Goal: Task Accomplishment & Management: Understand process/instructions

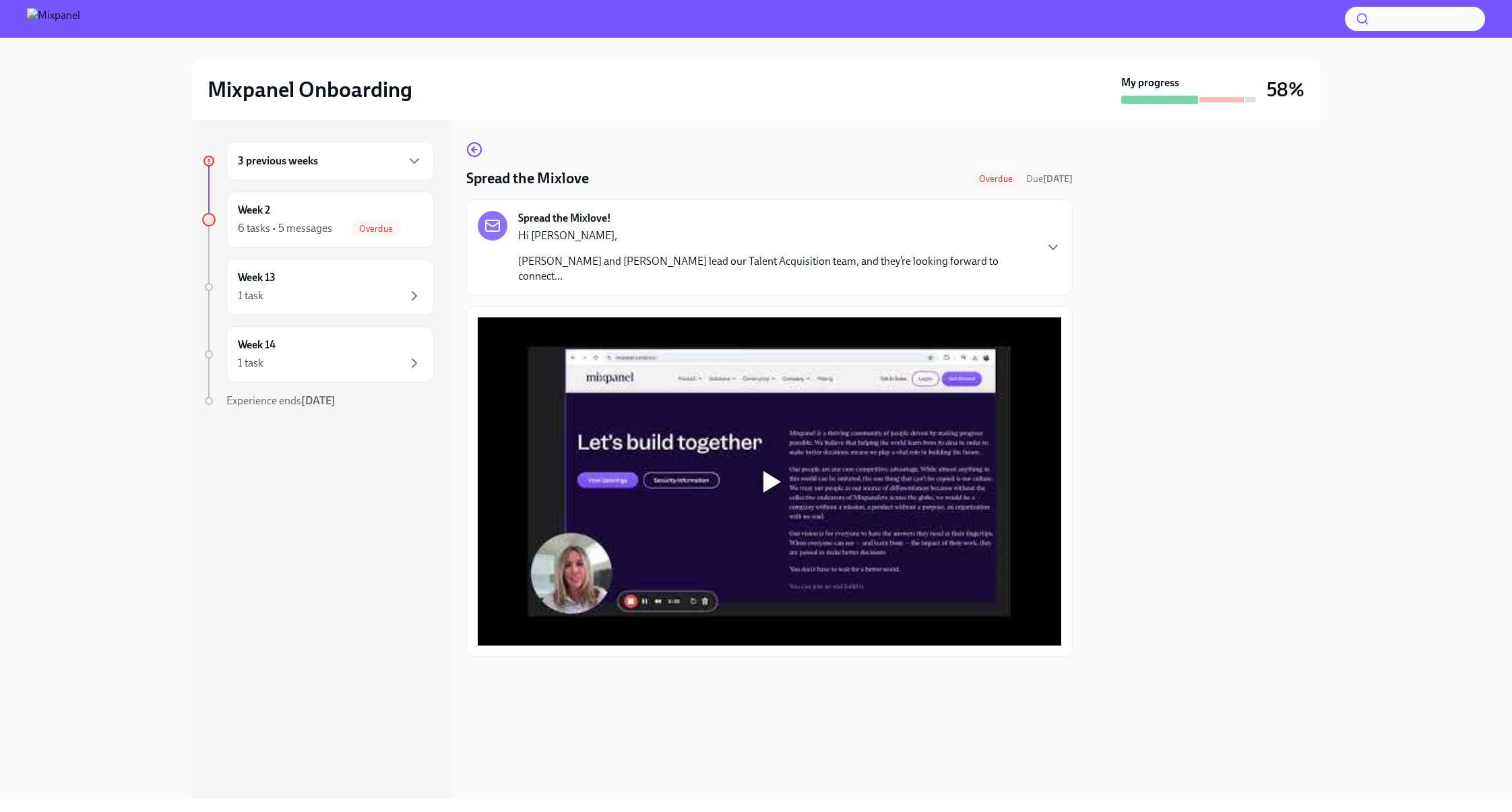
click at [779, 434] on div at bounding box center [769, 482] width 583 height 329
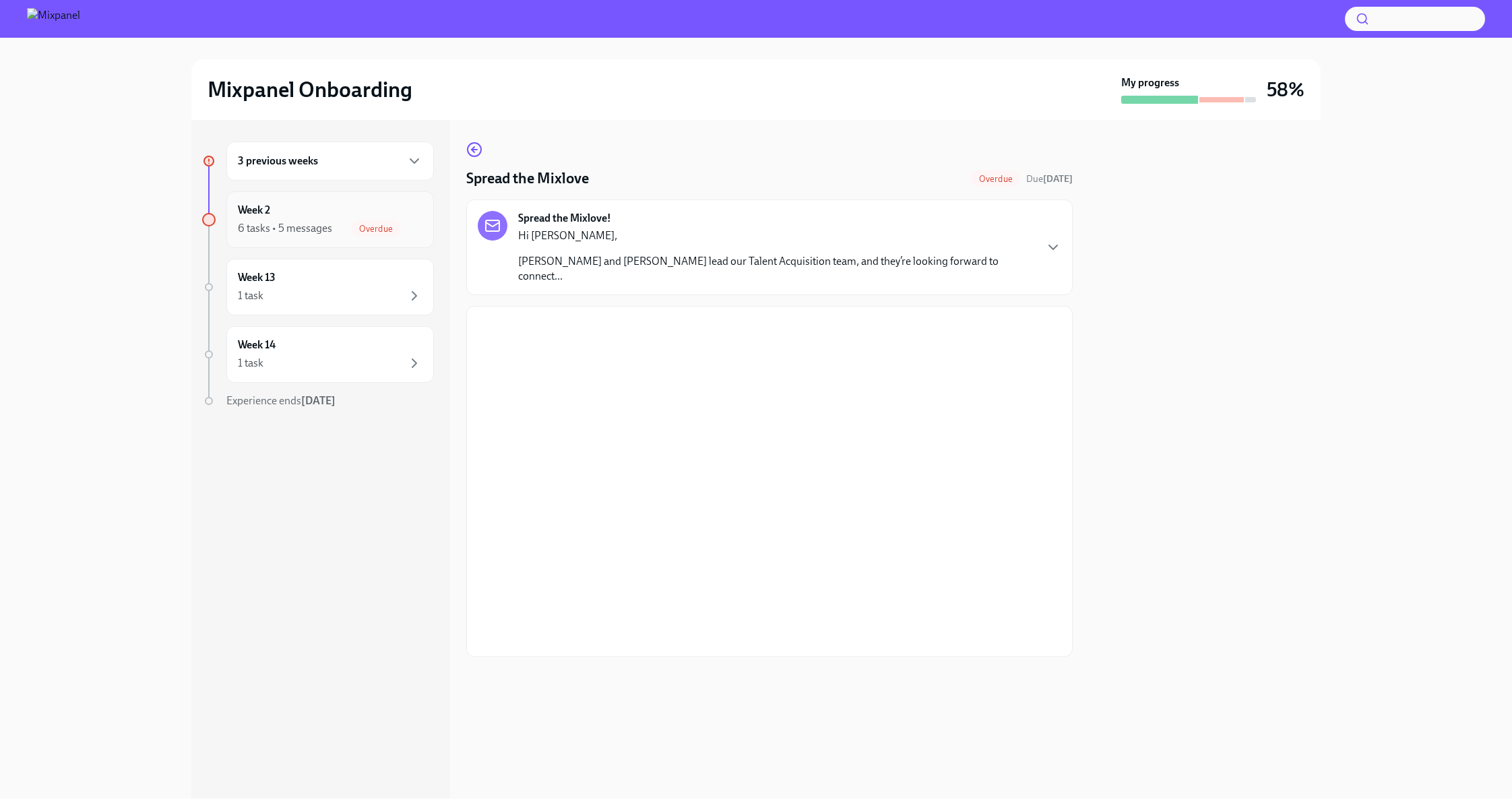
click at [318, 217] on div "Week 2 6 tasks • 5 messages Overdue" at bounding box center [330, 219] width 184 height 34
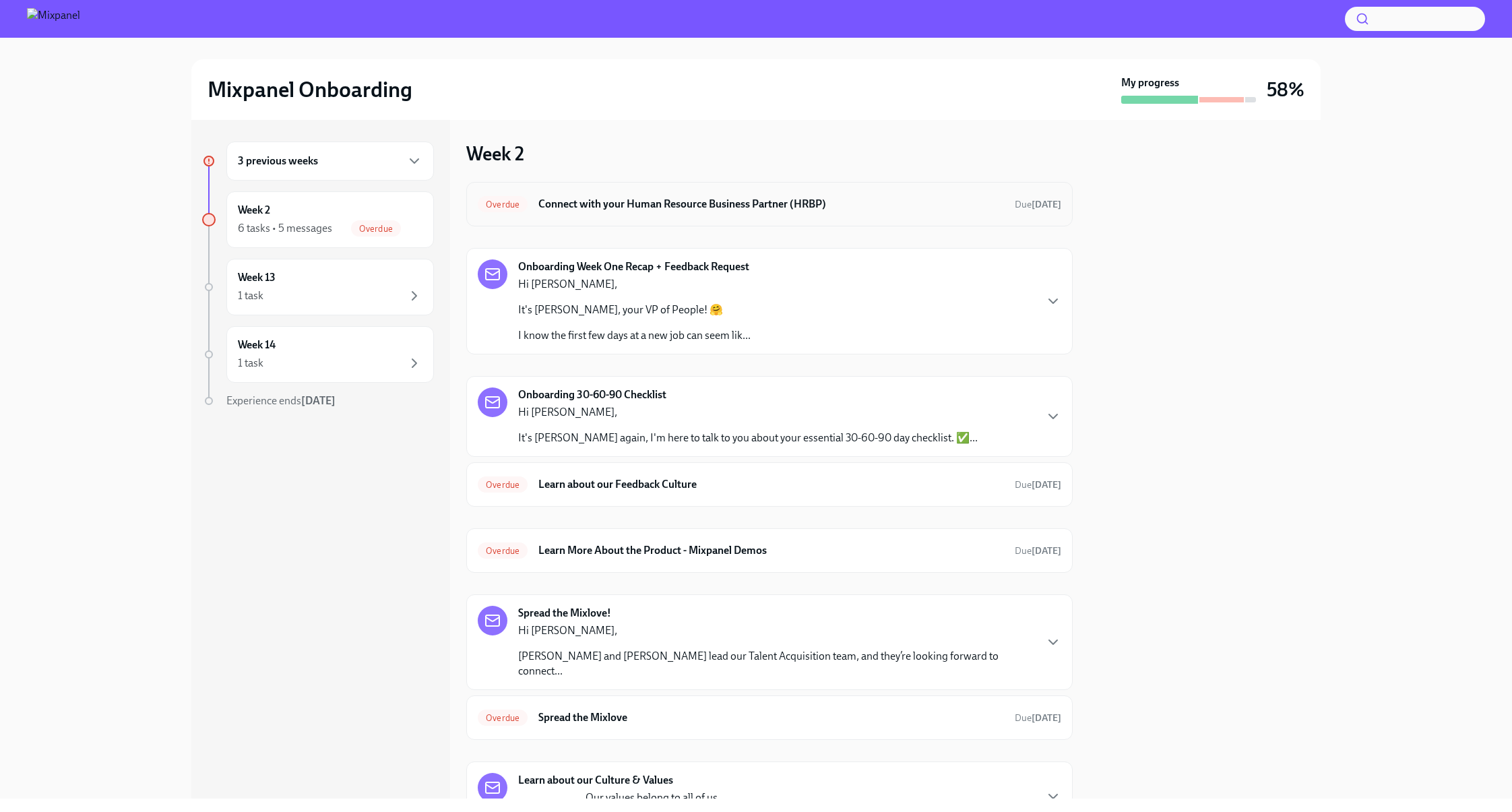
click at [871, 196] on div "Overdue Connect with your Human Resource Business Partner (HRBP) Due 6 days ago" at bounding box center [769, 204] width 583 height 22
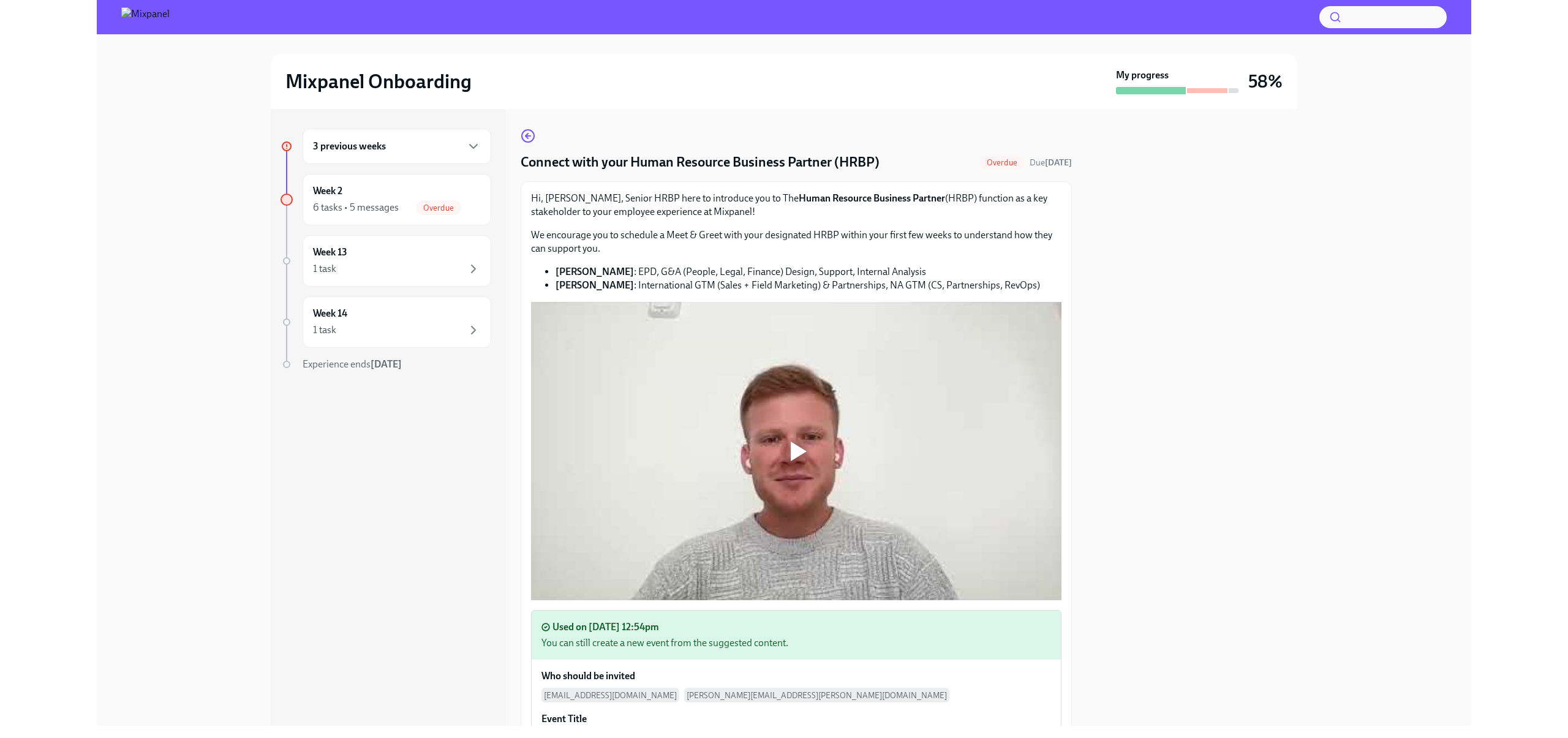
scroll to position [232, 0]
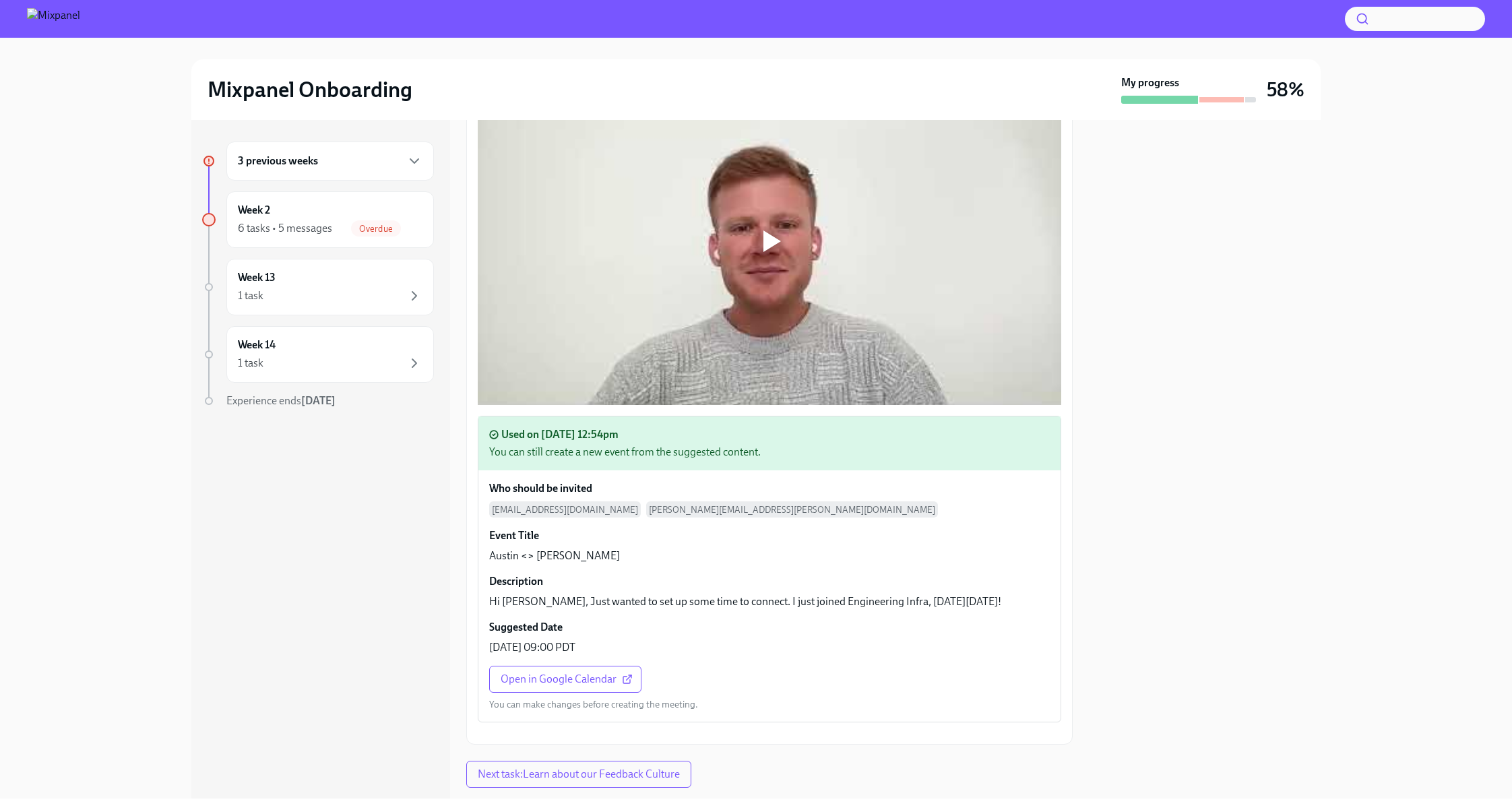
click at [590, 511] on span "austin.tibbatts@mixpanel.com" at bounding box center [565, 509] width 151 height 17
click at [586, 511] on span "austin.tibbatts@mixpanel.com" at bounding box center [565, 509] width 151 height 17
click at [598, 511] on span "austin.tibbatts@mixpanel.com" at bounding box center [565, 509] width 151 height 17
drag, startPoint x: 598, startPoint y: 511, endPoint x: 534, endPoint y: 511, distance: 64.0
click at [534, 511] on span "austin.tibbatts@mixpanel.com" at bounding box center [565, 509] width 151 height 17
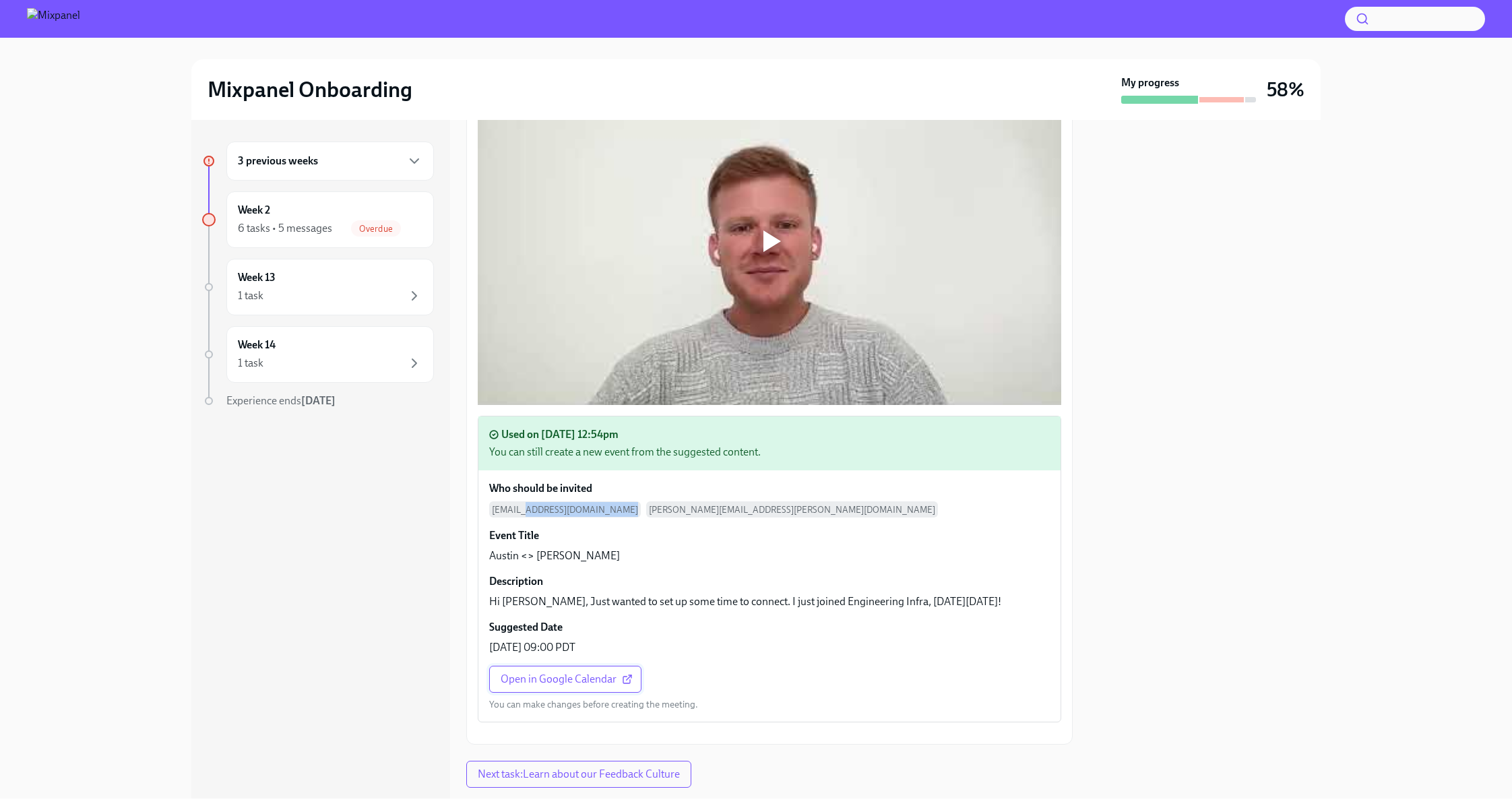
click at [545, 669] on link "Open in Google Calendar" at bounding box center [565, 679] width 152 height 27
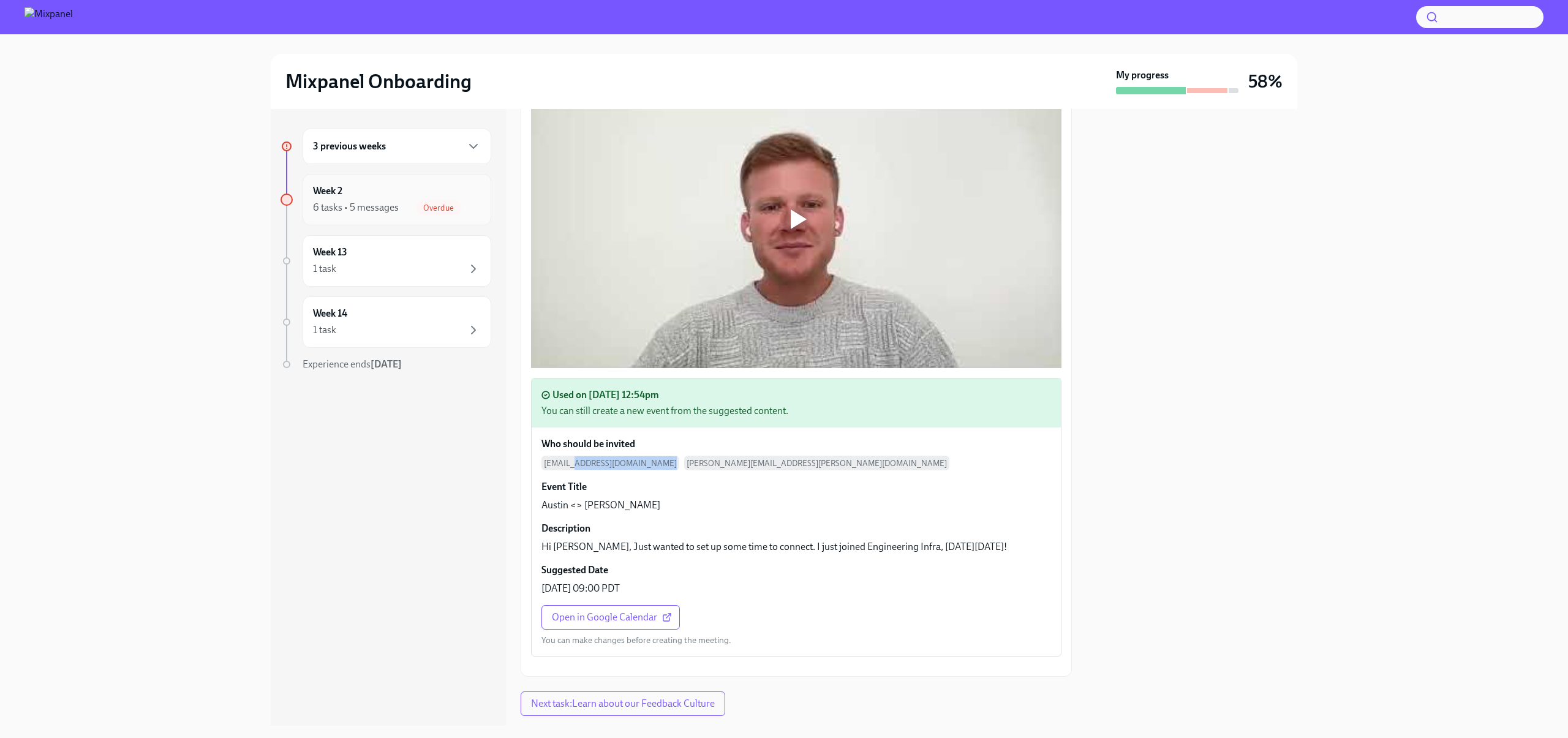
click at [373, 190] on div "Week 2 6 tasks • 5 messages Overdue" at bounding box center [397, 199] width 167 height 31
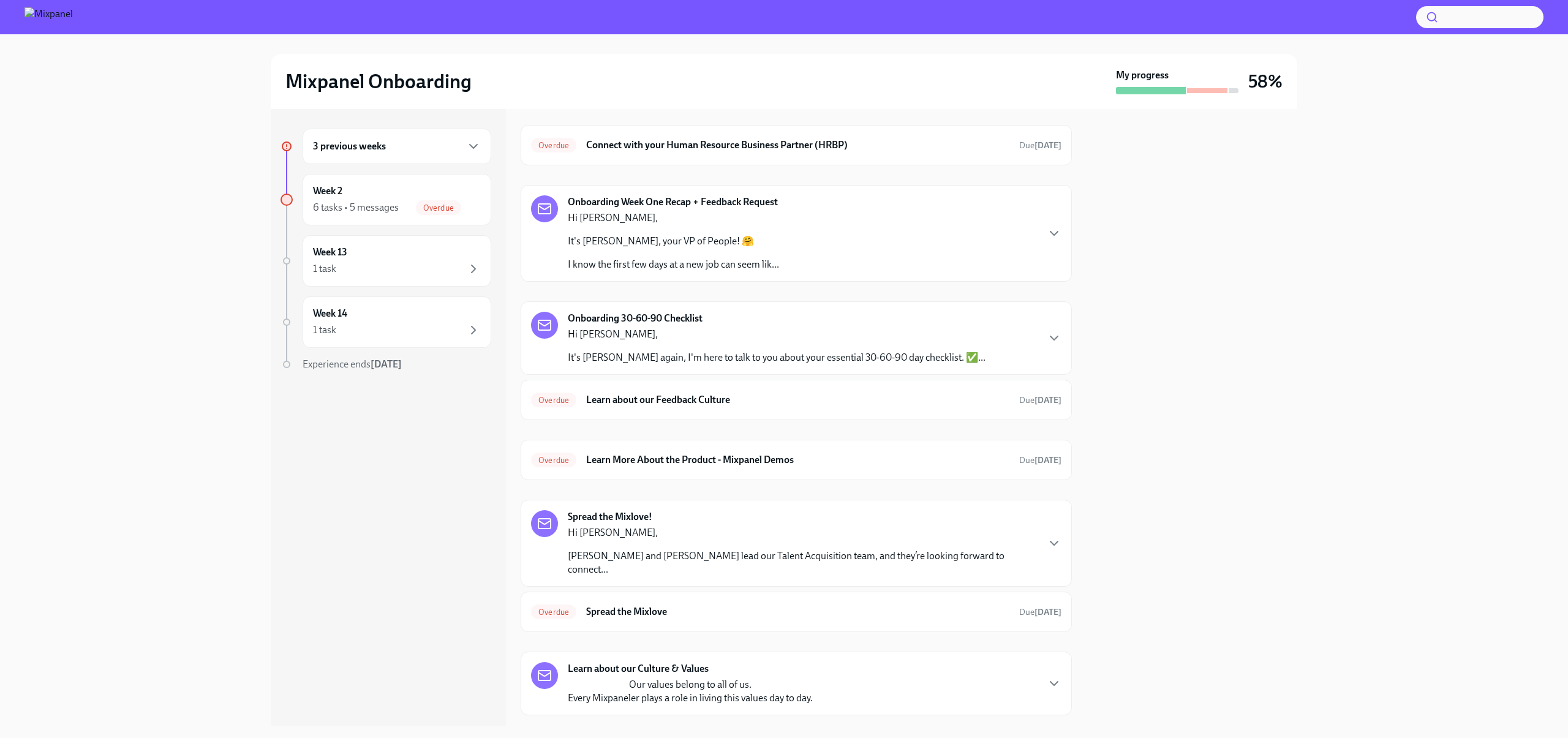
scroll to position [45, 0]
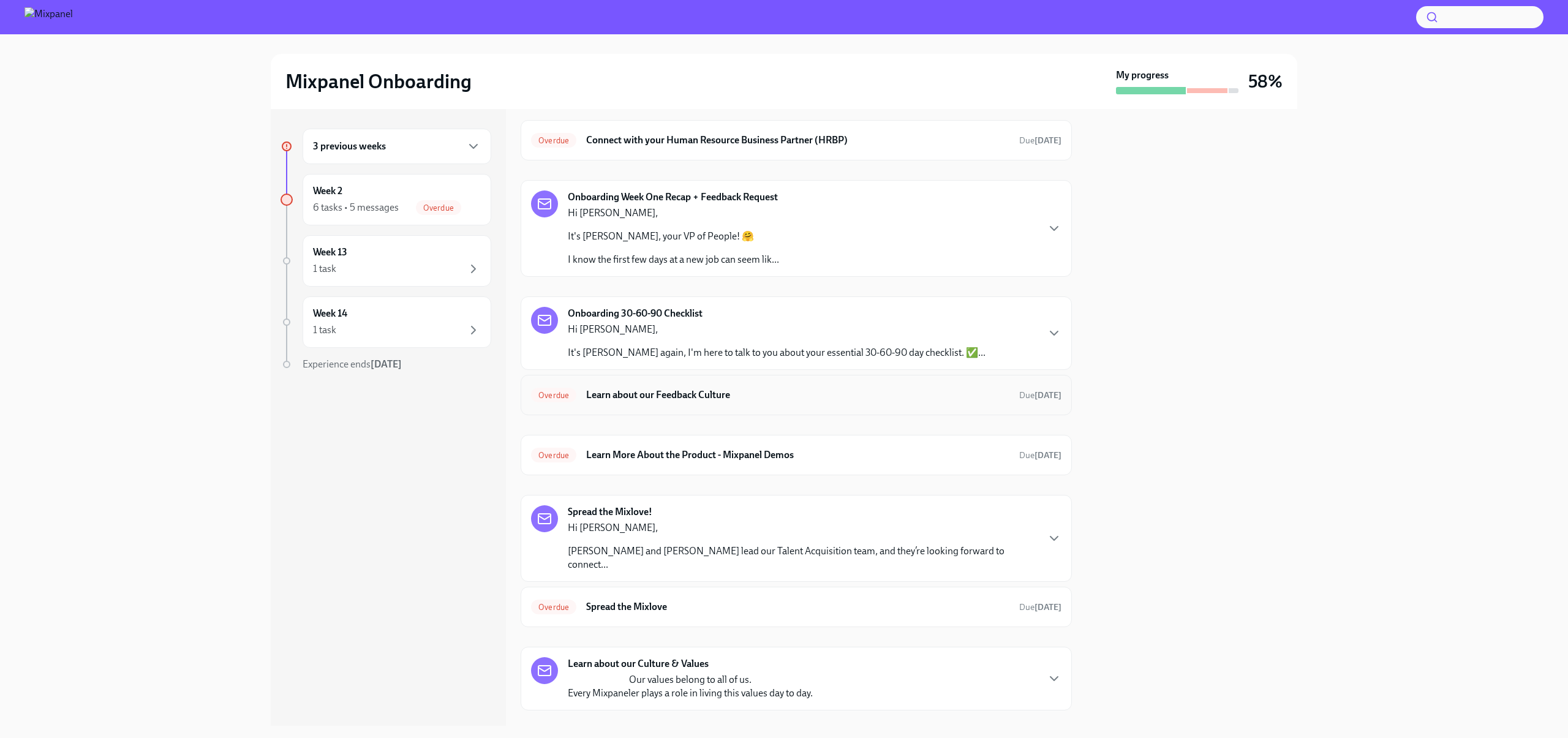
click at [711, 408] on div "Overdue Learn about our Feedback Culture Due 2 days ago" at bounding box center [796, 394] width 551 height 40
click at [715, 400] on h6 "Learn about our Feedback Culture" at bounding box center [798, 395] width 423 height 13
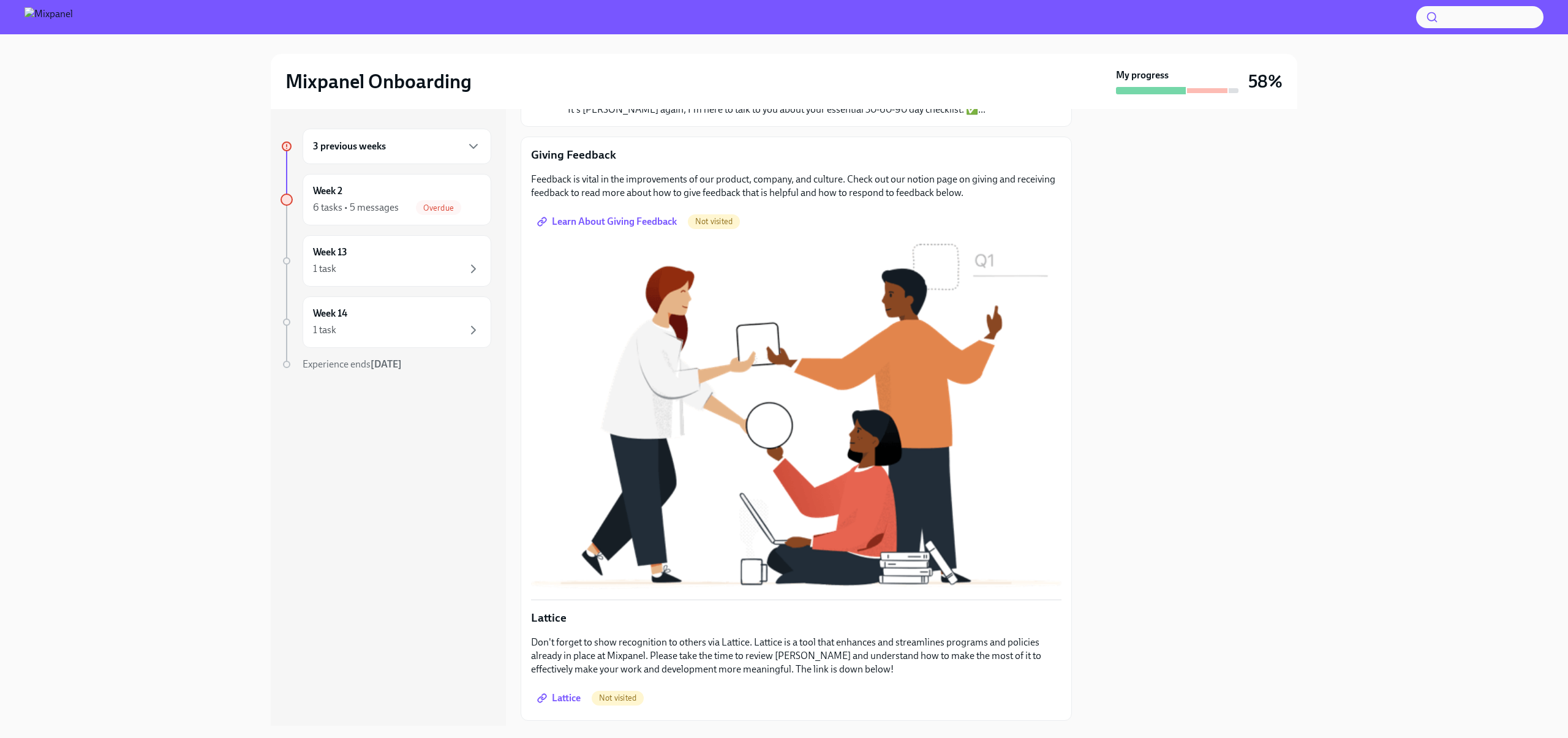
scroll to position [135, 0]
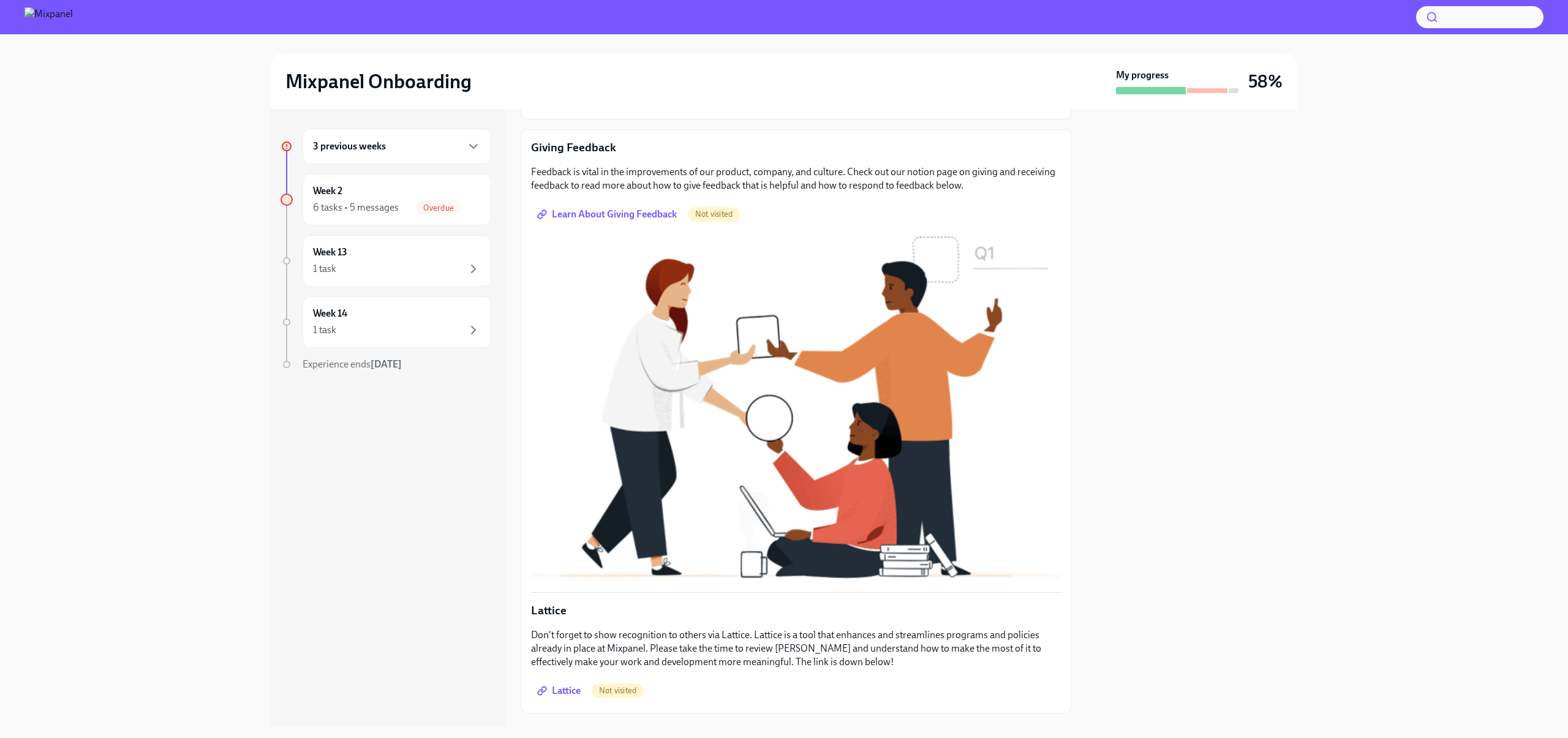
click at [615, 214] on span "Learn About Giving Feedback" at bounding box center [608, 215] width 137 height 13
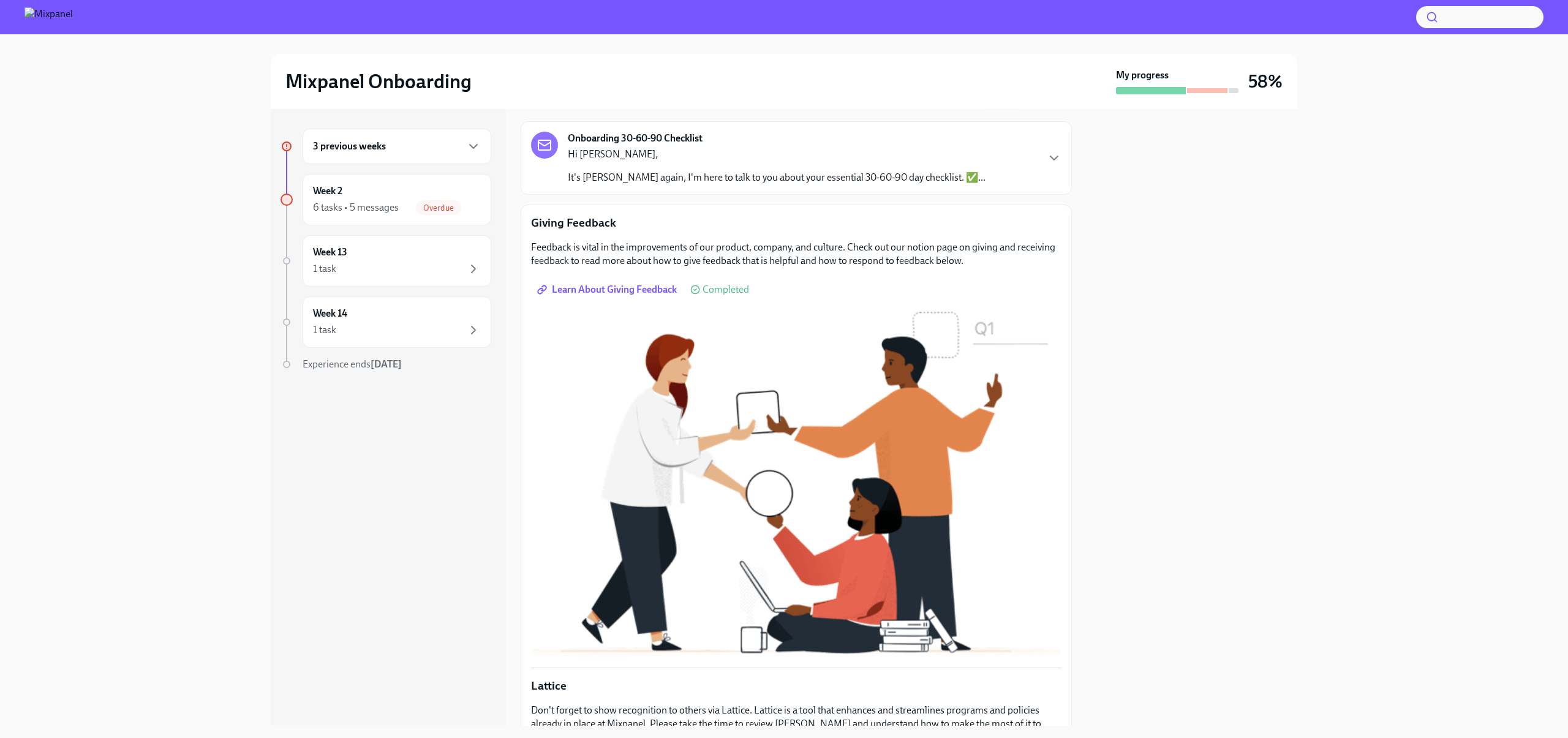
scroll to position [51, 0]
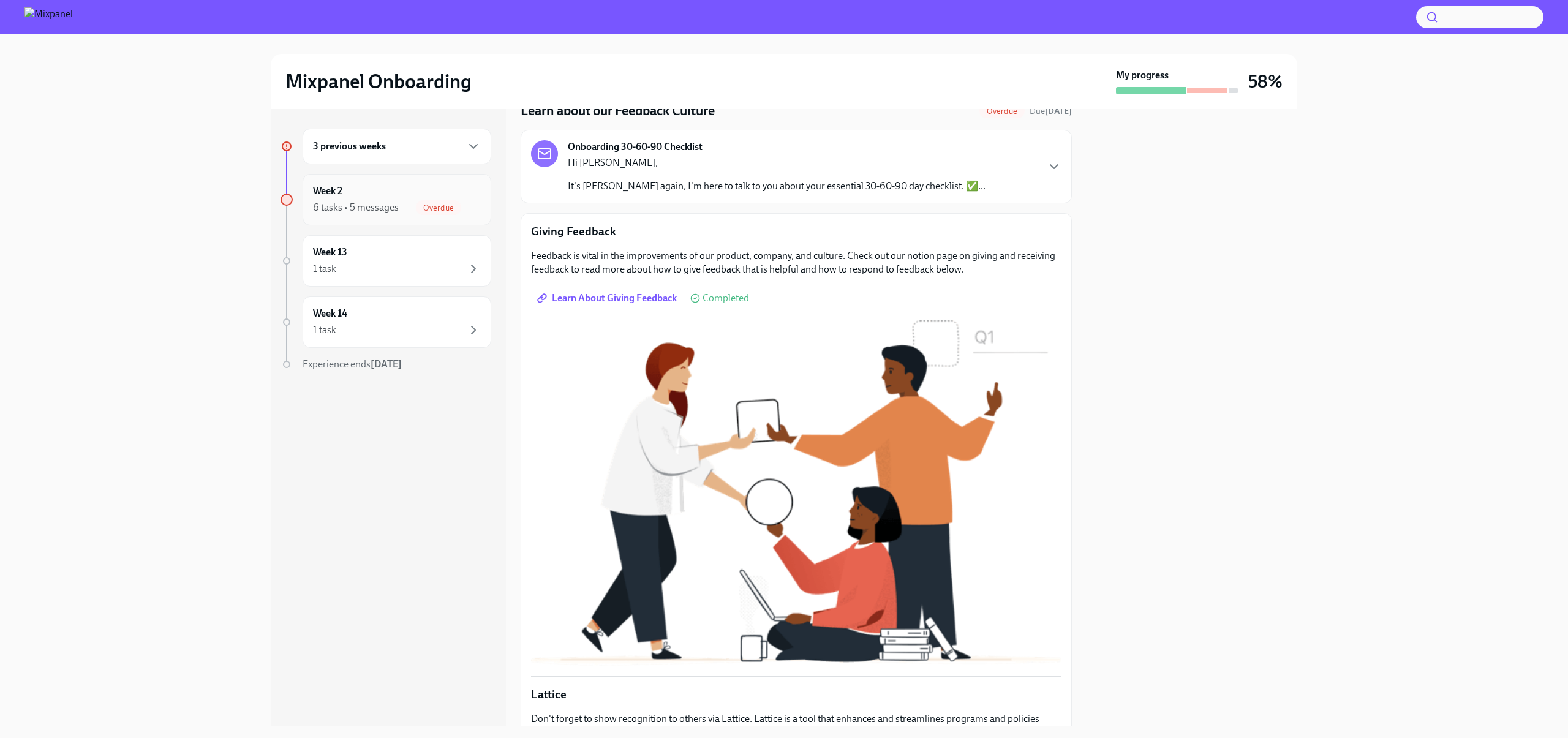
click at [446, 201] on div "Overdue" at bounding box center [438, 208] width 45 height 15
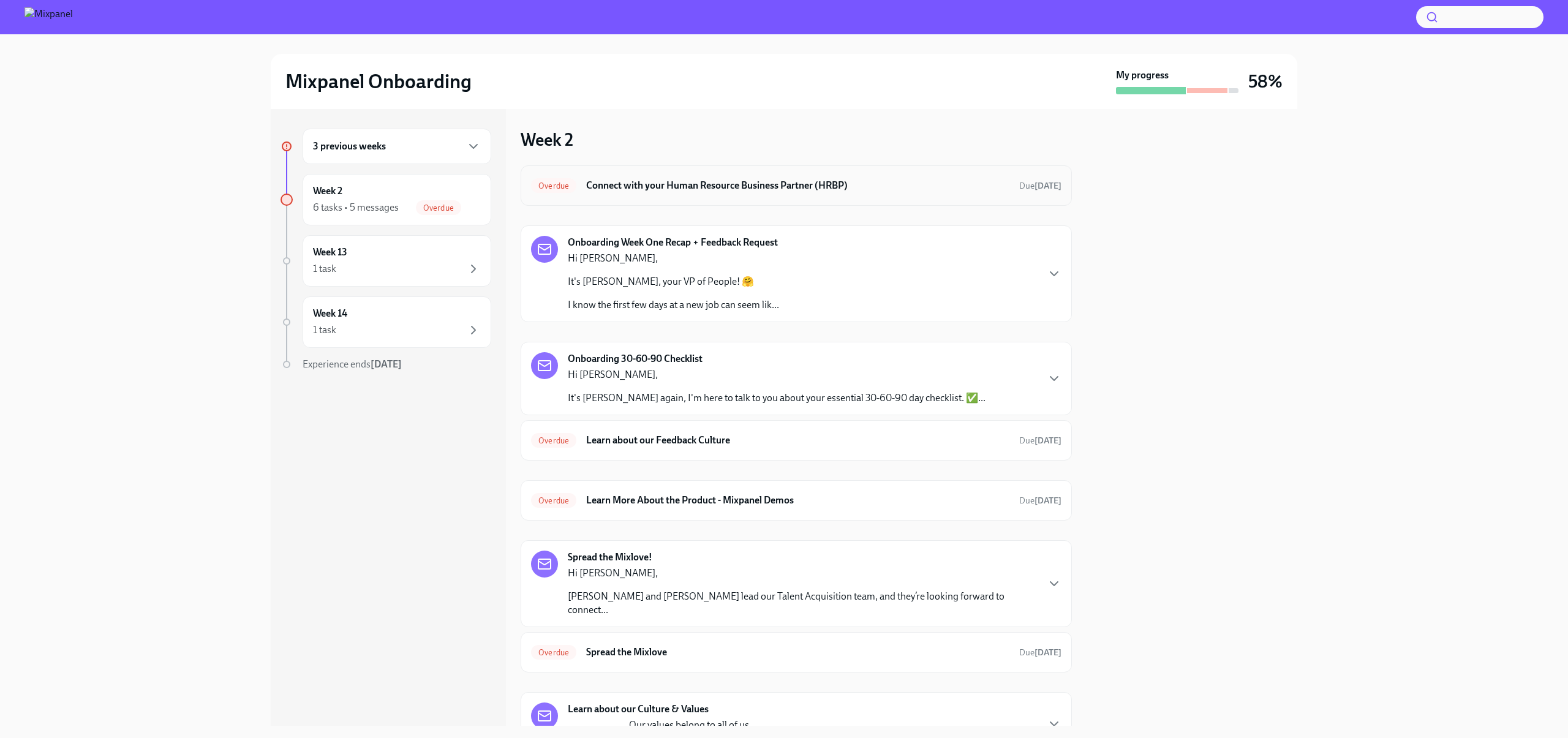
click at [866, 179] on h6 "Connect with your Human Resource Business Partner (HRBP)" at bounding box center [798, 185] width 423 height 13
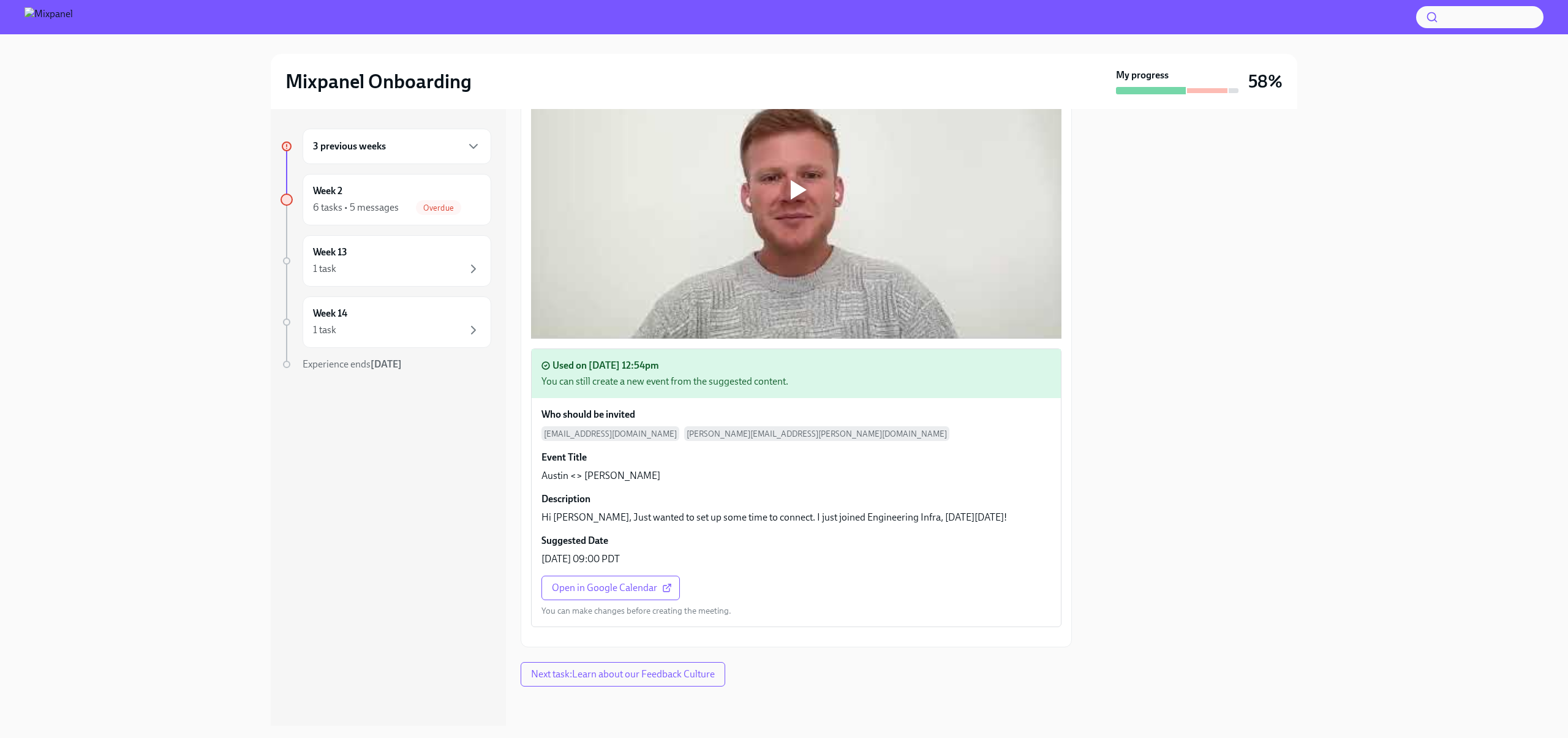
scroll to position [398, 0]
click at [686, 675] on span "Next task : Learn about our Feedback Culture" at bounding box center [622, 675] width 184 height 13
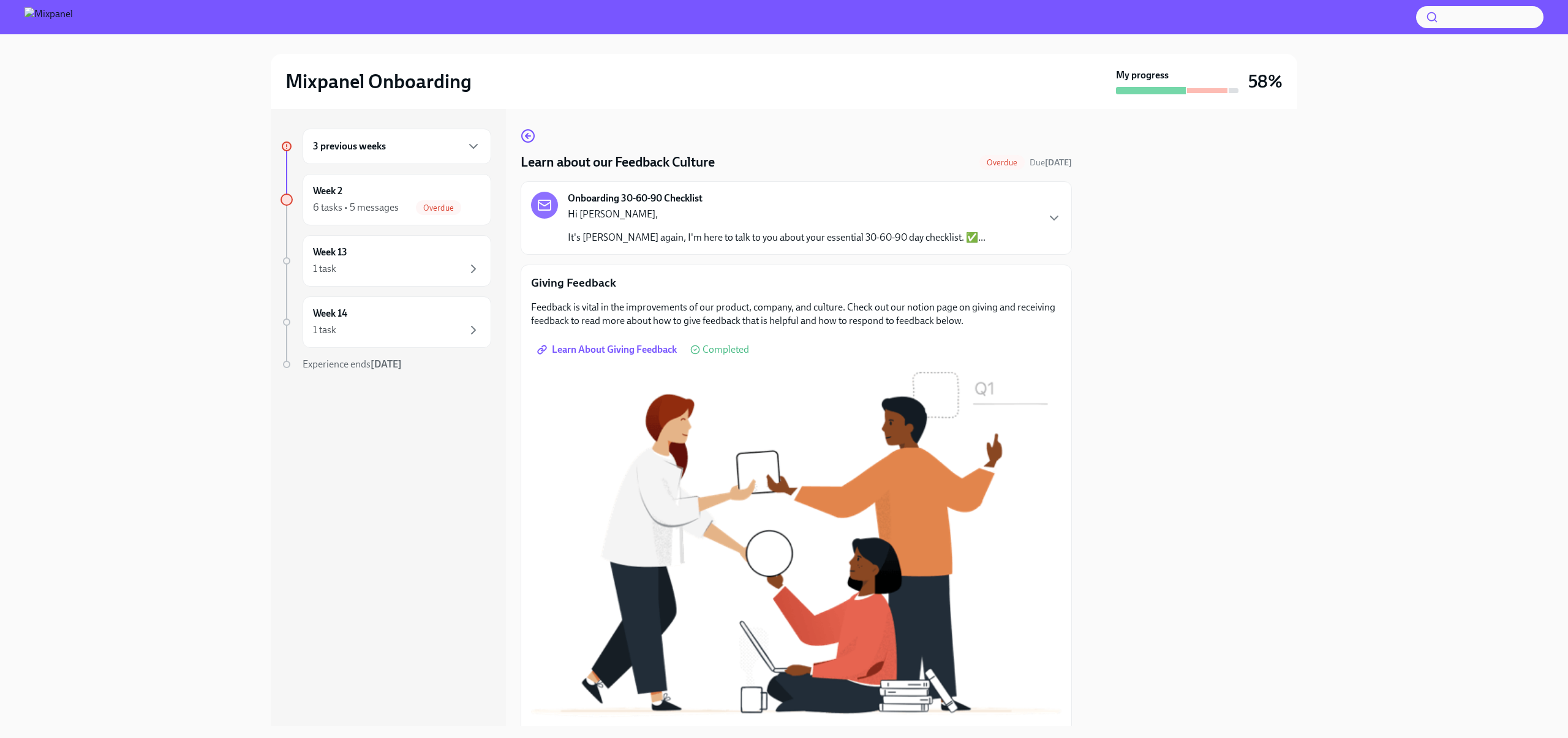
click at [446, 231] on div "3 previous weeks Week 2 6 tasks • 5 messages Overdue Week 13 1 task Week 14 1 t…" at bounding box center [385, 274] width 211 height 292
click at [446, 201] on div "Overdue" at bounding box center [438, 208] width 45 height 15
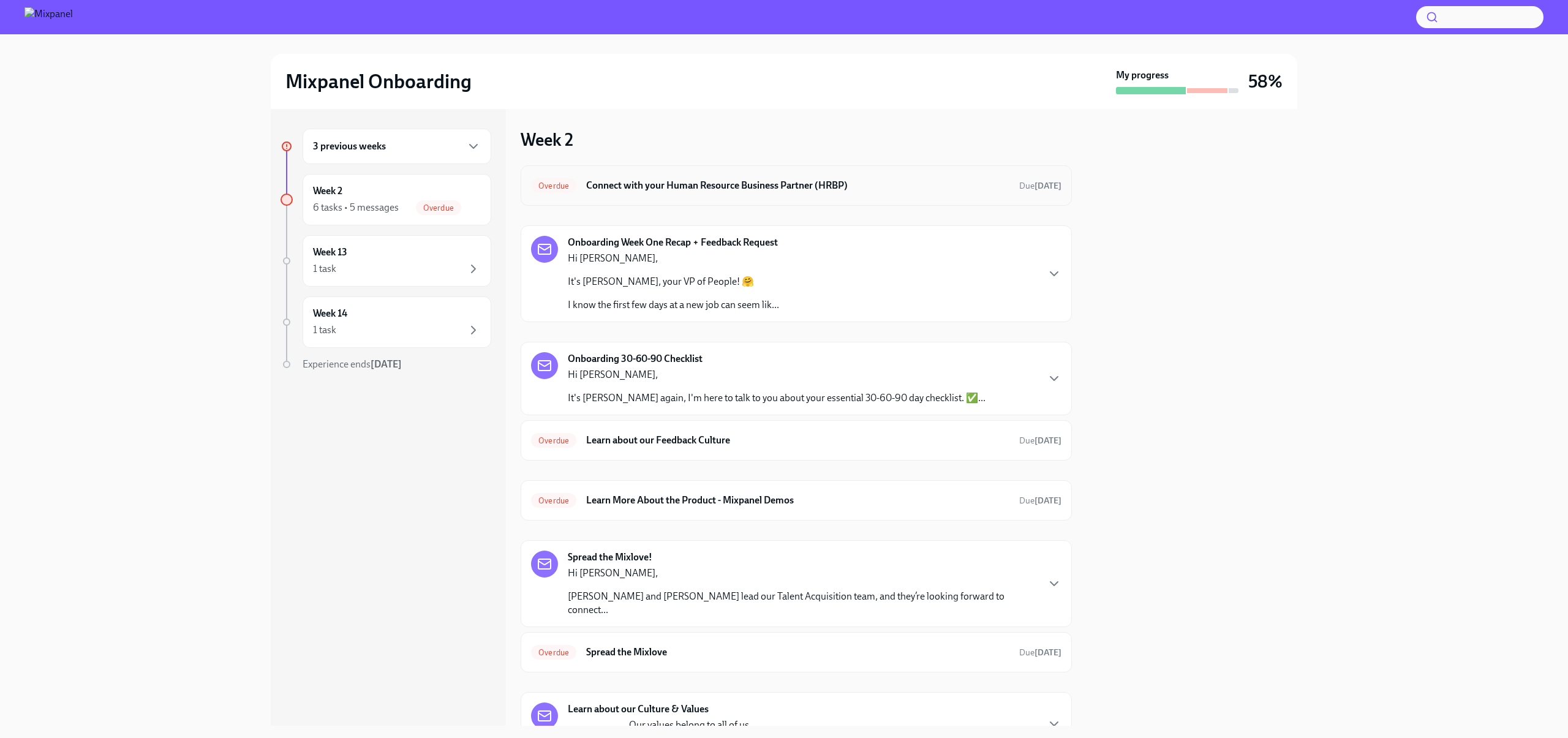
click at [782, 184] on h6 "Connect with your Human Resource Business Partner (HRBP)" at bounding box center [798, 185] width 423 height 13
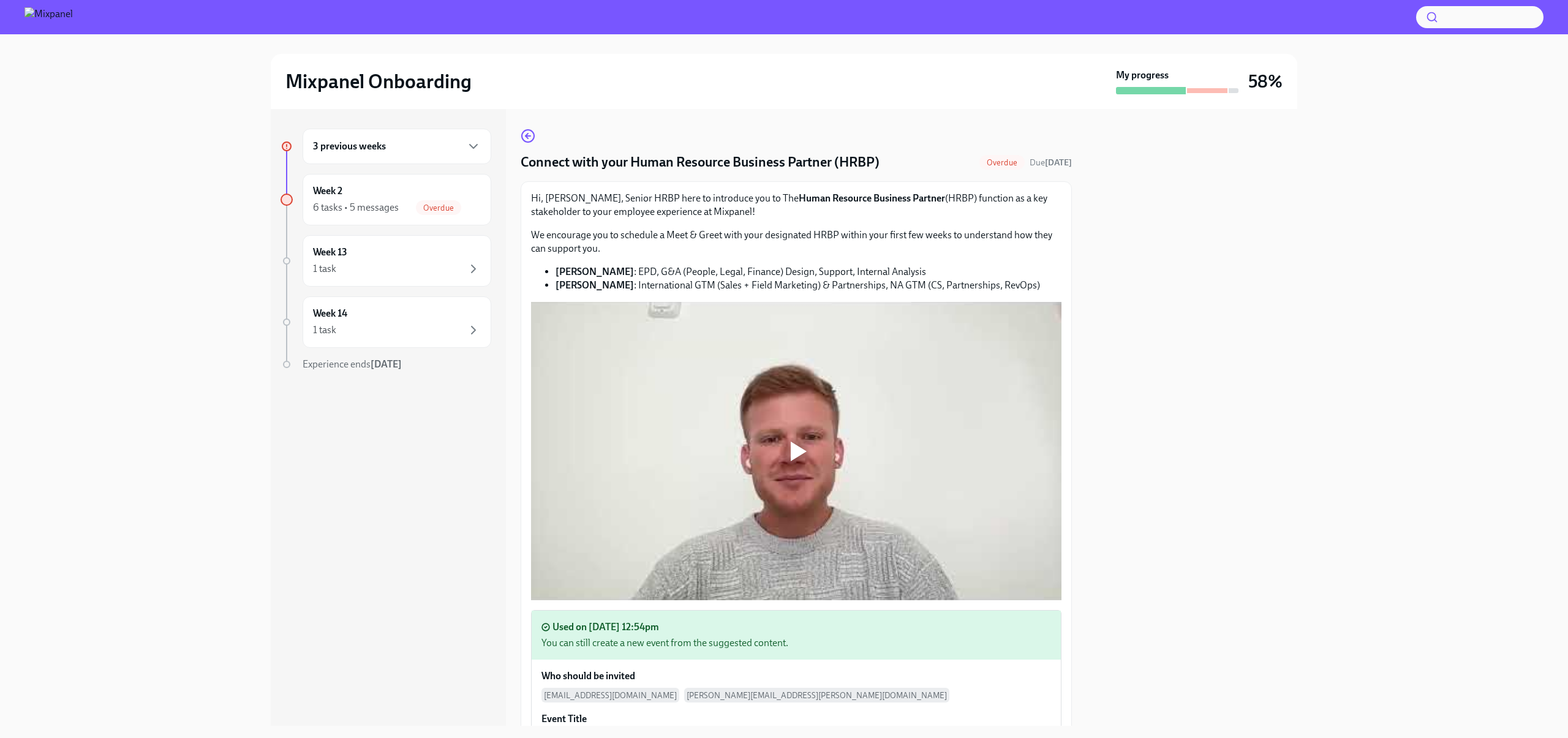
click at [1033, 154] on div "Connect with your Human Resource Business Partner (HRBP) Overdue Due 6 days ago" at bounding box center [796, 162] width 551 height 18
click at [928, 277] on li "Austin Tibbatts : EPD, G&A (People, Legal, Finance) Design, Support, Internal A…" at bounding box center [808, 272] width 506 height 13
click at [929, 289] on li "Amber Zeise : International GTM (Sales + Field Marketing) & Partnerships, NA GT…" at bounding box center [808, 285] width 506 height 13
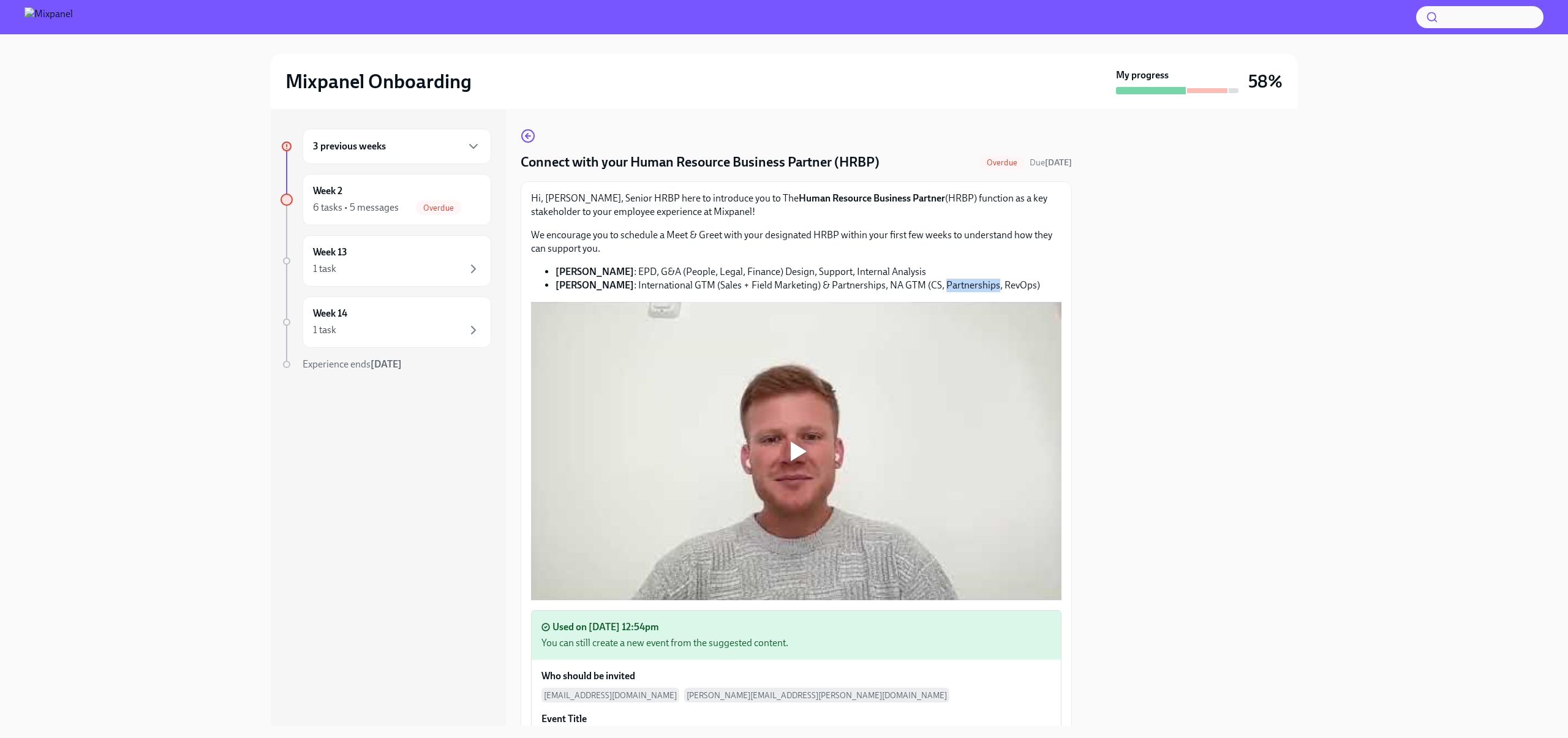
click at [929, 289] on li "Amber Zeise : International GTM (Sales + Field Marketing) & Partnerships, NA GT…" at bounding box center [808, 285] width 506 height 13
click at [934, 262] on div "Hi, Austin Tibbatts, Senior HRBP here to introduce you to The Human Resource Bu…" at bounding box center [795, 242] width 530 height 100
click at [374, 195] on div "Week 2 6 tasks • 5 messages Overdue" at bounding box center [397, 199] width 167 height 31
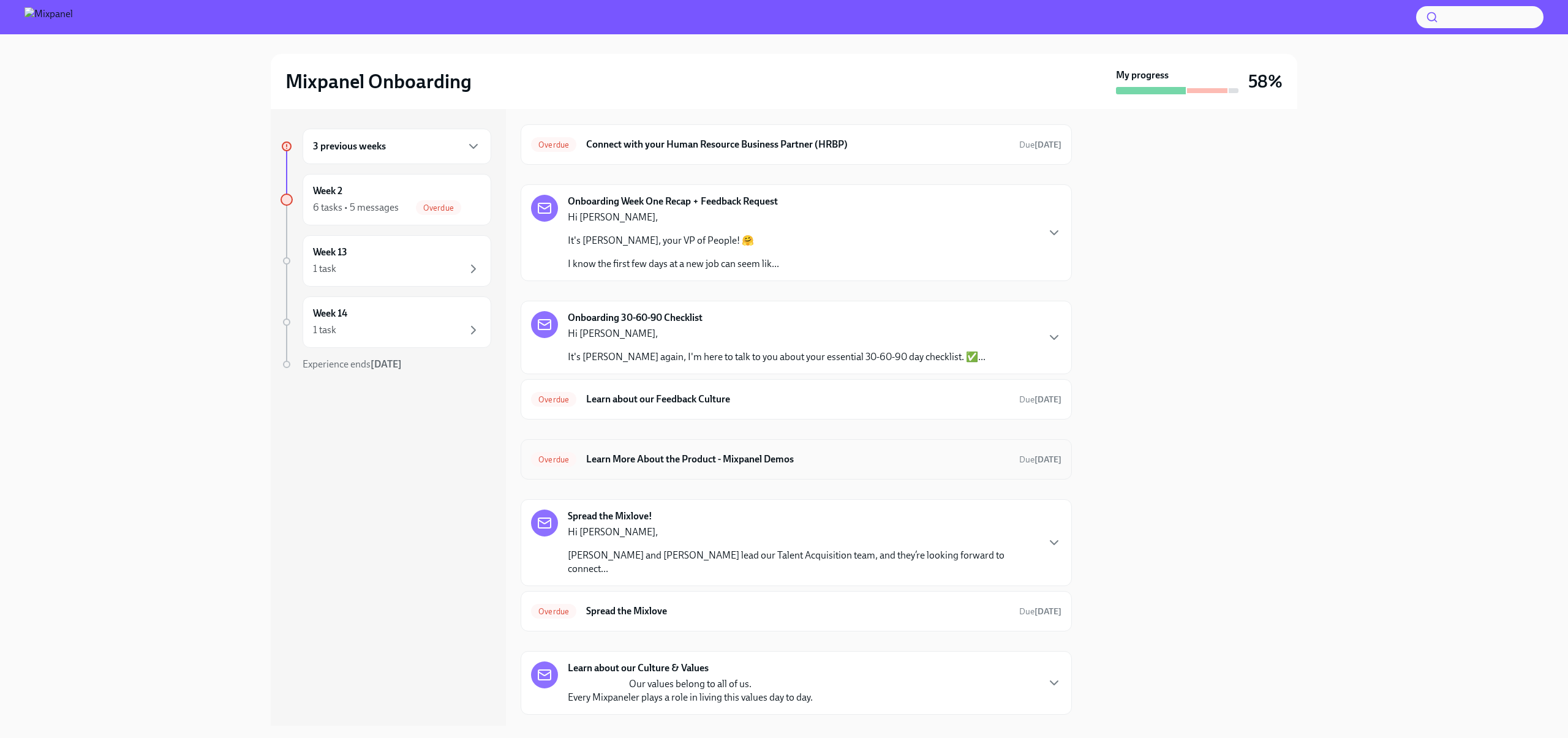
scroll to position [95, 0]
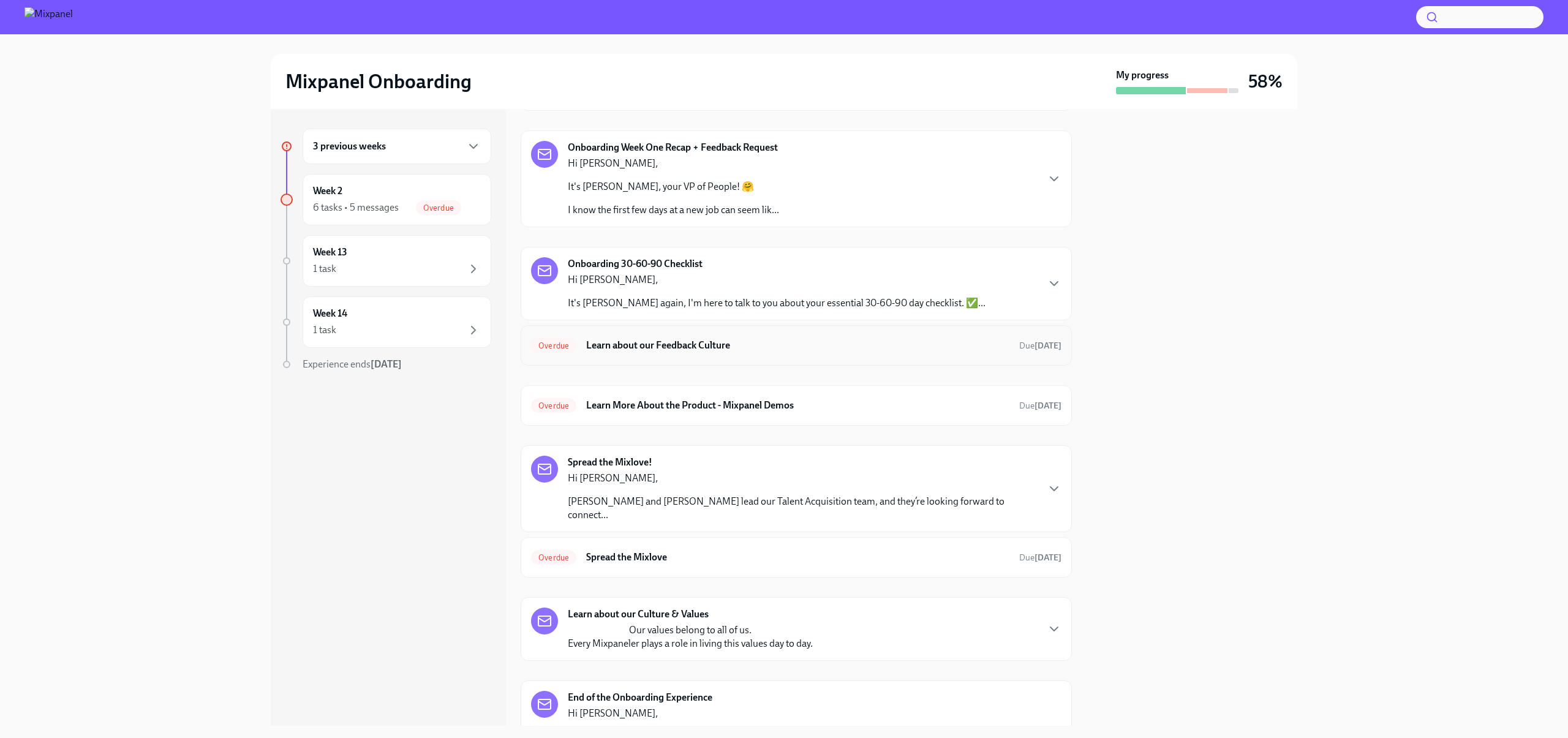
click at [762, 343] on h6 "Learn about our Feedback Culture" at bounding box center [798, 345] width 423 height 13
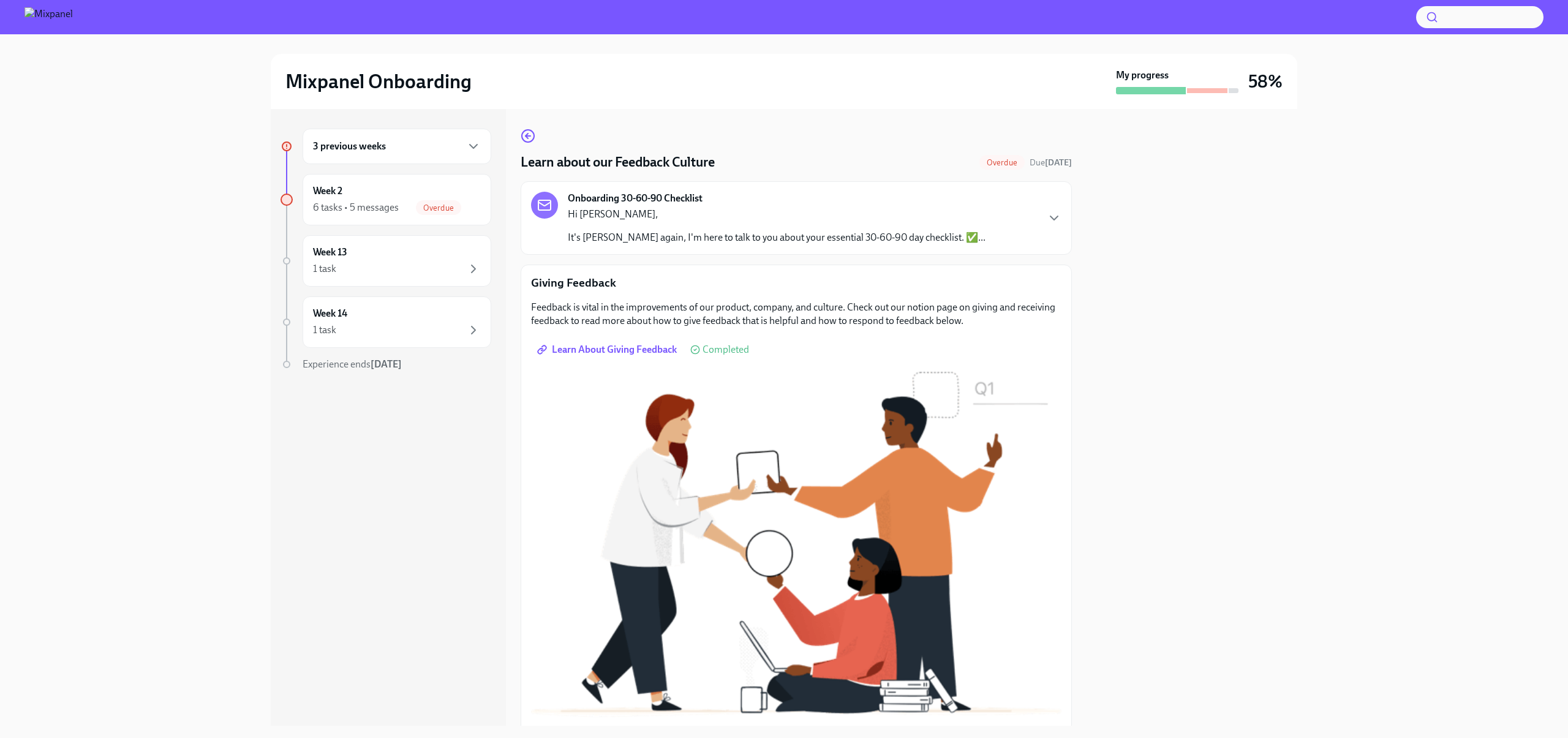
scroll to position [201, 0]
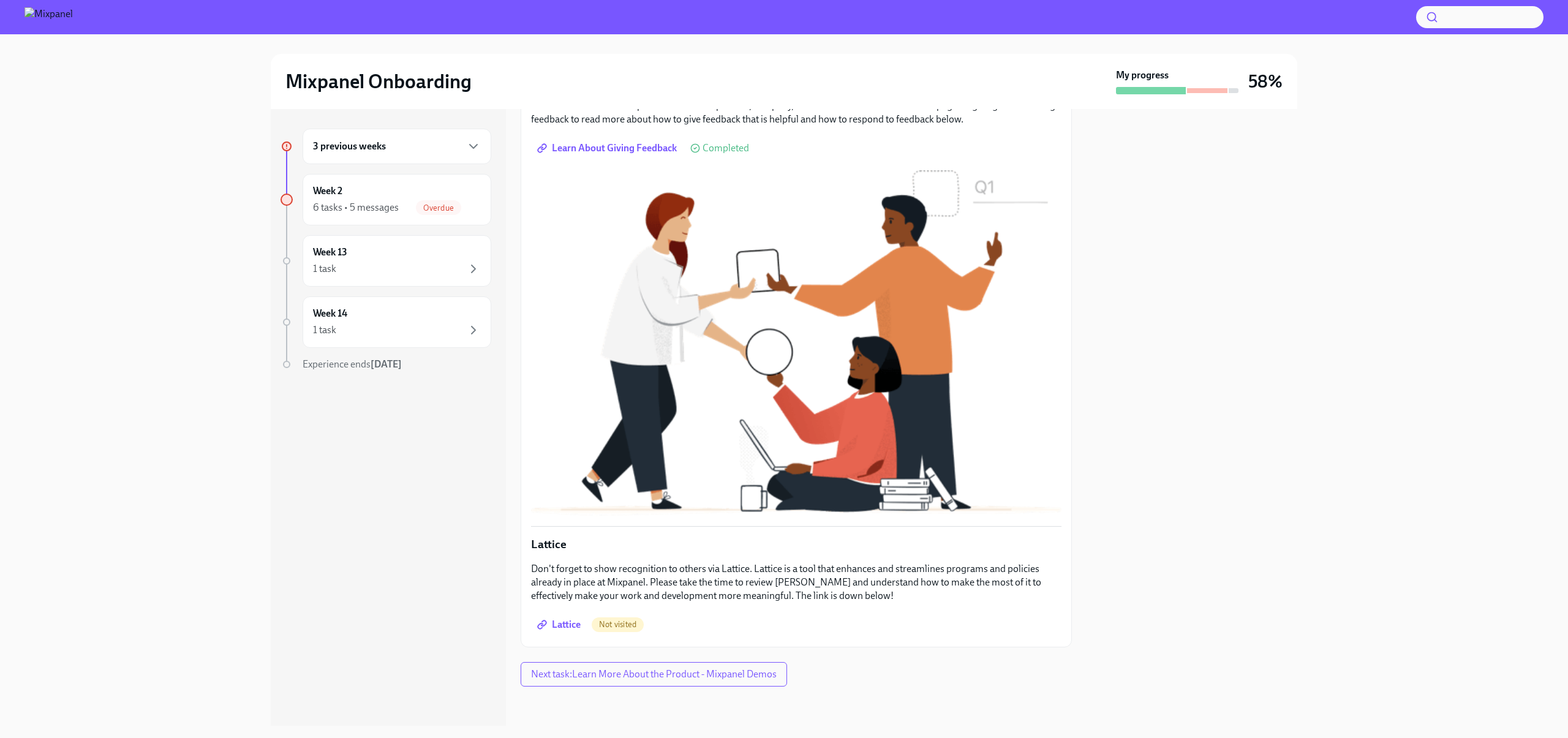
click at [568, 632] on link "Lattice" at bounding box center [560, 624] width 58 height 24
click at [694, 666] on button "Next task : Learn More About the Product - Mixpanel Demos" at bounding box center [655, 674] width 269 height 24
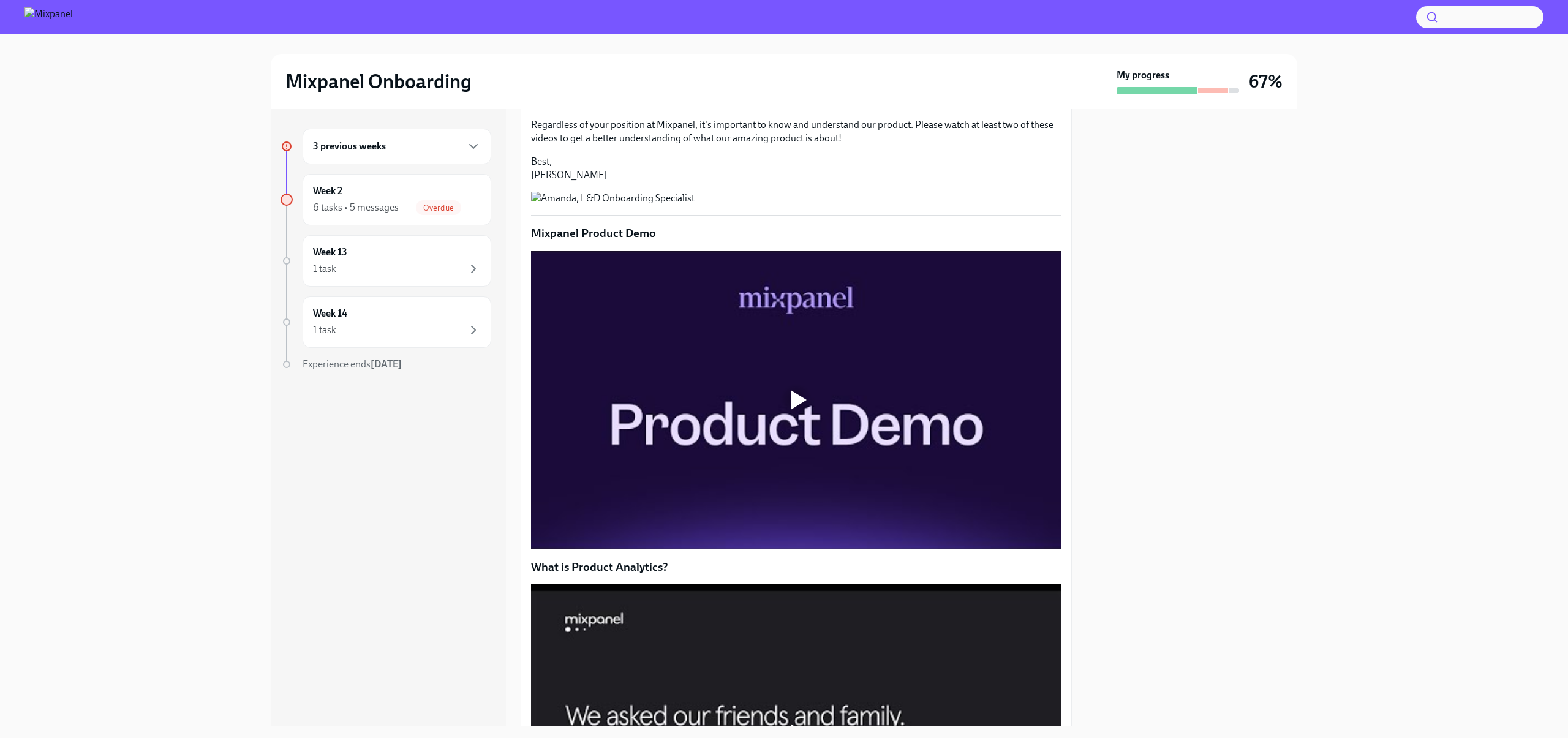
click at [797, 420] on div at bounding box center [796, 400] width 39 height 40
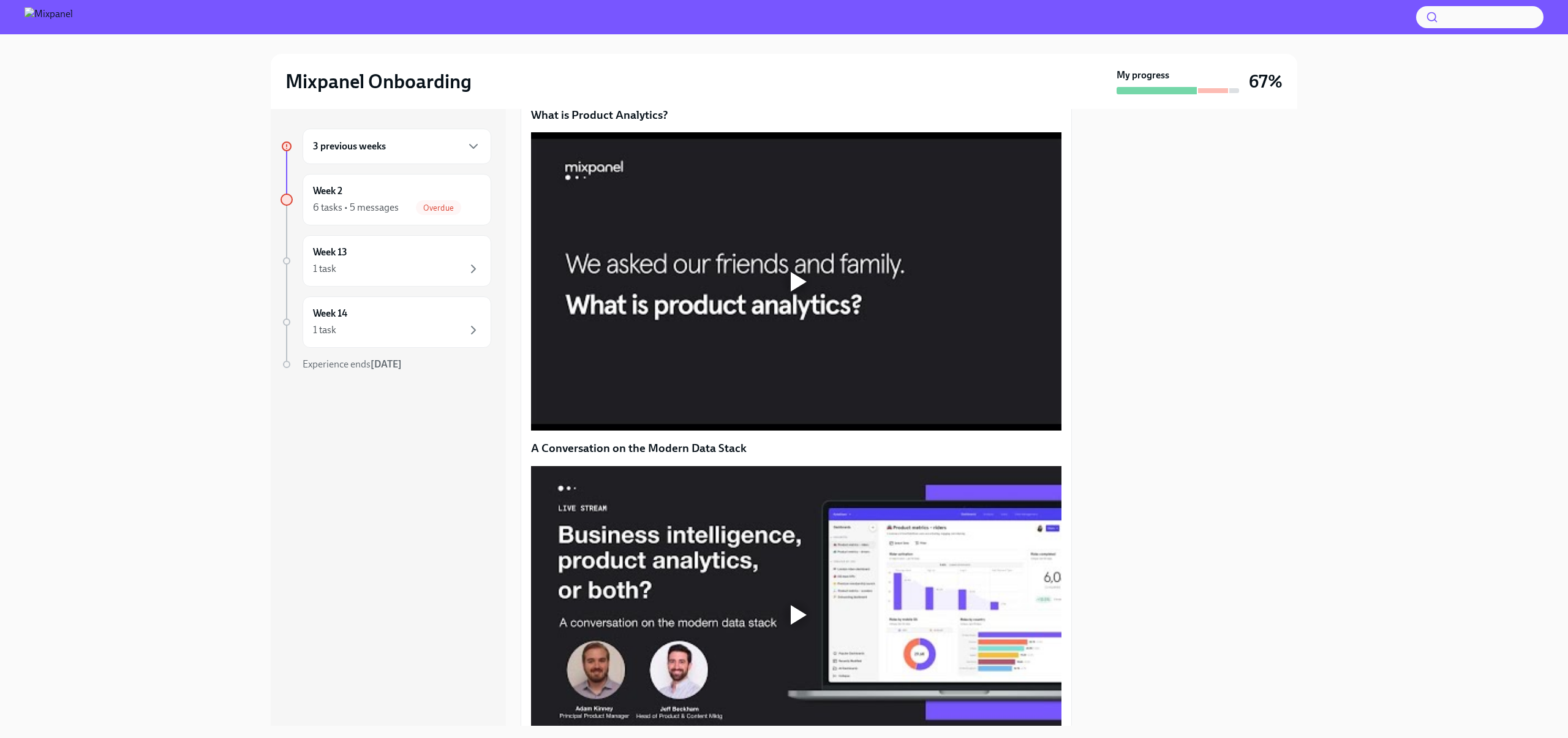
scroll to position [612, 0]
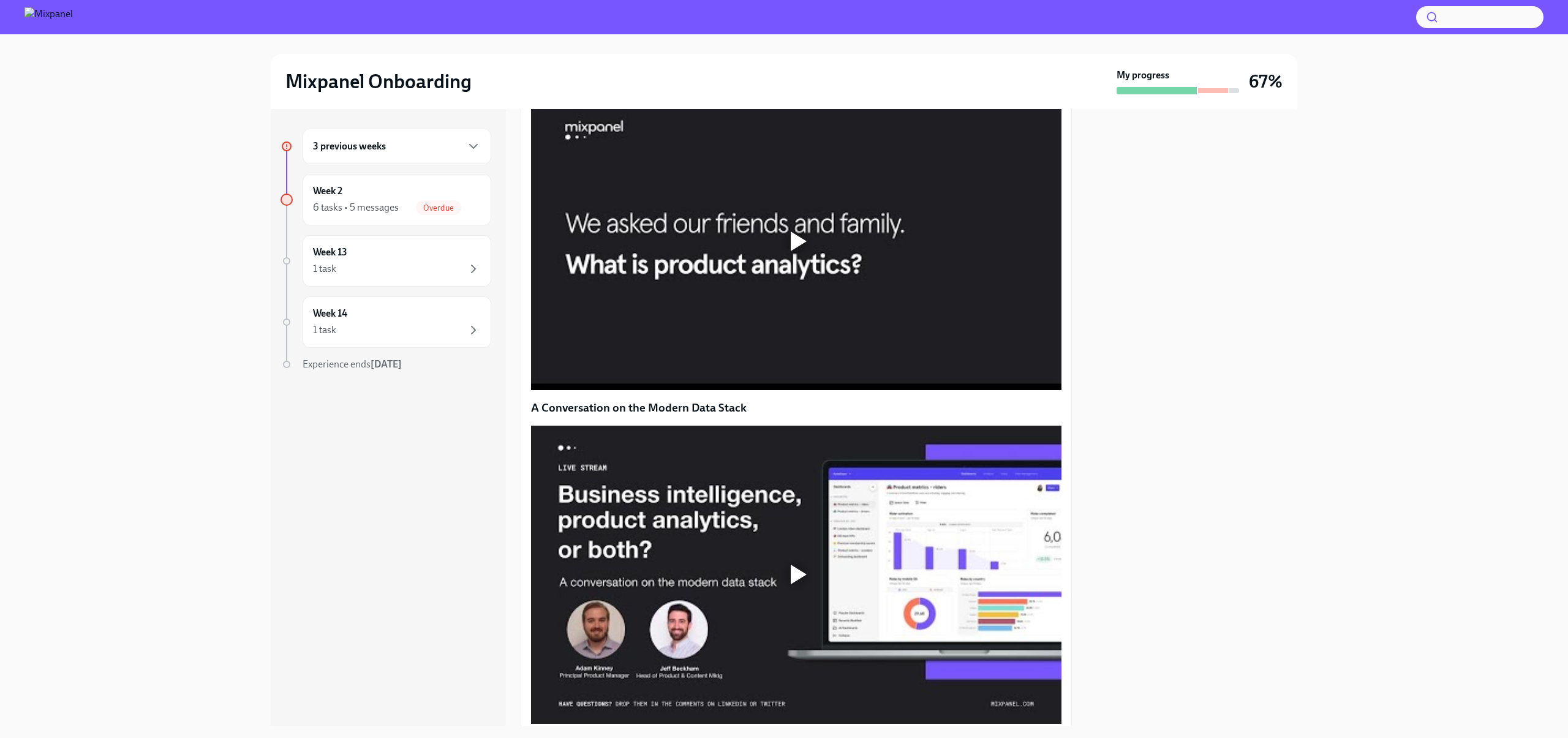
click at [859, 384] on div at bounding box center [795, 241] width 530 height 299
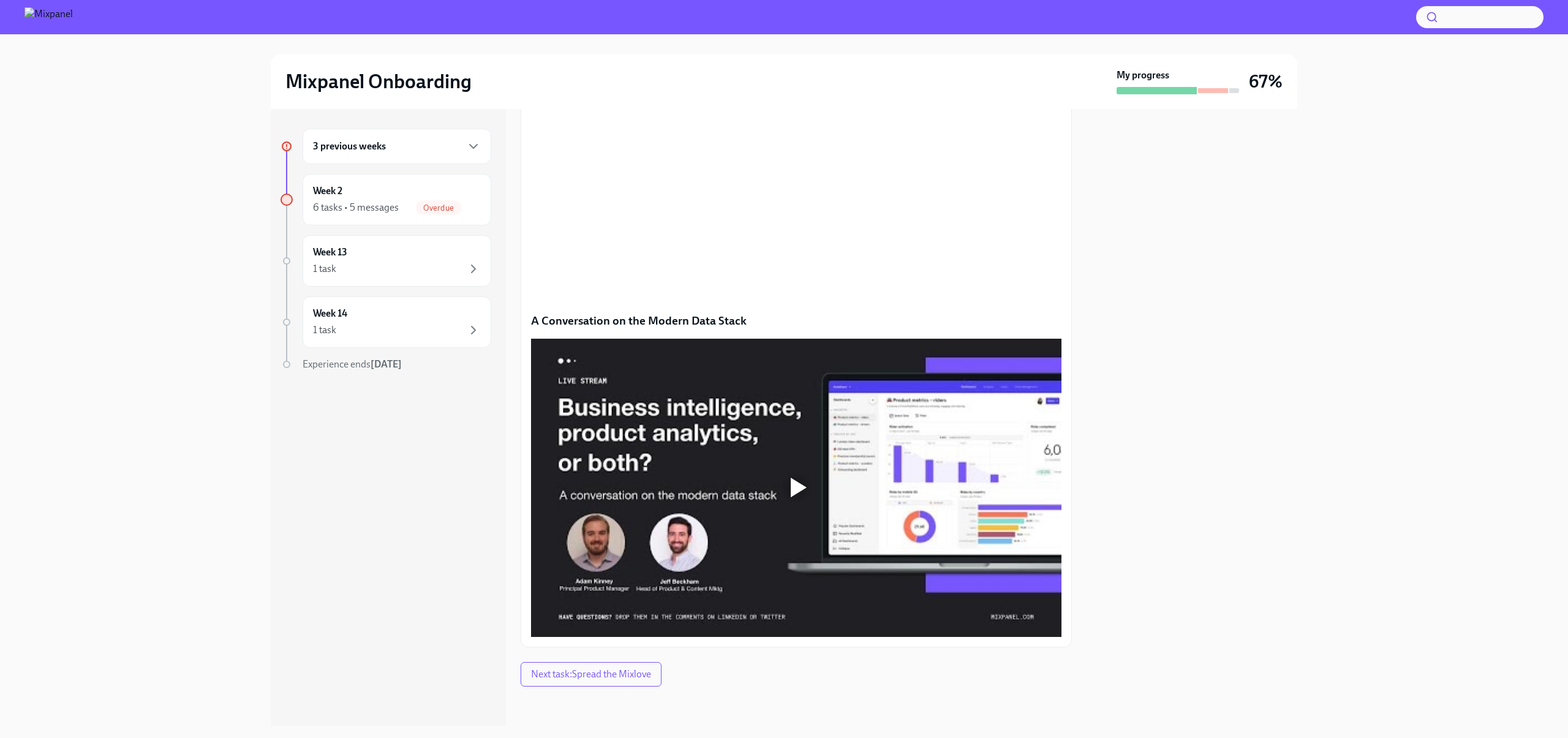
scroll to position [821, 0]
click at [806, 469] on div at bounding box center [795, 488] width 530 height 299
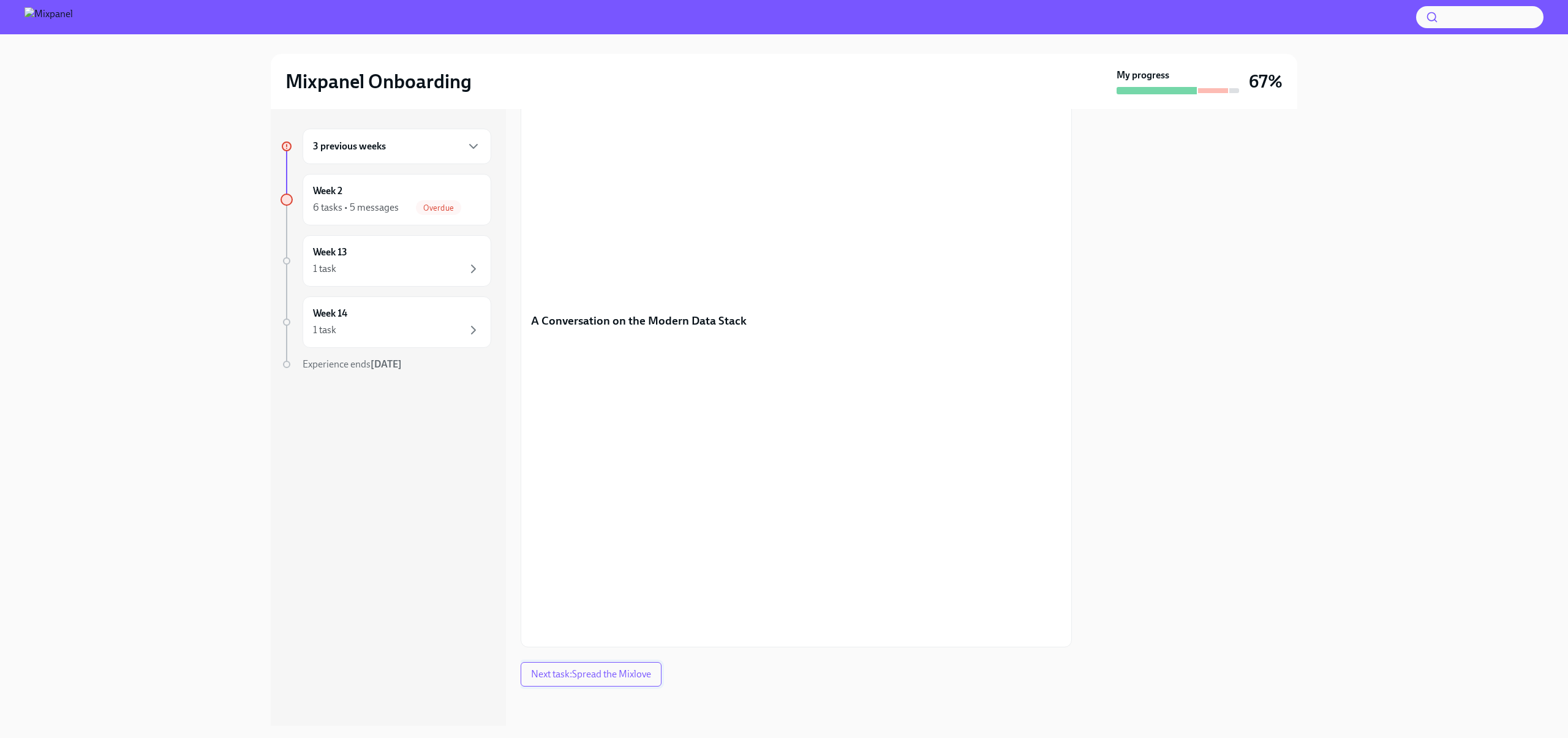
click at [610, 680] on span "Next task : Spread the Mixlove" at bounding box center [591, 675] width 120 height 13
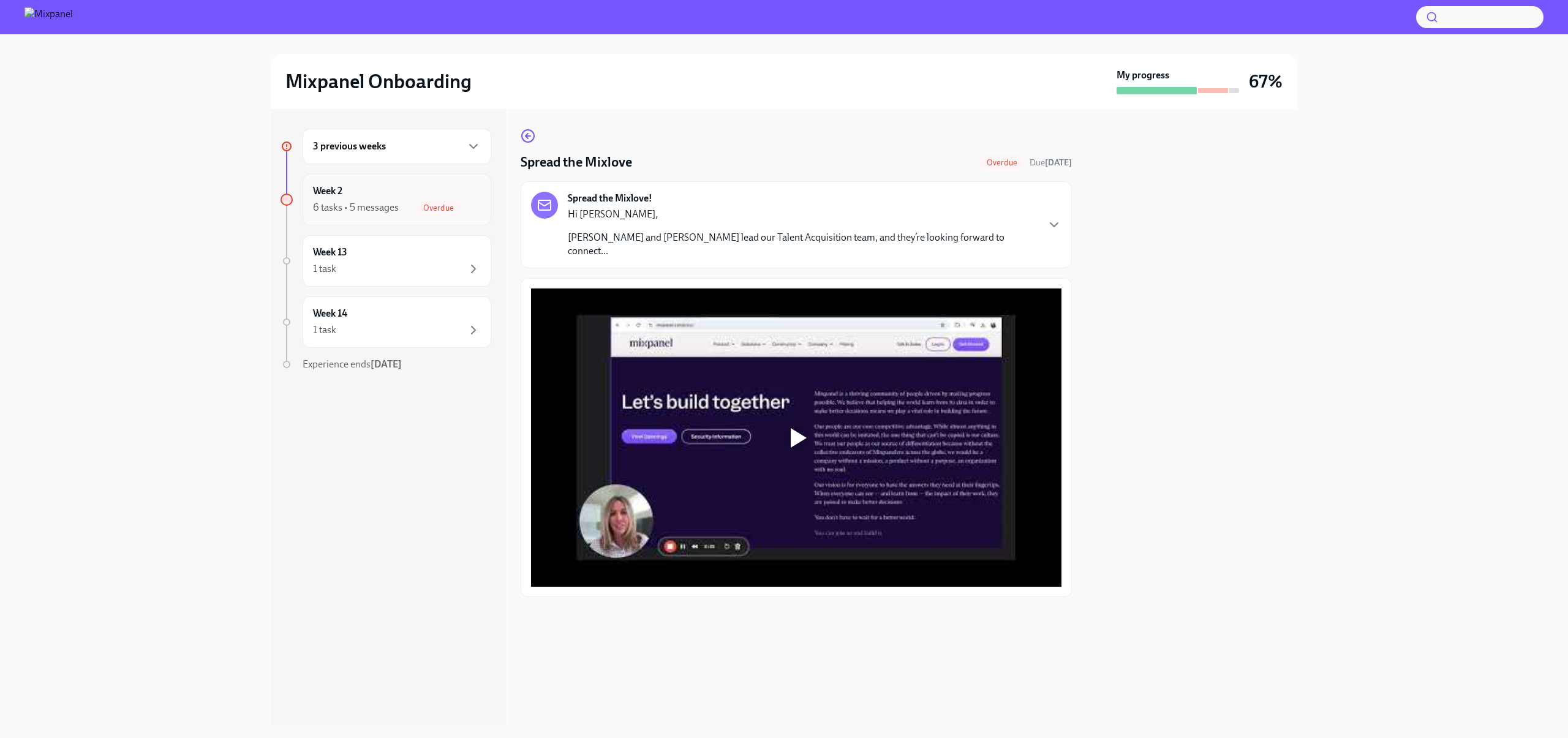
click at [393, 203] on div "6 tasks • 5 messages" at bounding box center [355, 207] width 86 height 13
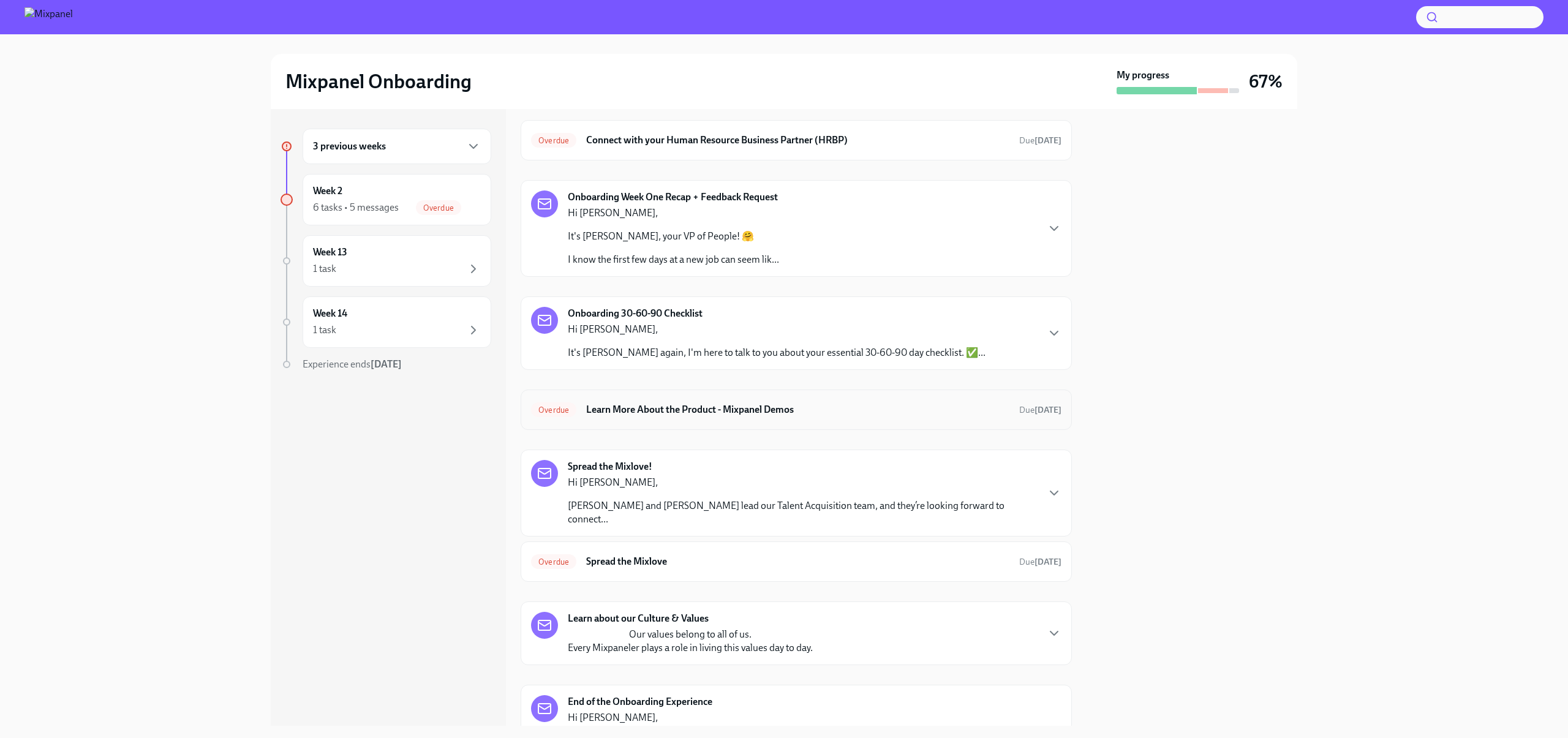
scroll to position [46, 0]
click at [773, 541] on div "Overdue Spread the Mixlove Due today" at bounding box center [796, 561] width 551 height 40
click at [728, 555] on h6 "Spread the Mixlove" at bounding box center [798, 561] width 423 height 13
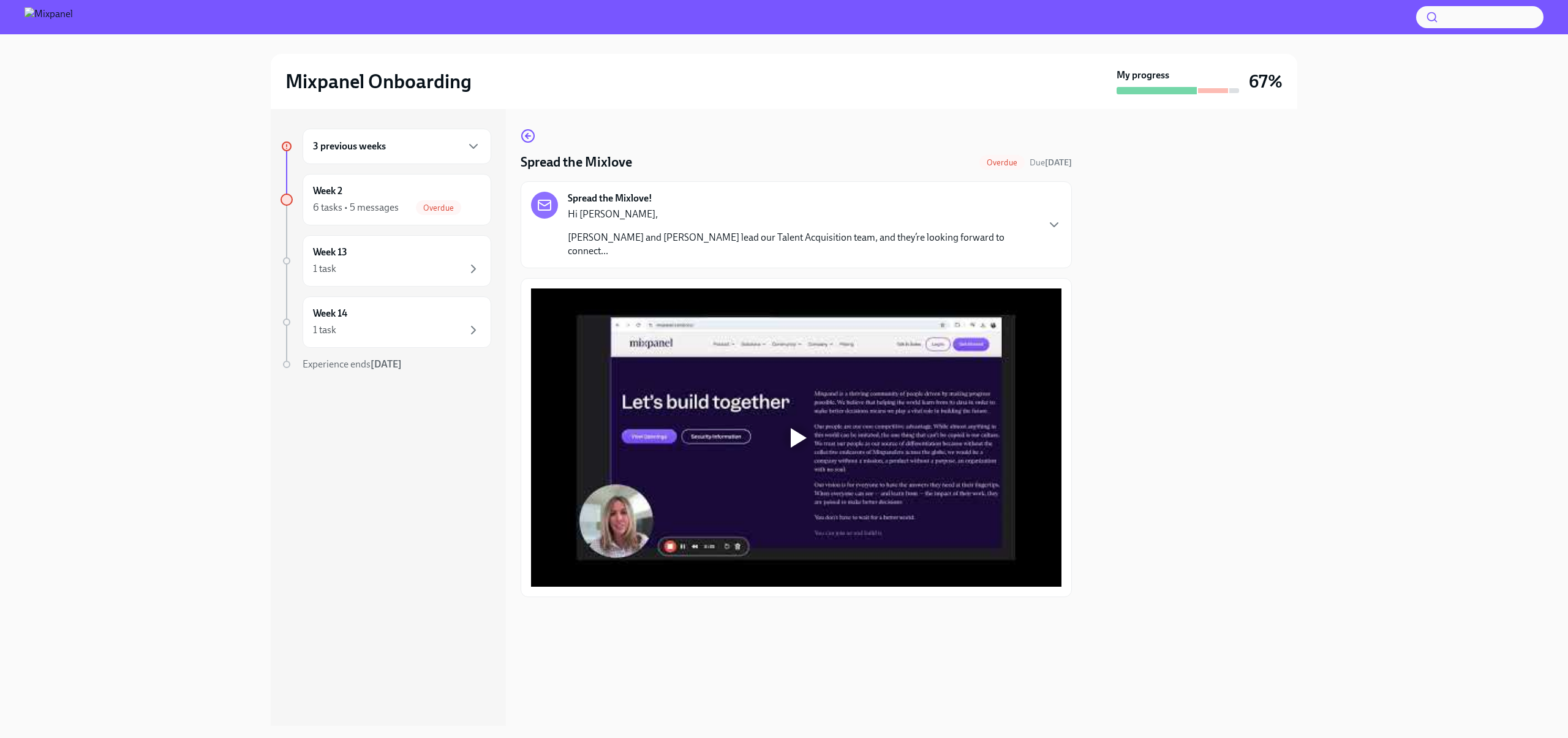
click at [814, 228] on div "Hi Rick, Brittany and Tom lead our Talent Acquisition team, and they’re looking…" at bounding box center [803, 233] width 469 height 51
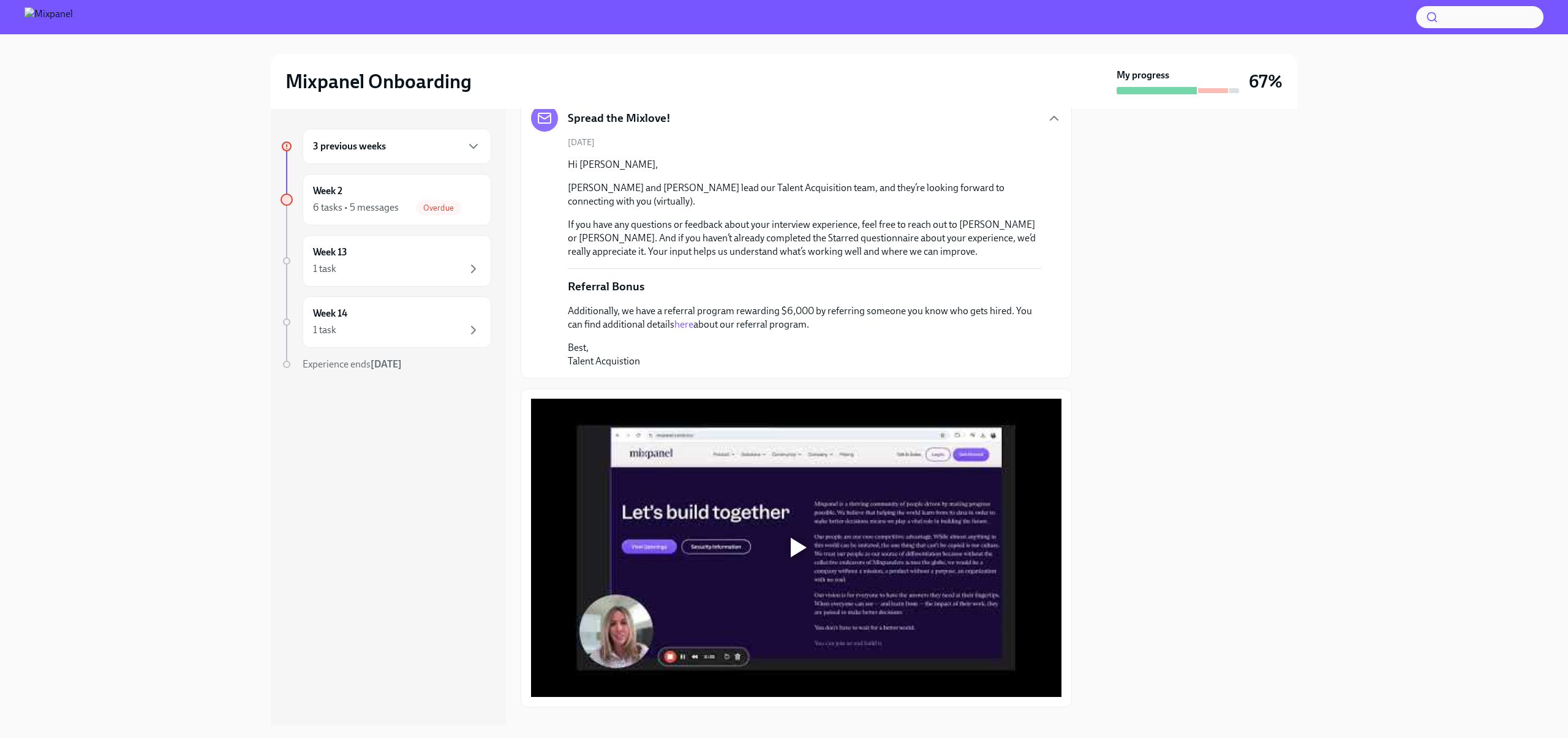
scroll to position [94, 0]
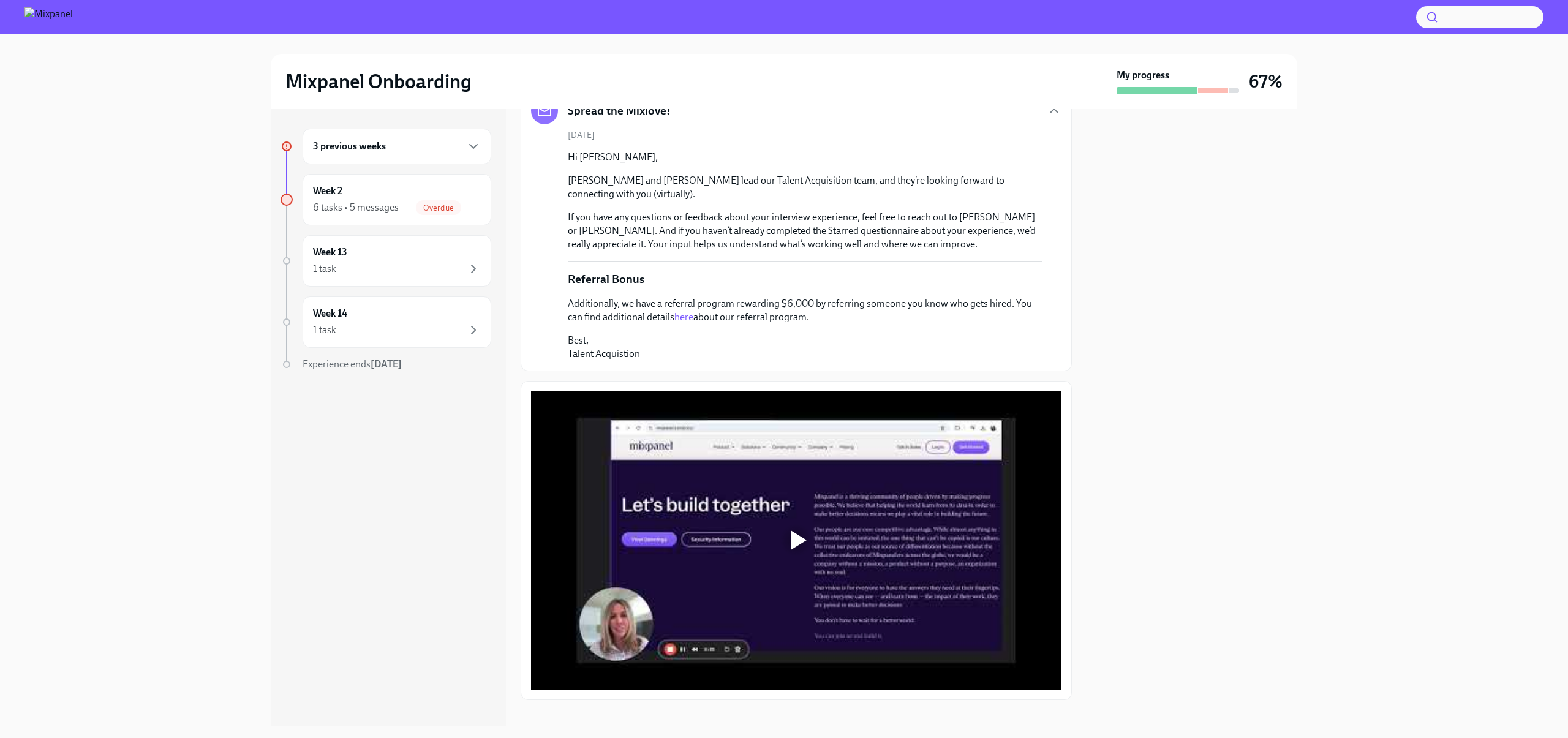
click at [793, 521] on div at bounding box center [796, 540] width 39 height 40
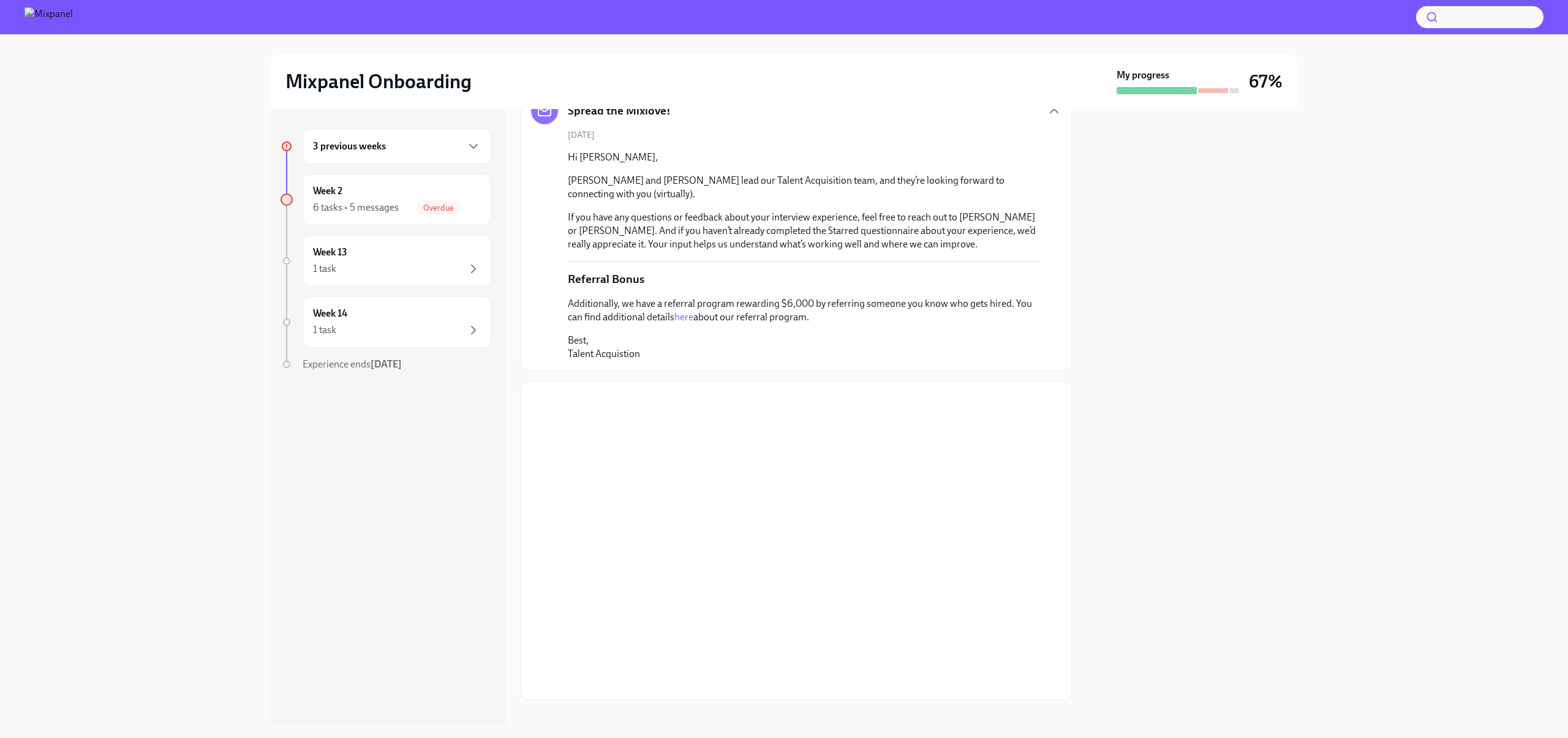
click at [838, 342] on p "Best, Talent Acquistion" at bounding box center [805, 348] width 474 height 27
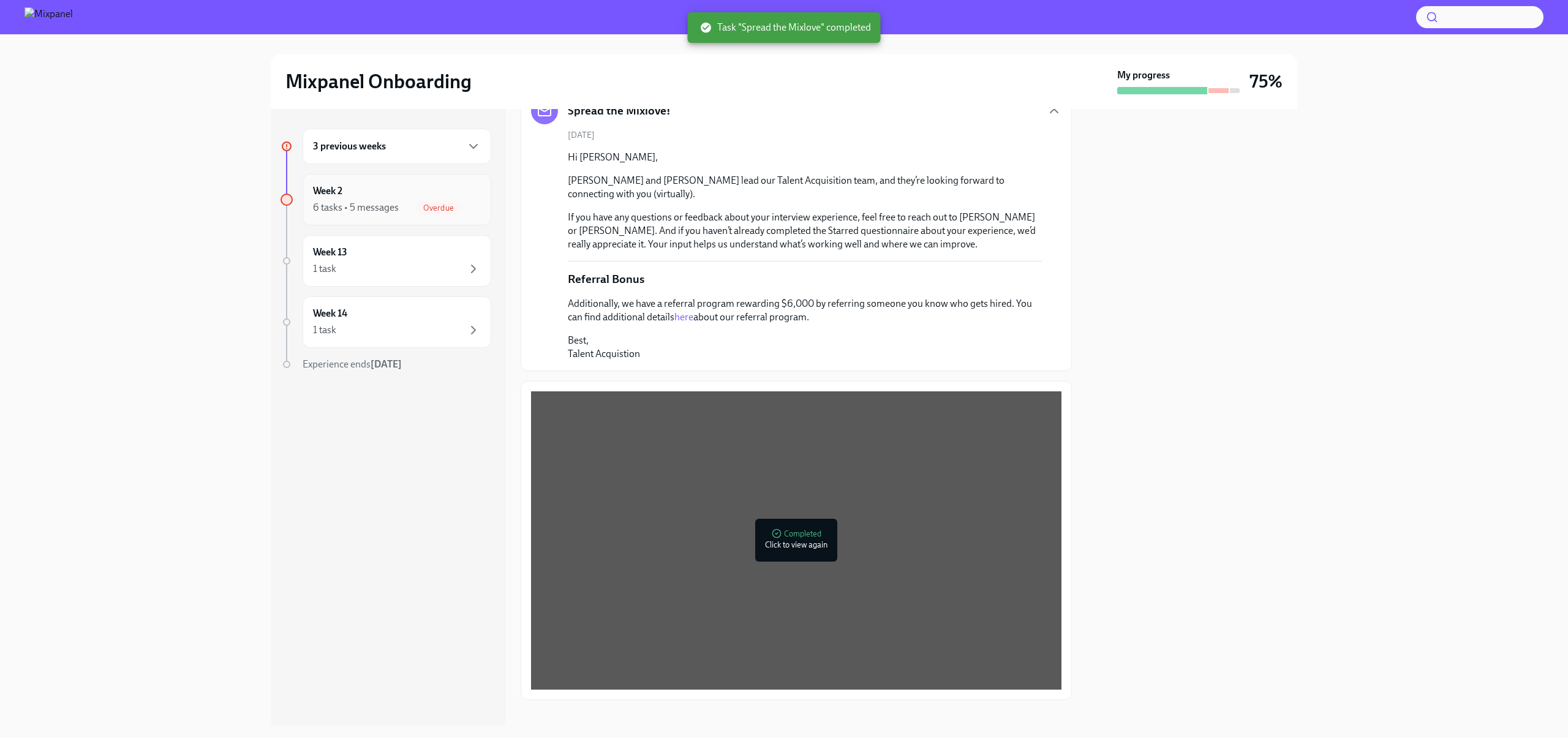
click at [378, 205] on div "6 tasks • 5 messages" at bounding box center [355, 207] width 86 height 13
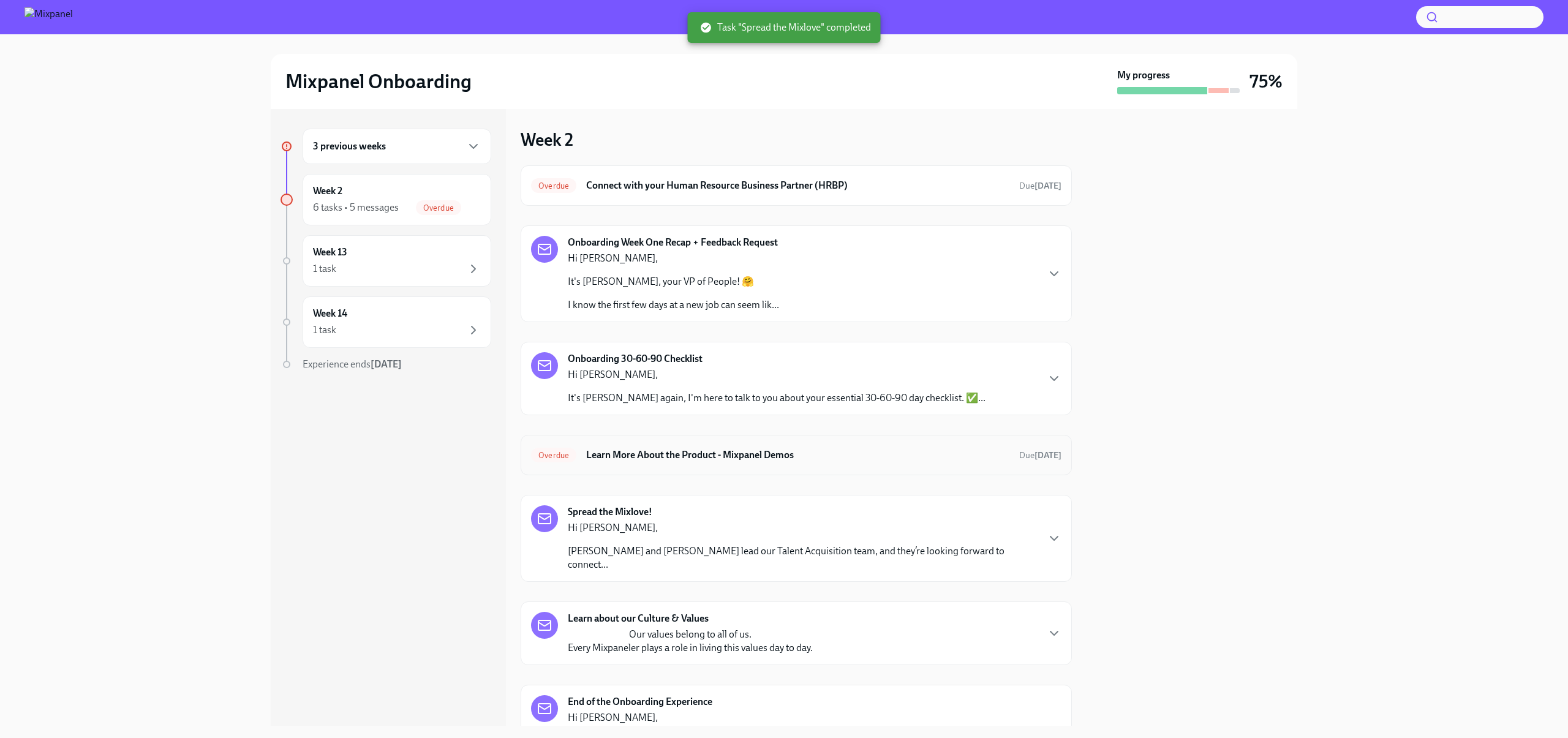
scroll to position [119, 0]
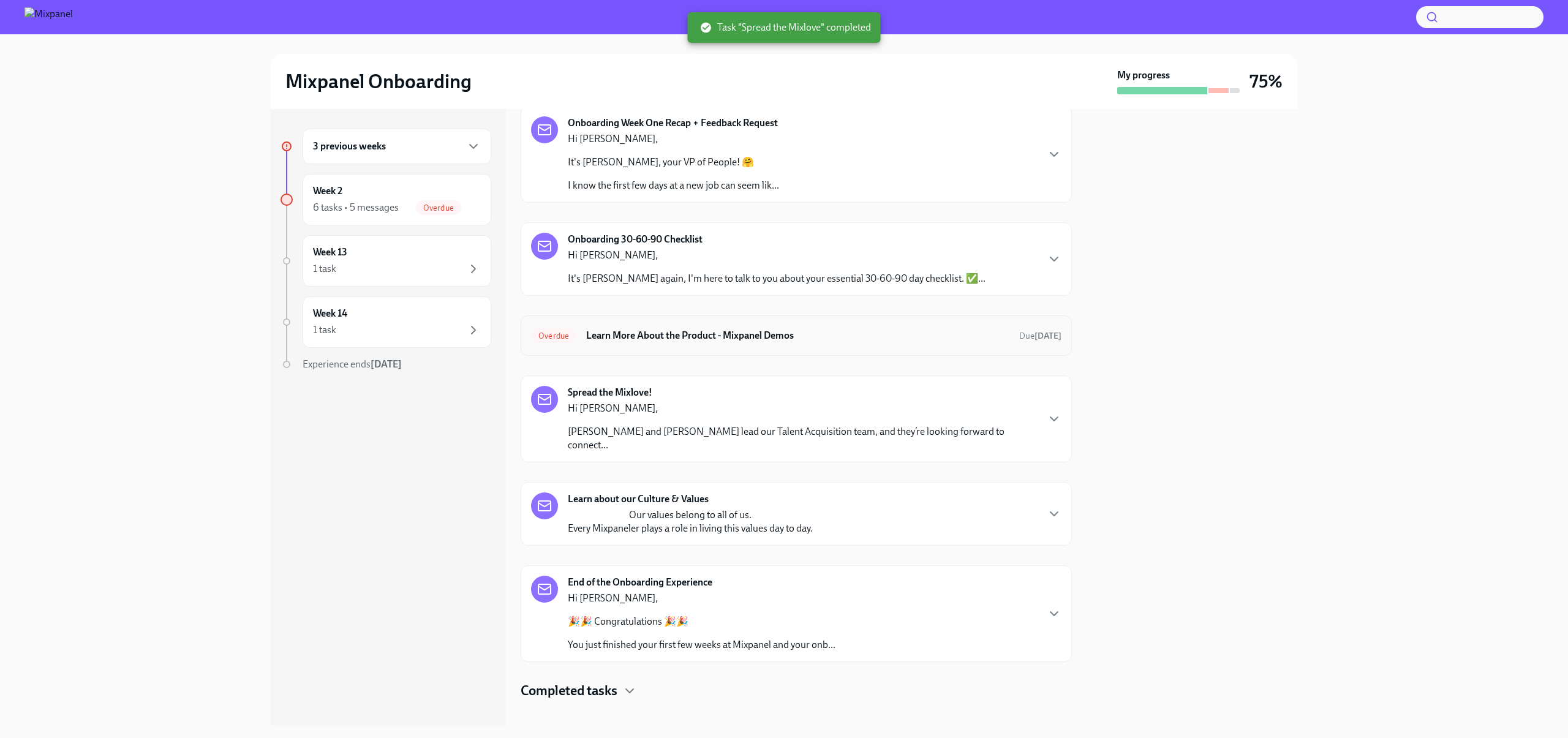
click at [831, 336] on h6 "Learn More About the Product - Mixpanel Demos" at bounding box center [798, 335] width 423 height 13
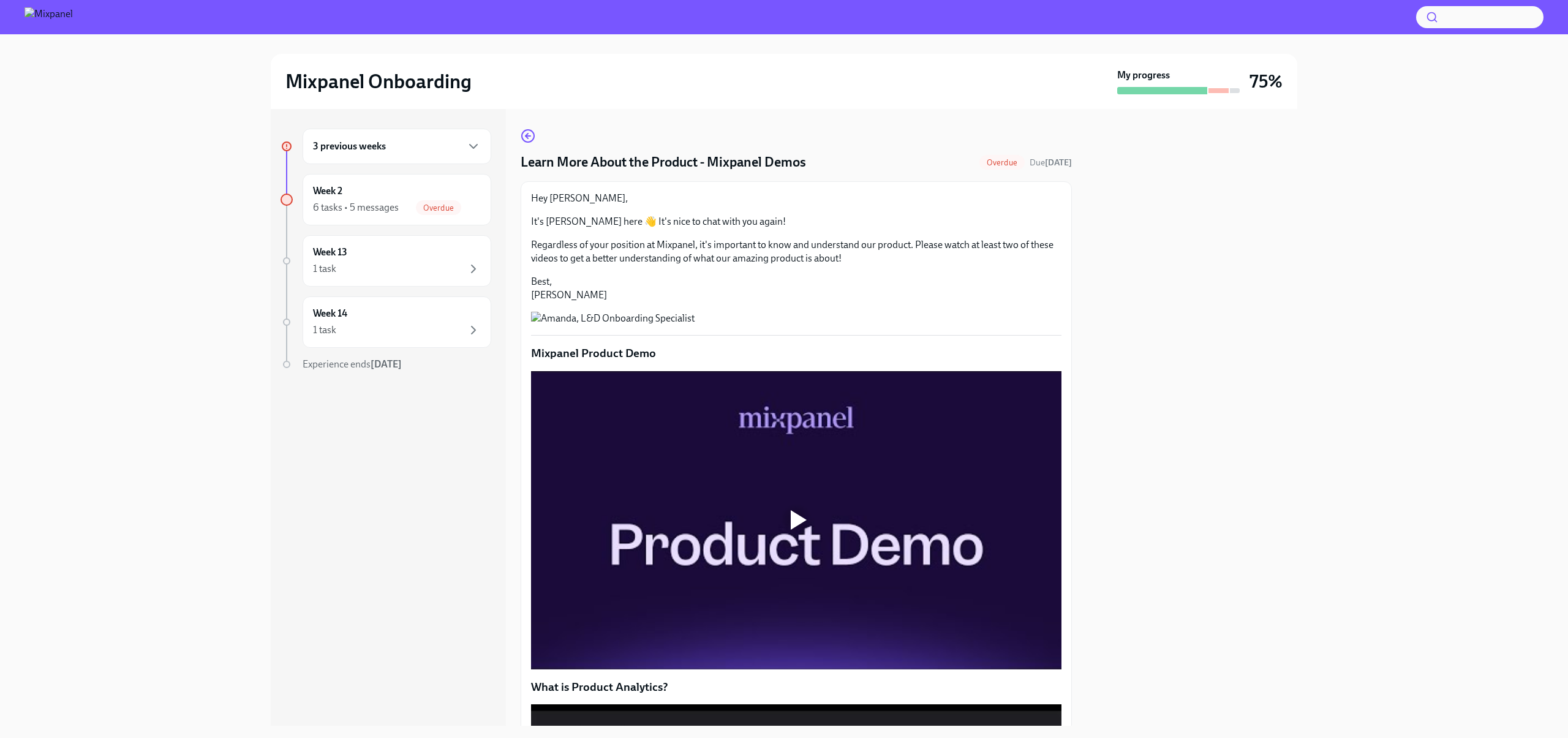
click at [809, 587] on div at bounding box center [795, 521] width 530 height 299
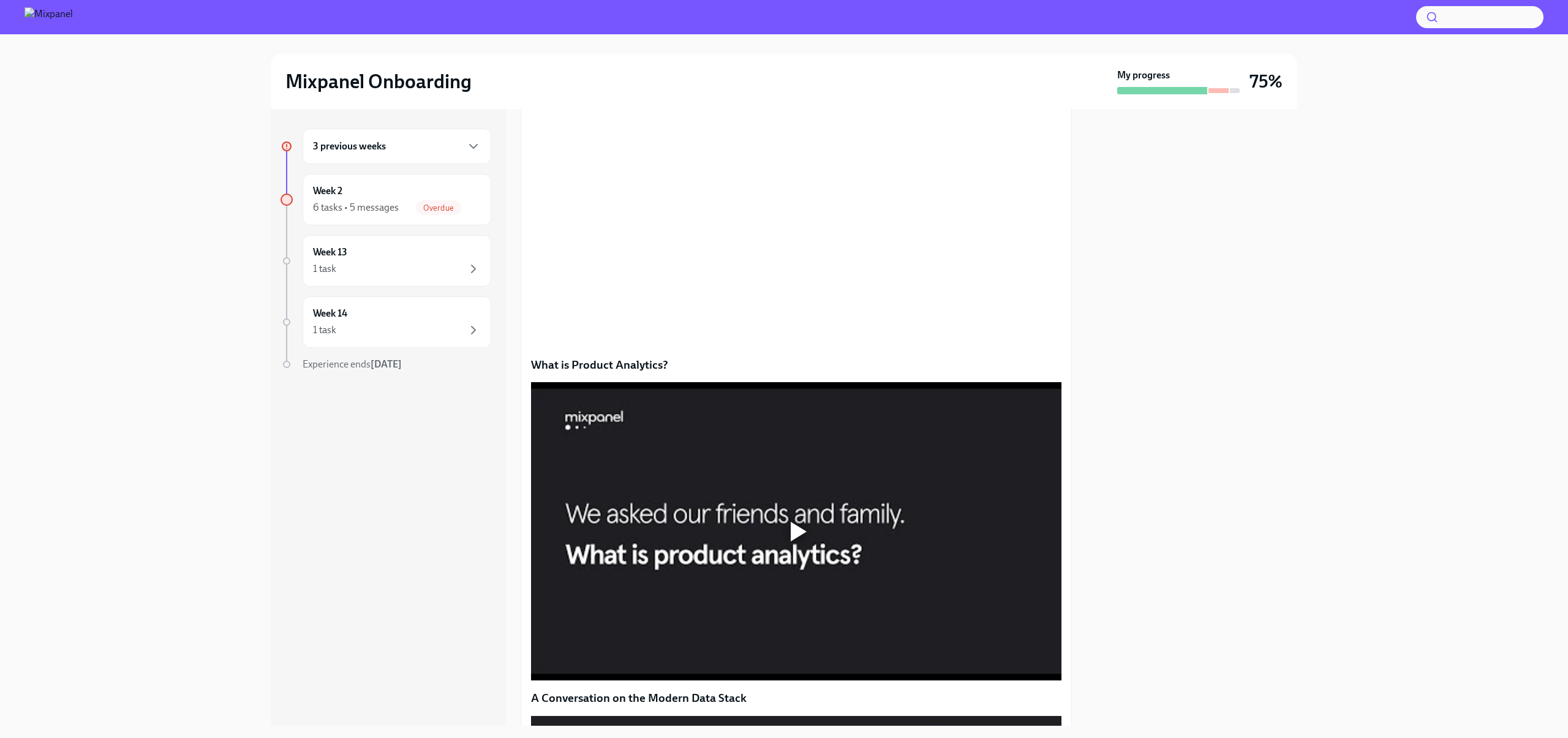
scroll to position [401, 0]
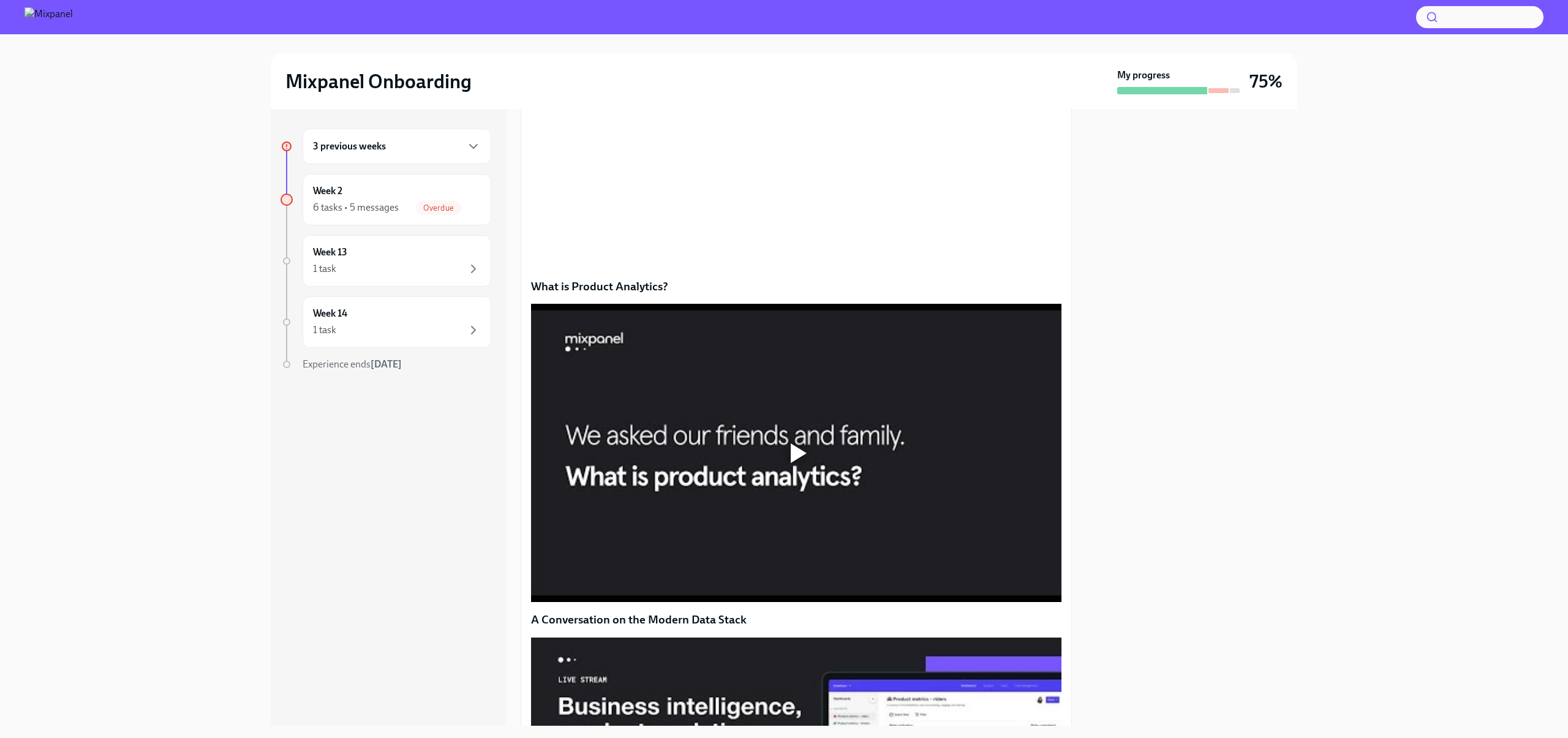
click at [816, 572] on div at bounding box center [795, 454] width 530 height 299
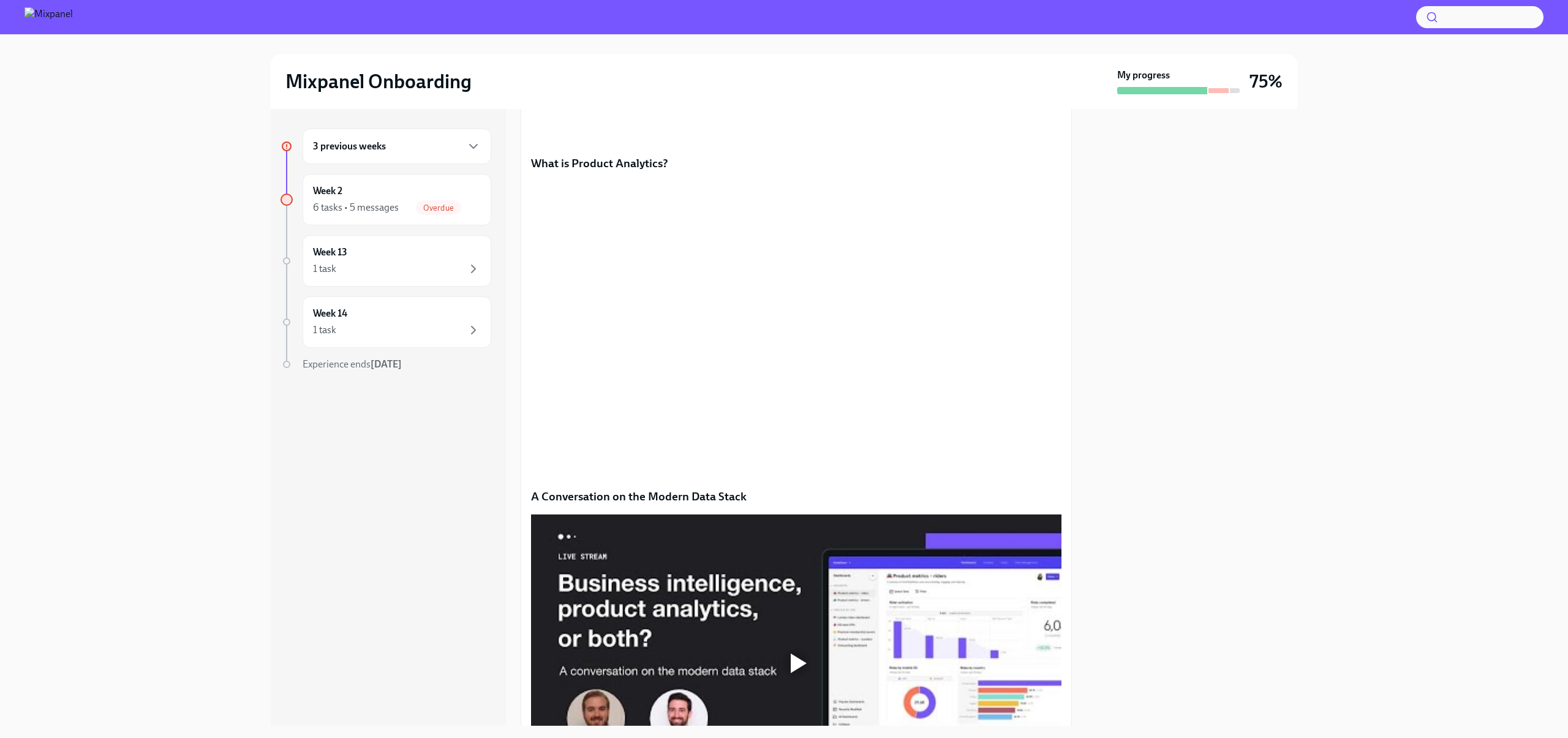
scroll to position [781, 0]
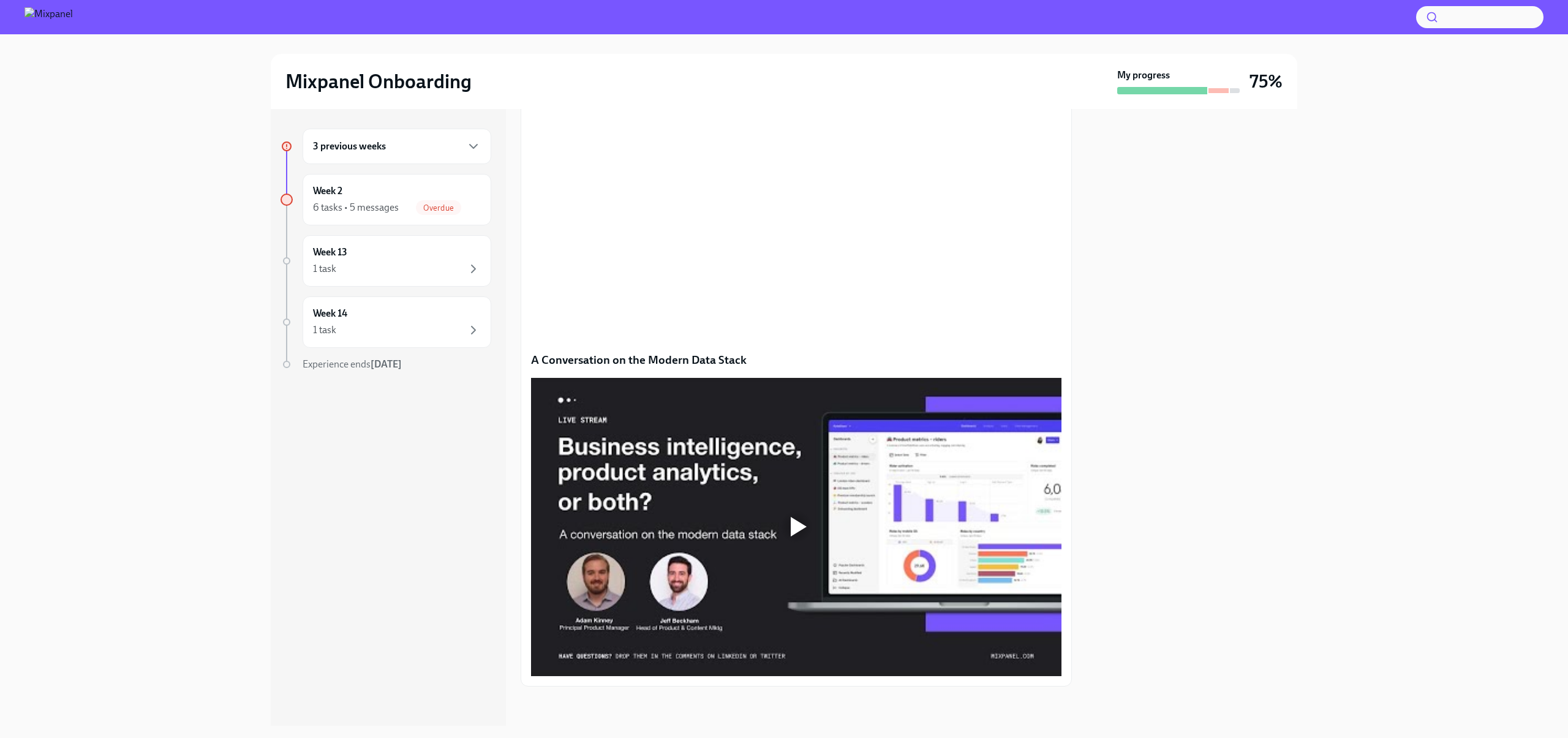
click at [791, 522] on div at bounding box center [799, 526] width 16 height 20
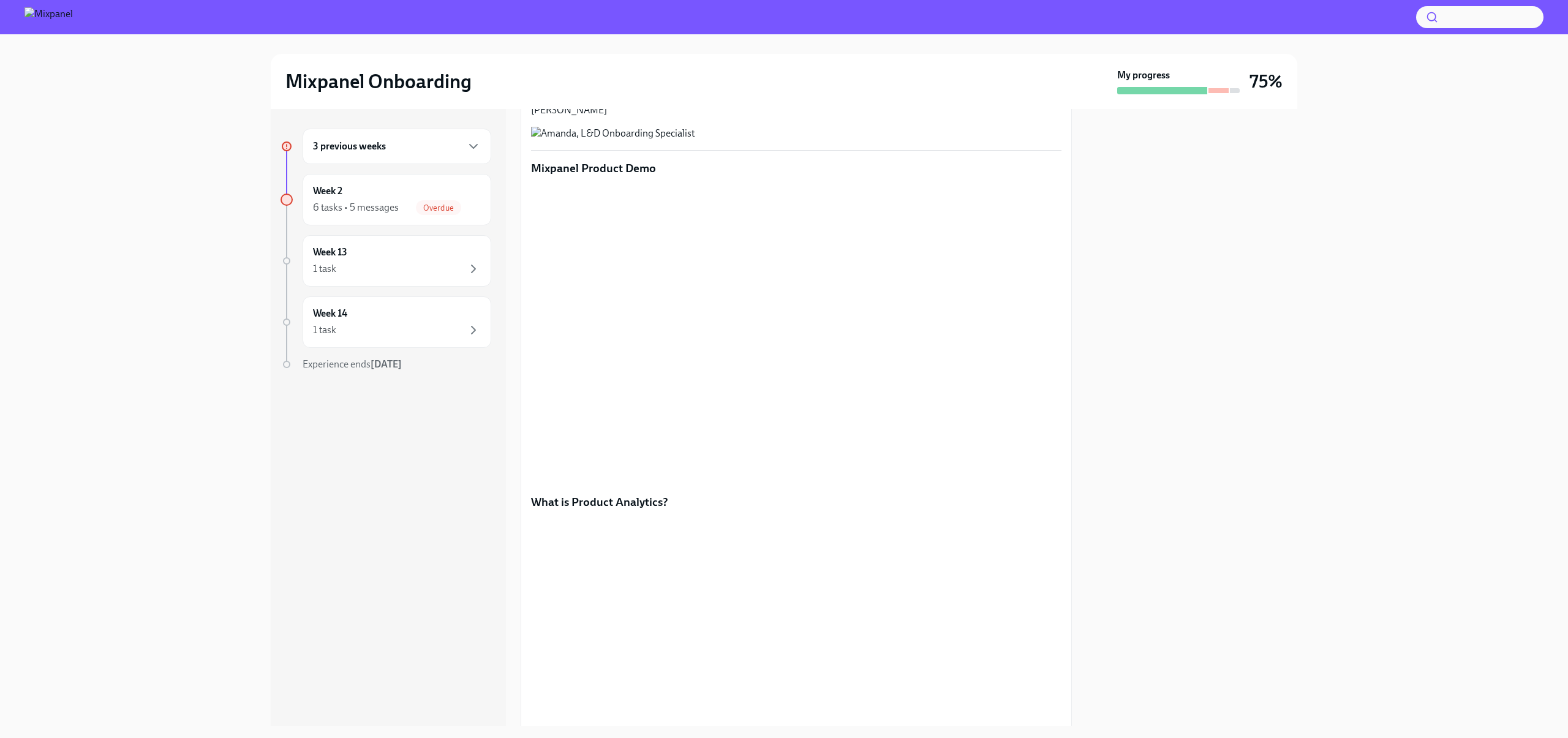
scroll to position [0, 0]
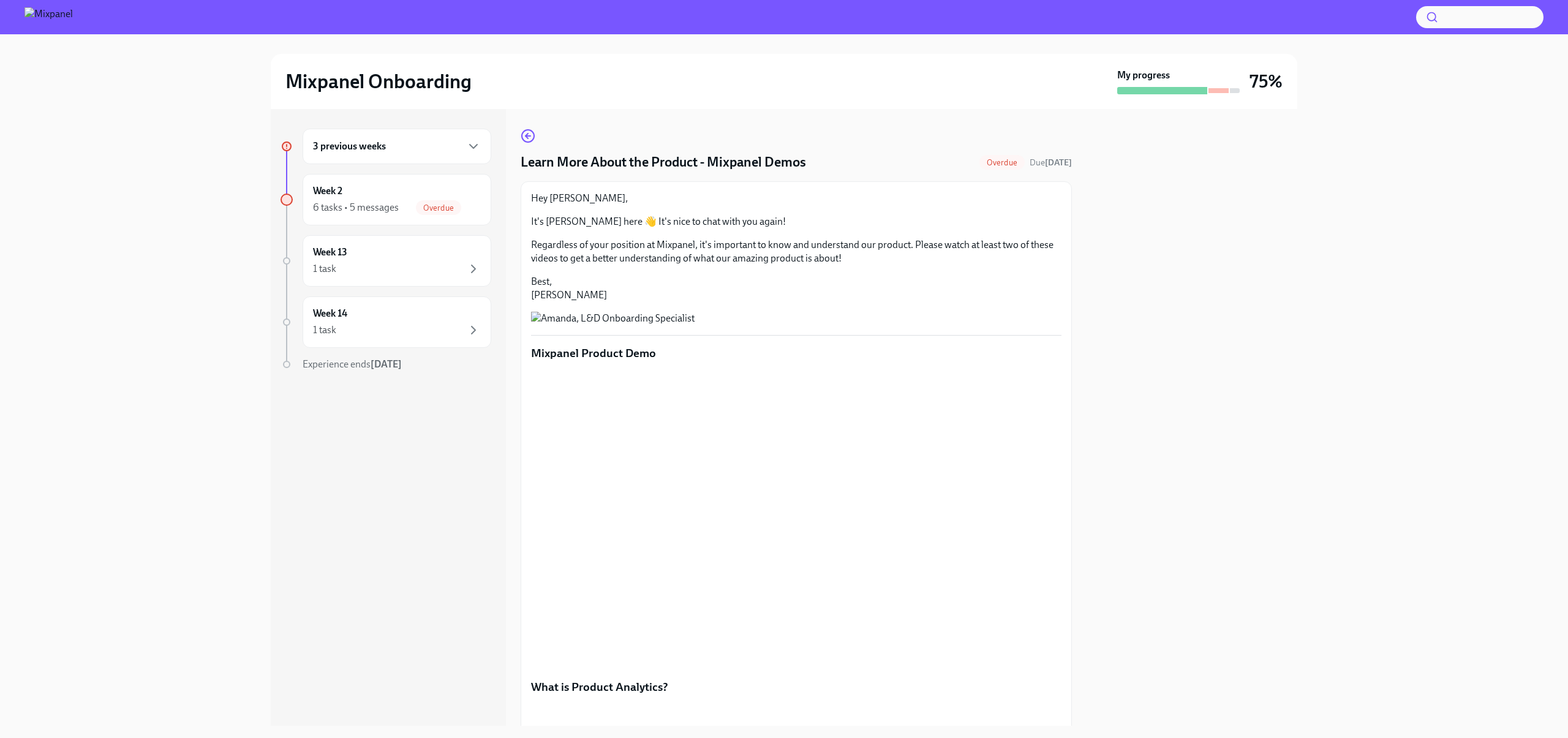
click at [699, 242] on p "Regardless of your position at Mixpanel, it's important to know and understand …" at bounding box center [795, 252] width 530 height 27
click at [698, 276] on p "Best, Amanda" at bounding box center [795, 288] width 530 height 27
click at [369, 203] on div "6 tasks • 5 messages" at bounding box center [355, 207] width 86 height 13
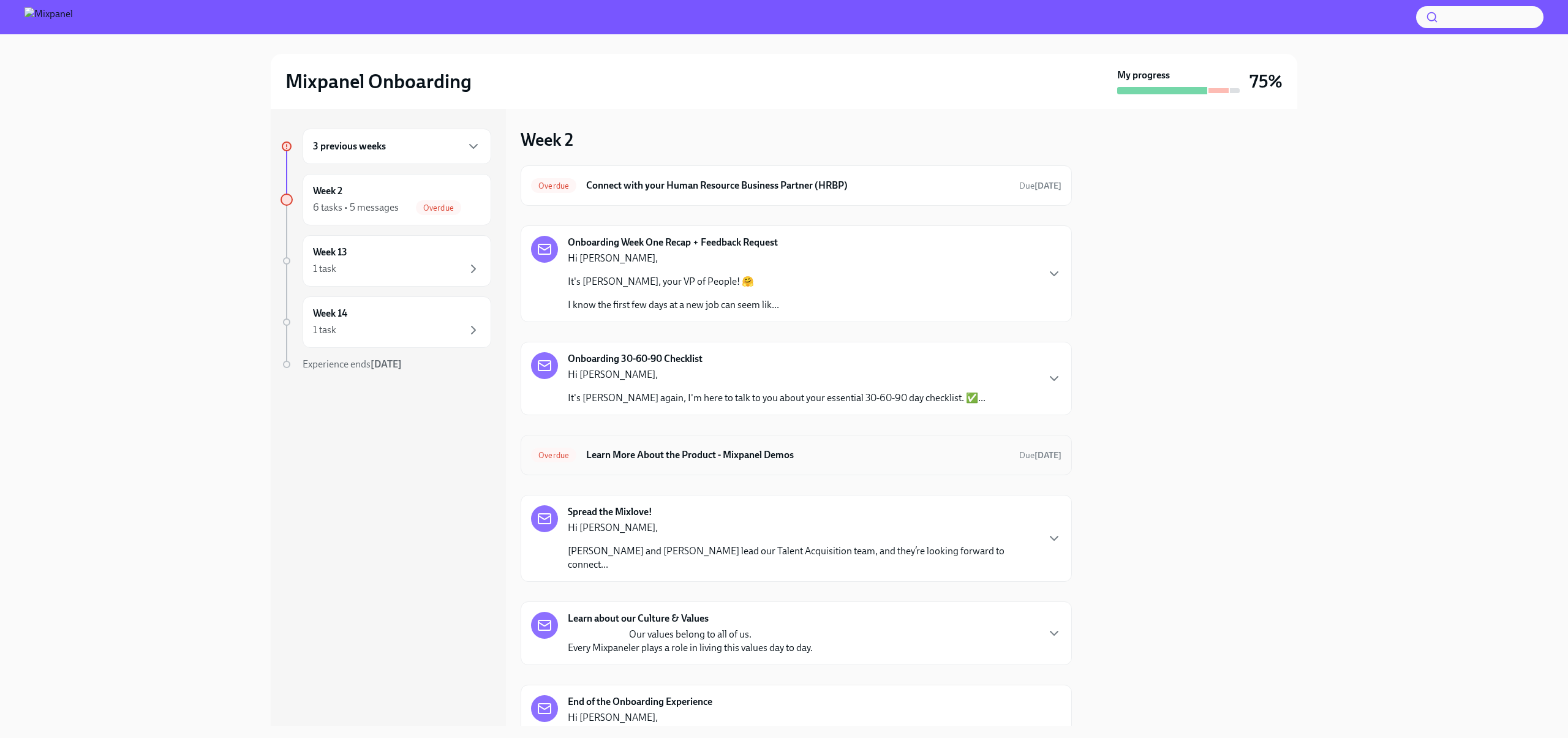
click at [849, 457] on h6 "Learn More About the Product - Mixpanel Demos" at bounding box center [798, 455] width 423 height 13
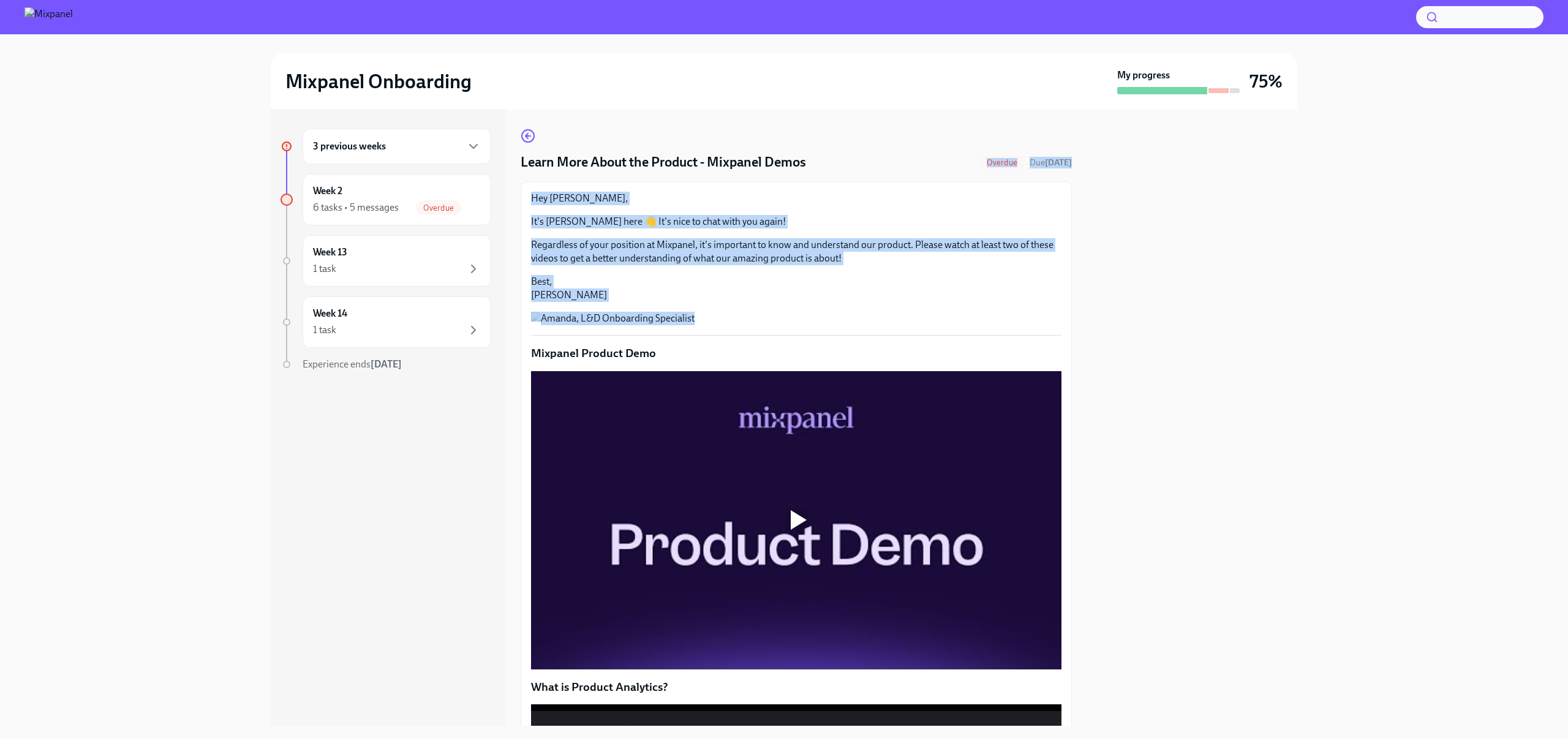
drag, startPoint x: 786, startPoint y: 173, endPoint x: 859, endPoint y: 326, distance: 169.5
click at [859, 328] on div "Learn More About the Product - Mixpanel Demos Overdue Due 2 days ago Hey Rick, …" at bounding box center [796, 738] width 551 height 1218
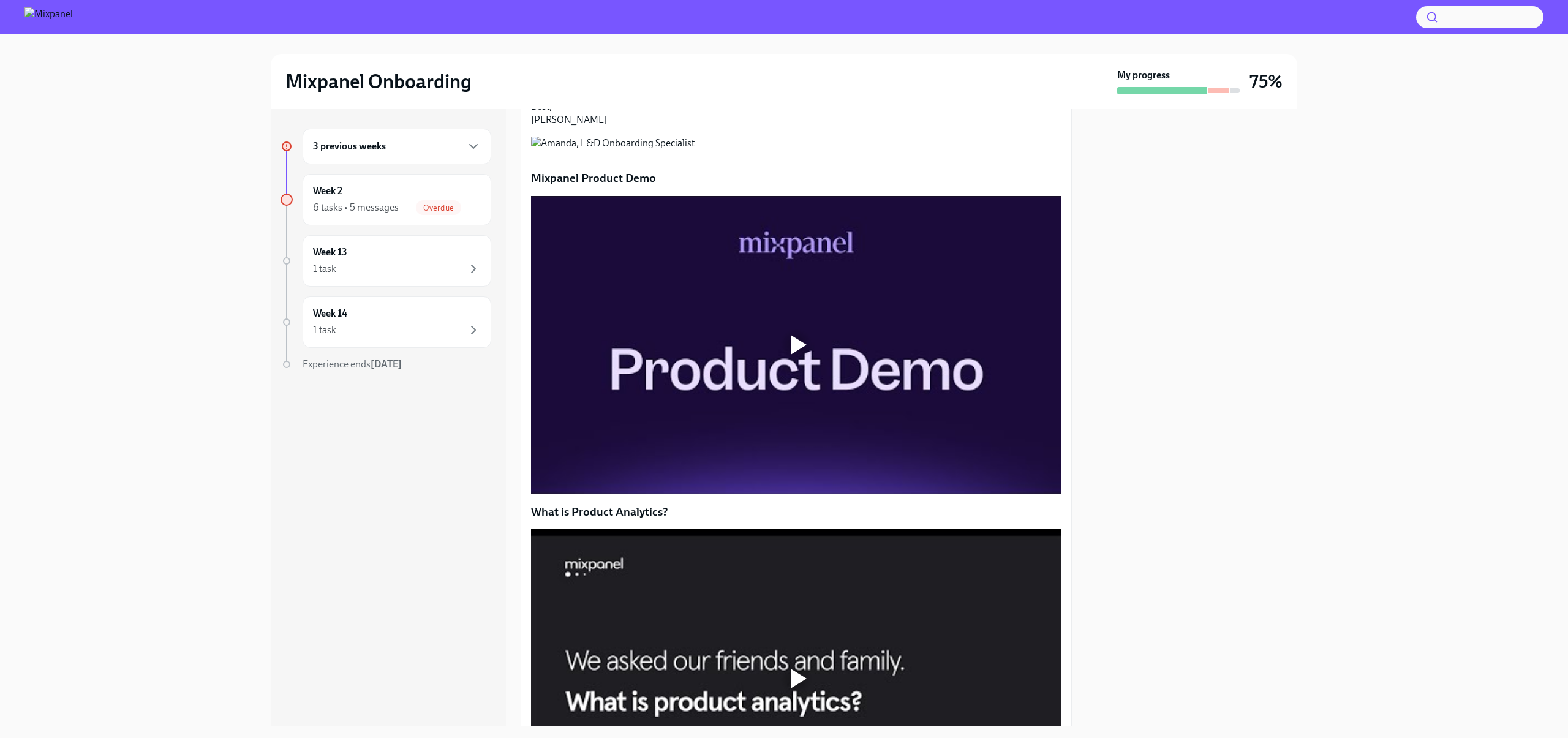
scroll to position [395, 0]
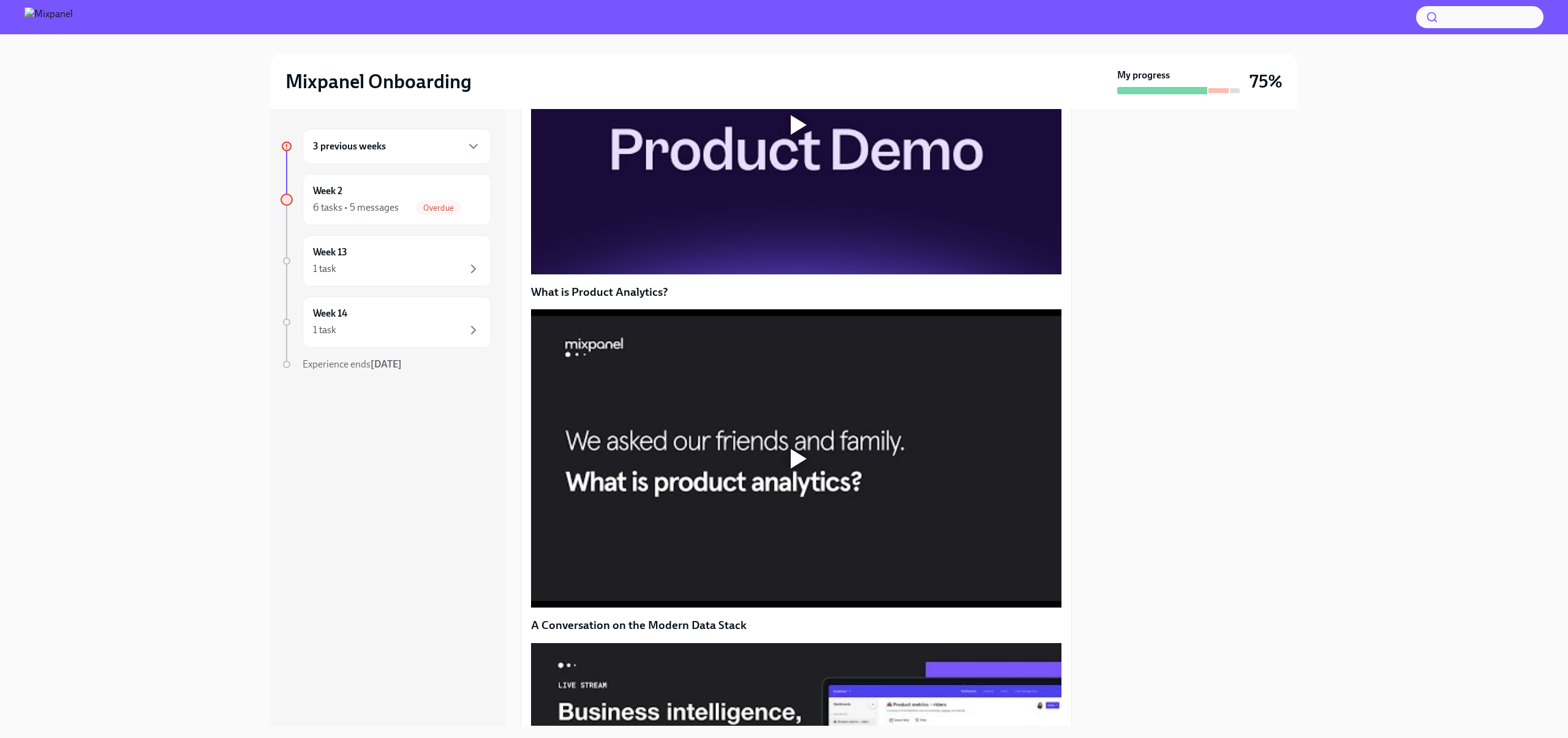
click at [801, 602] on div at bounding box center [795, 459] width 530 height 299
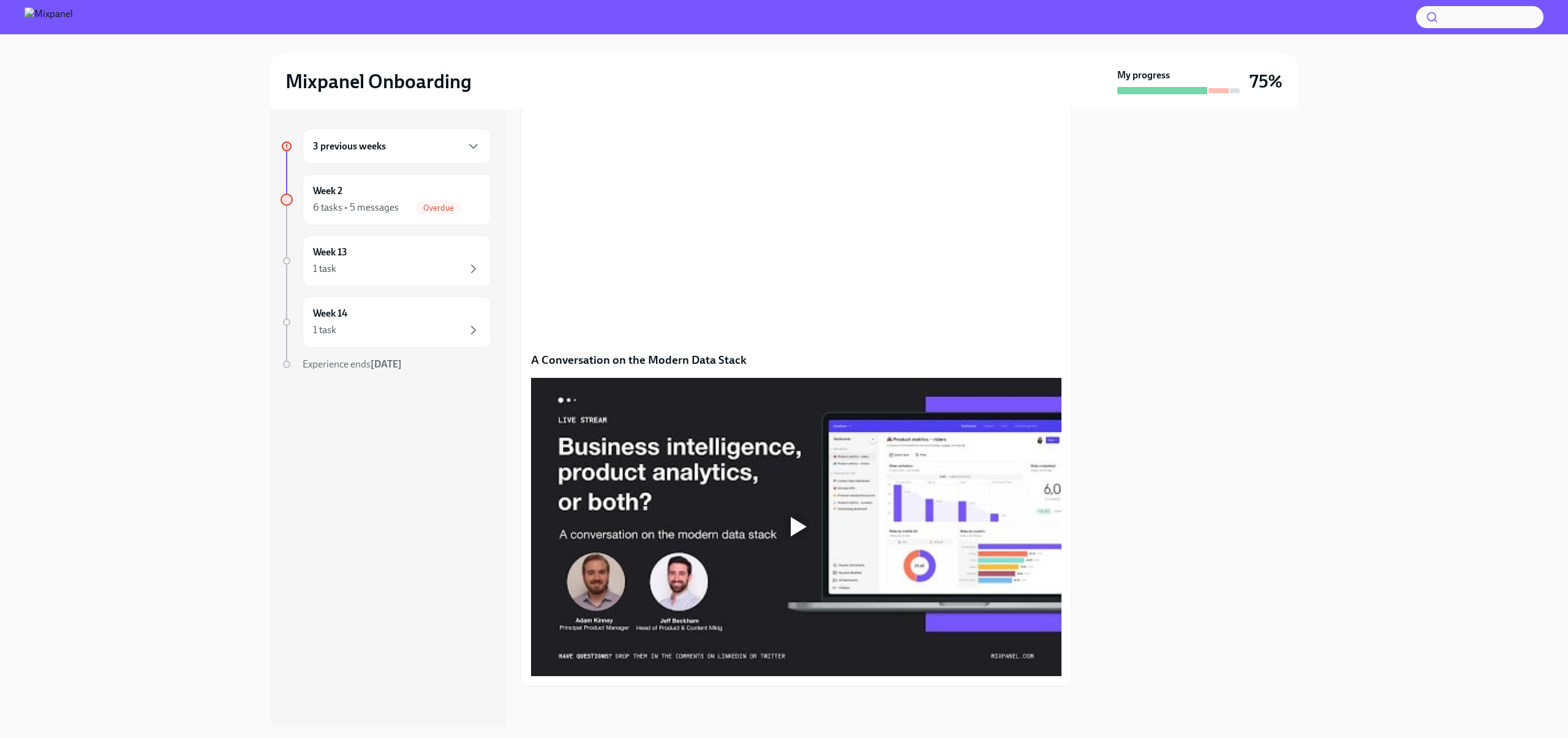
scroll to position [771, 0]
click at [788, 519] on div at bounding box center [796, 527] width 39 height 40
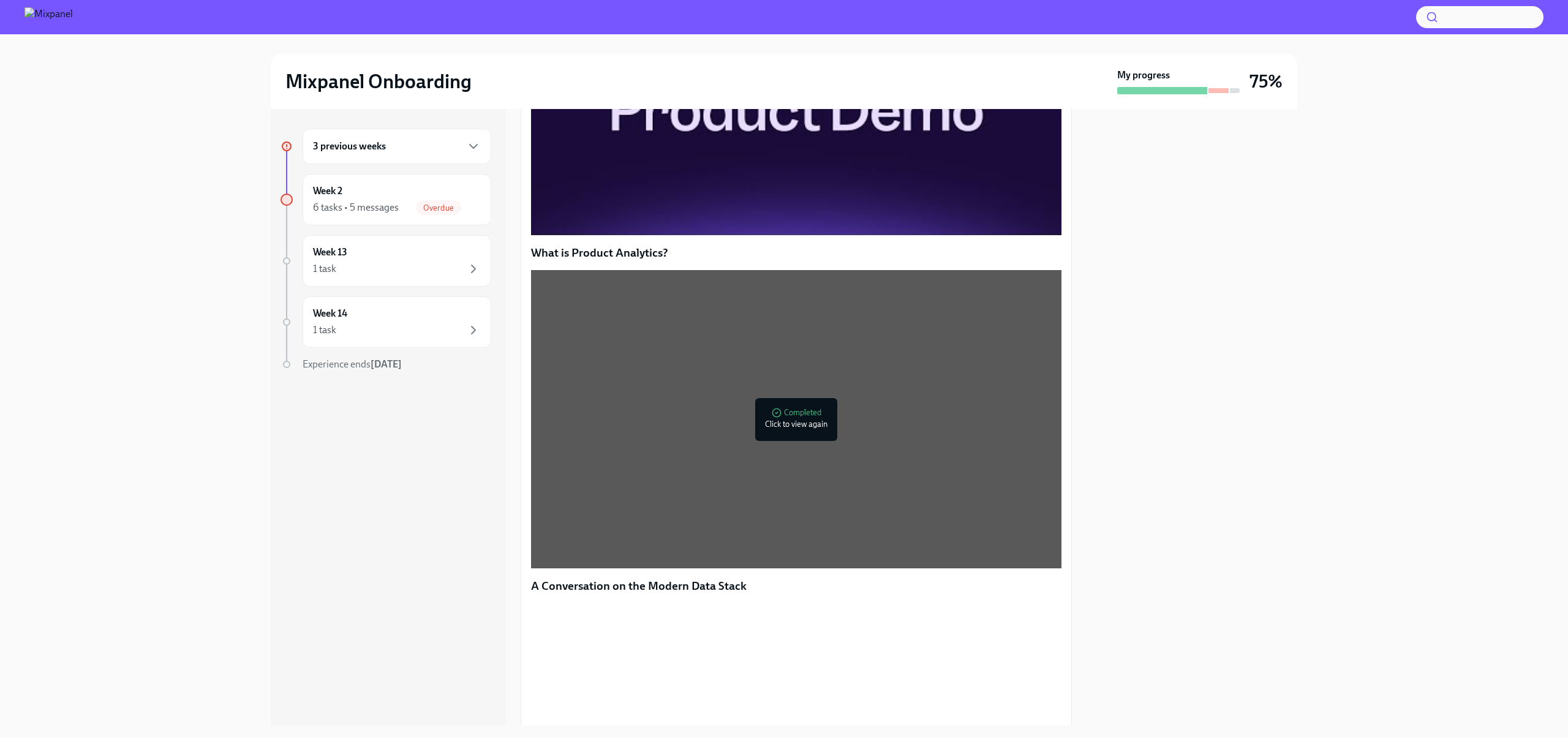
scroll to position [781, 0]
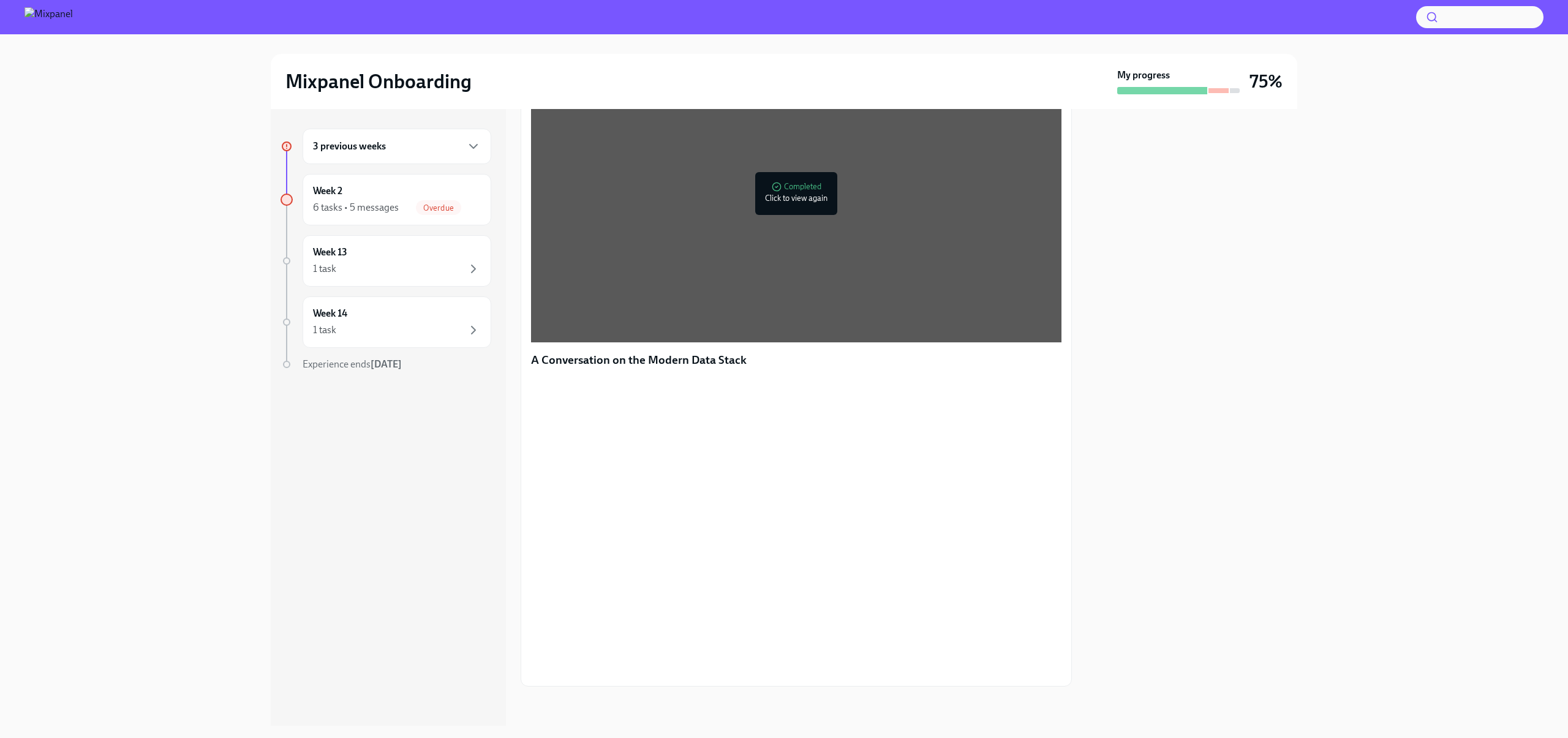
click at [1269, 473] on div at bounding box center [1191, 417] width 211 height 617
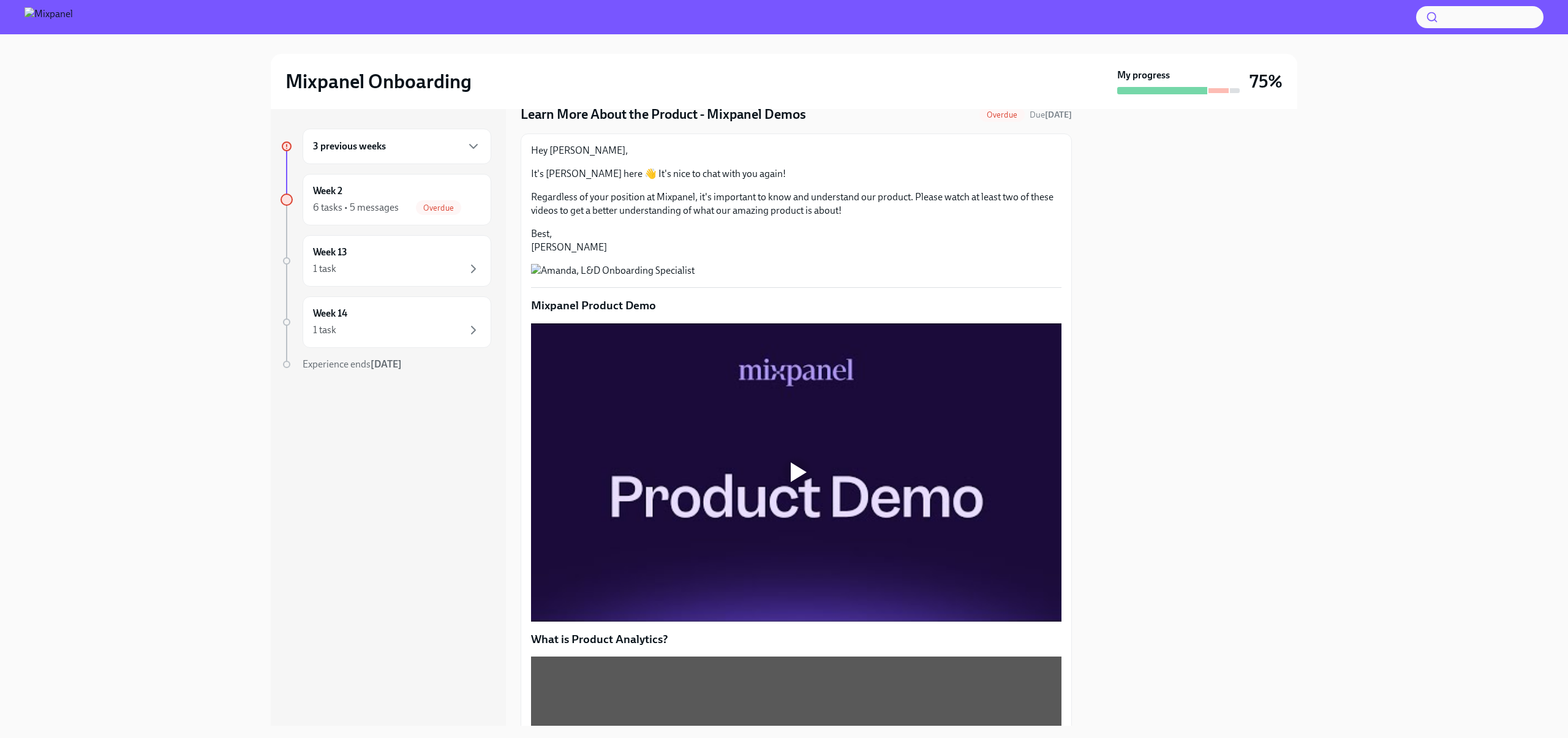
scroll to position [0, 0]
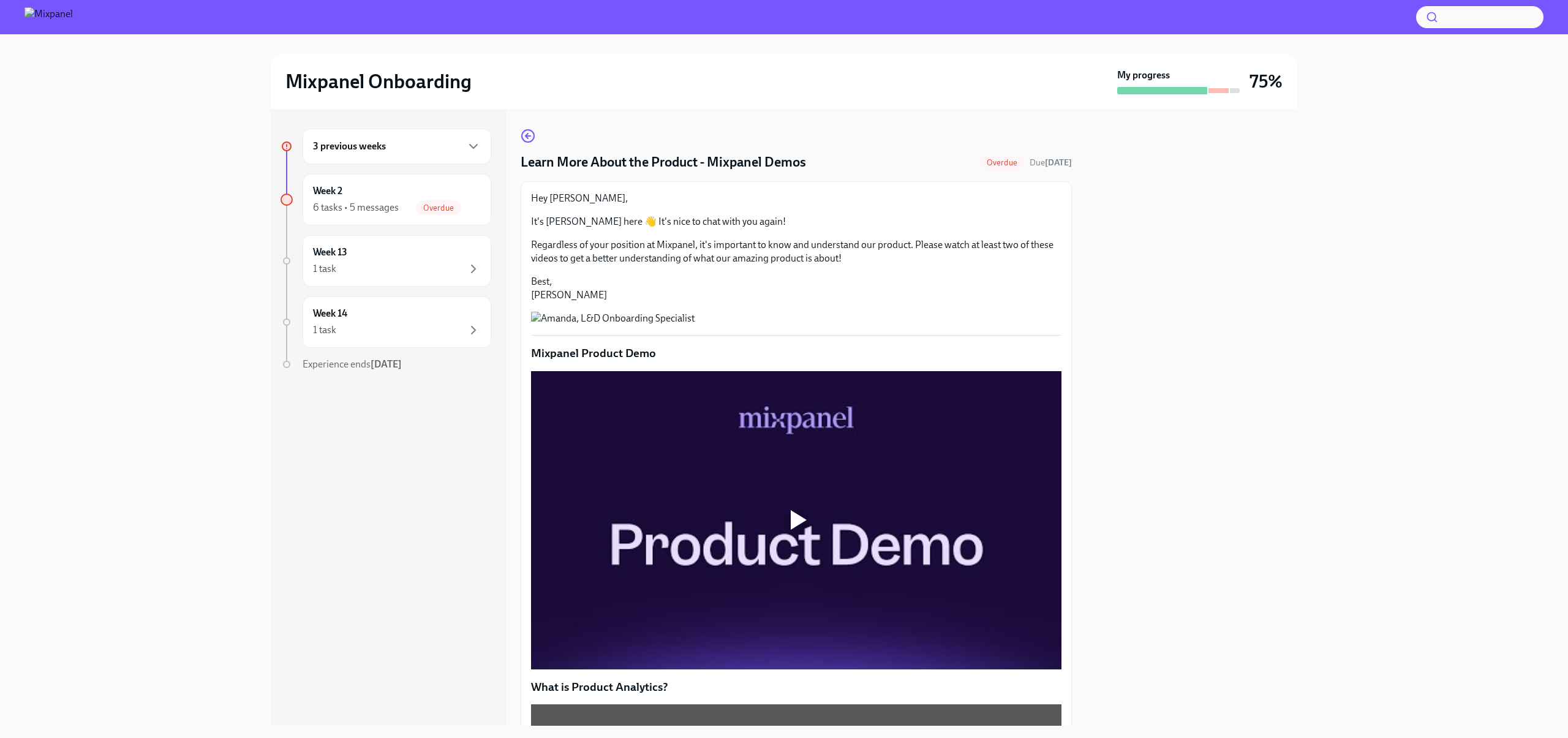
click at [810, 228] on p "It's Amanda here 👋 It's nice to chat with you again!" at bounding box center [795, 221] width 530 height 13
click at [769, 266] on div "Hey Rick, It's Amanda here 👋 It's nice to chat with you again! Regardless of yo…" at bounding box center [795, 247] width 530 height 111
click at [748, 326] on button "Zoom image" at bounding box center [795, 318] width 530 height 13
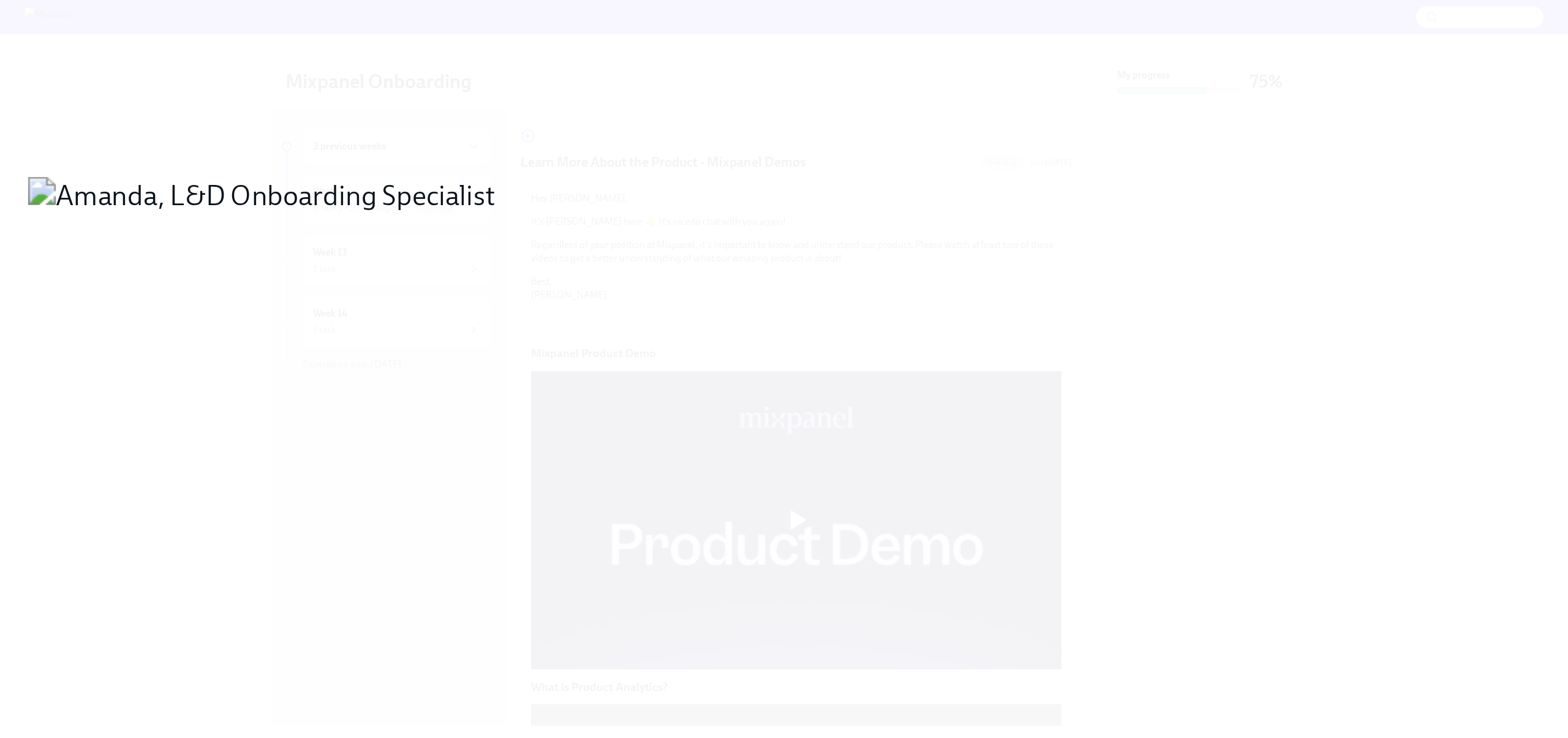
click at [748, 370] on button "Unzoom image" at bounding box center [784, 369] width 1568 height 738
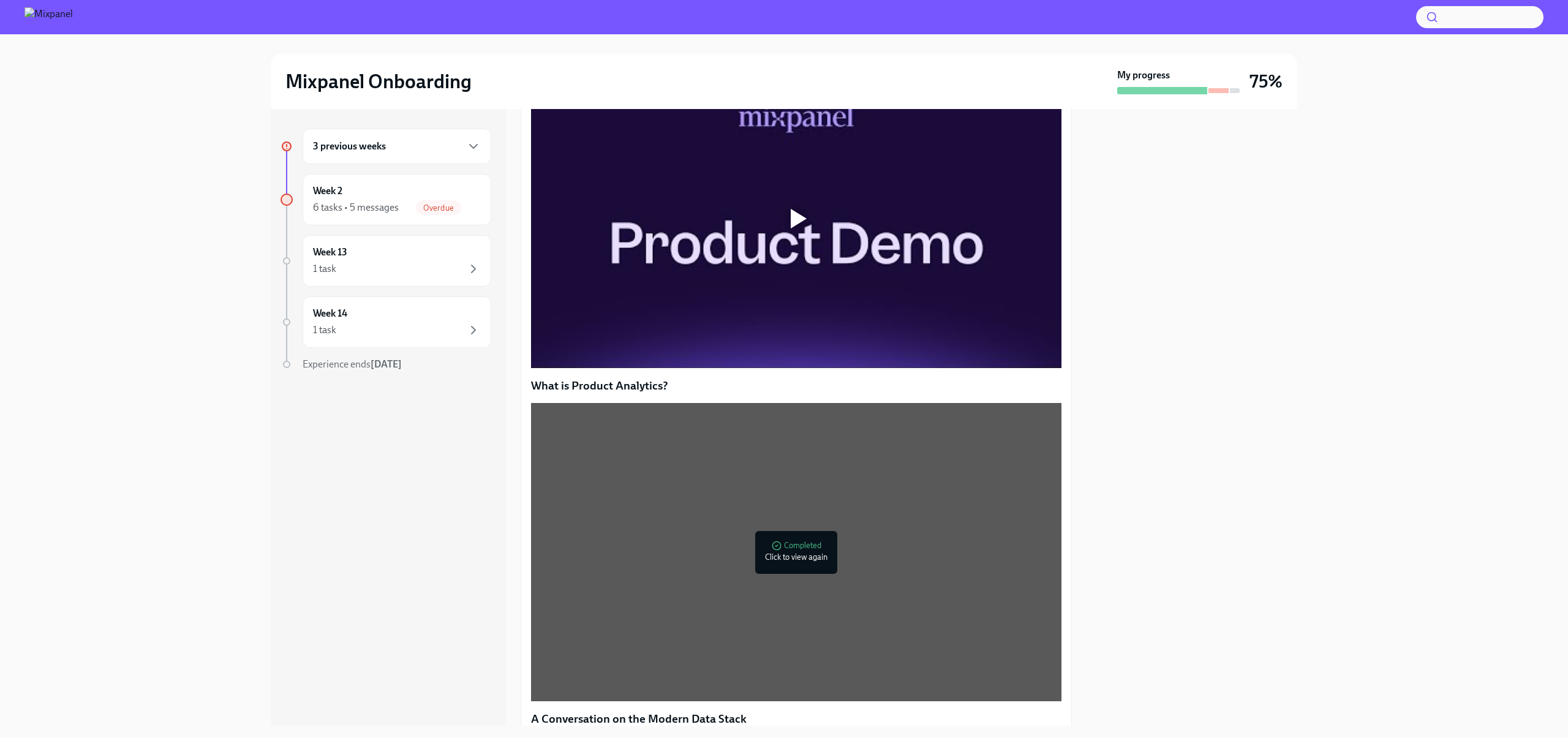
scroll to position [126, 0]
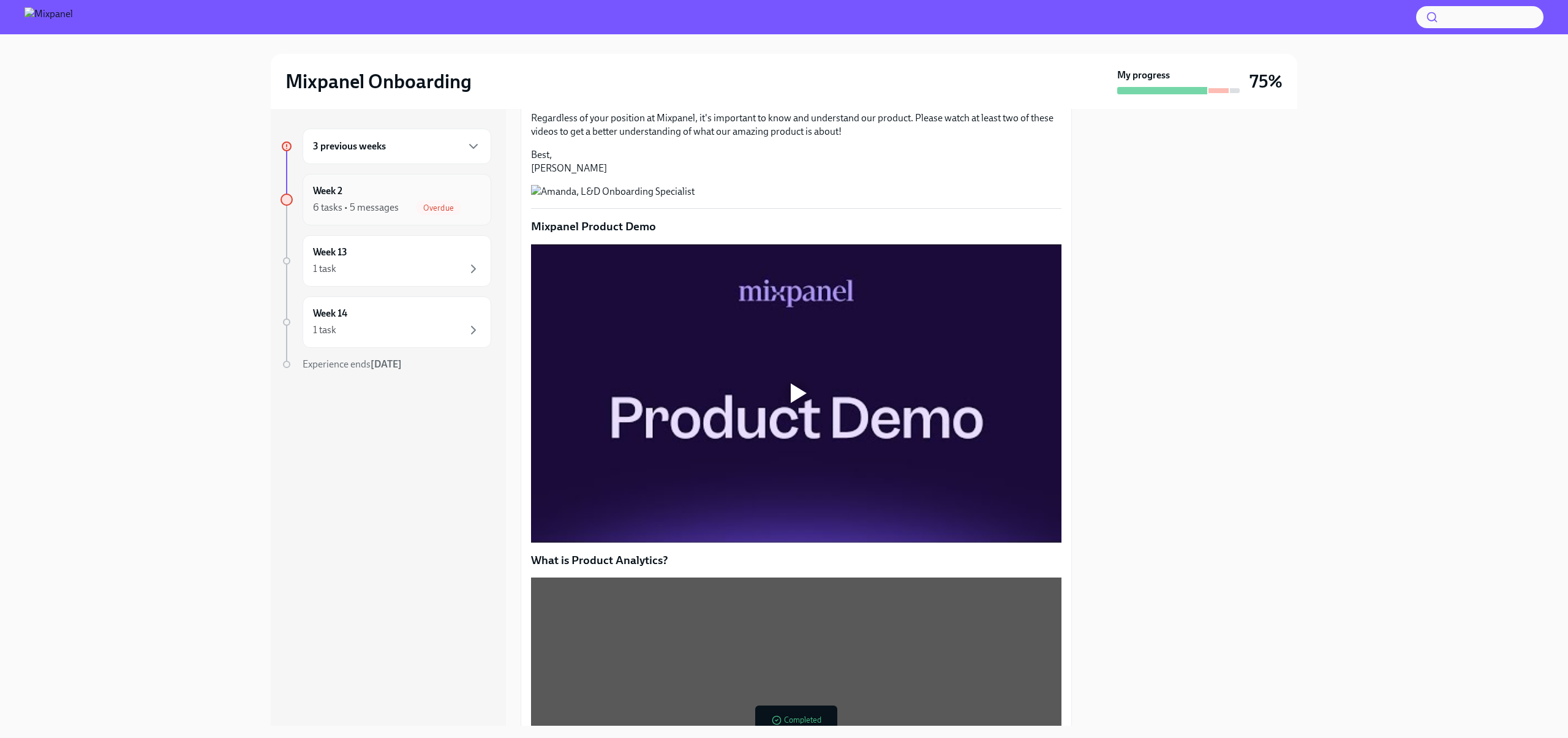
click at [391, 209] on div "6 tasks • 5 messages" at bounding box center [355, 207] width 86 height 13
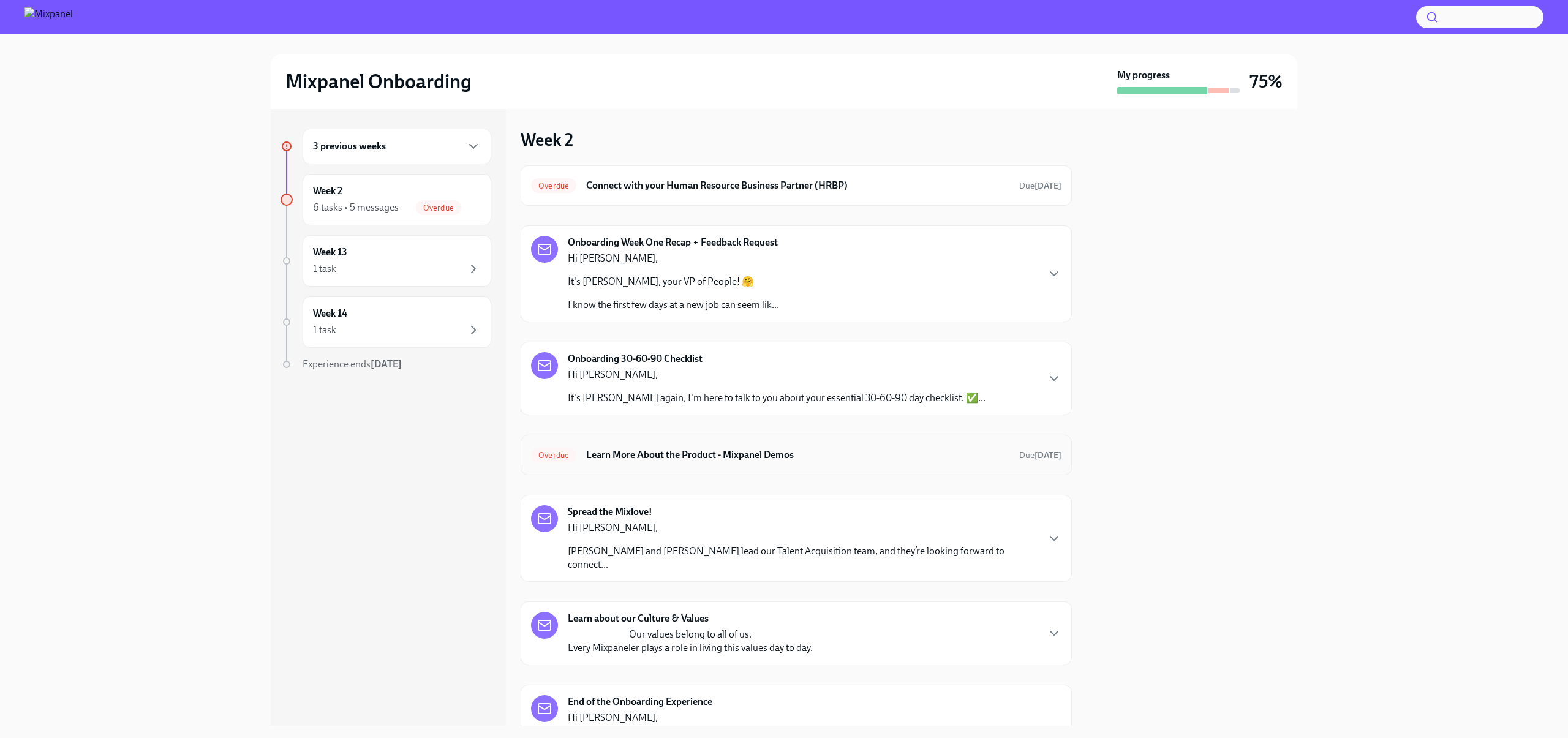
click at [988, 464] on div "Overdue Learn More About the Product - Mixpanel Demos Due 2 days ago" at bounding box center [795, 455] width 530 height 20
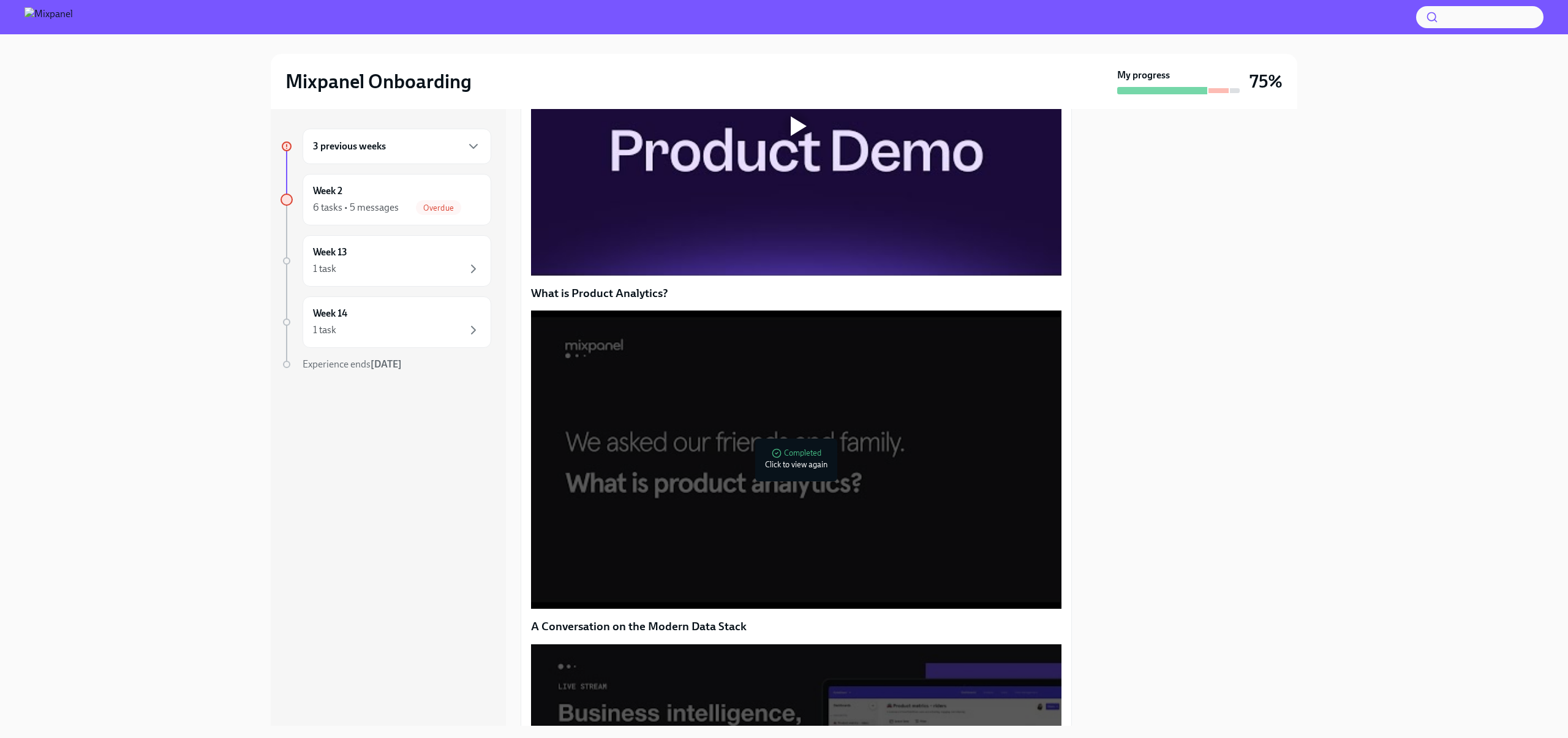
scroll to position [375, 0]
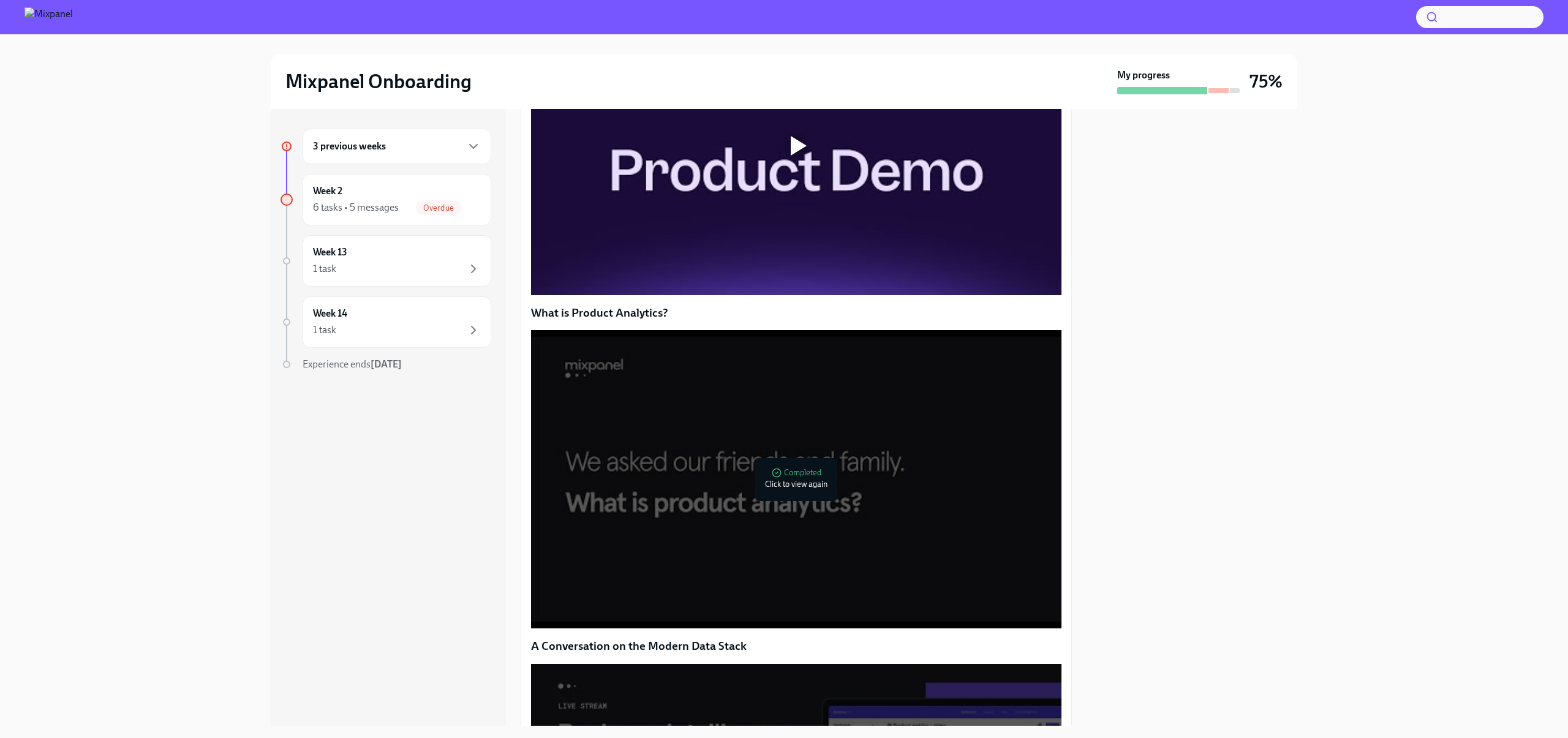
click at [810, 250] on div at bounding box center [795, 146] width 530 height 299
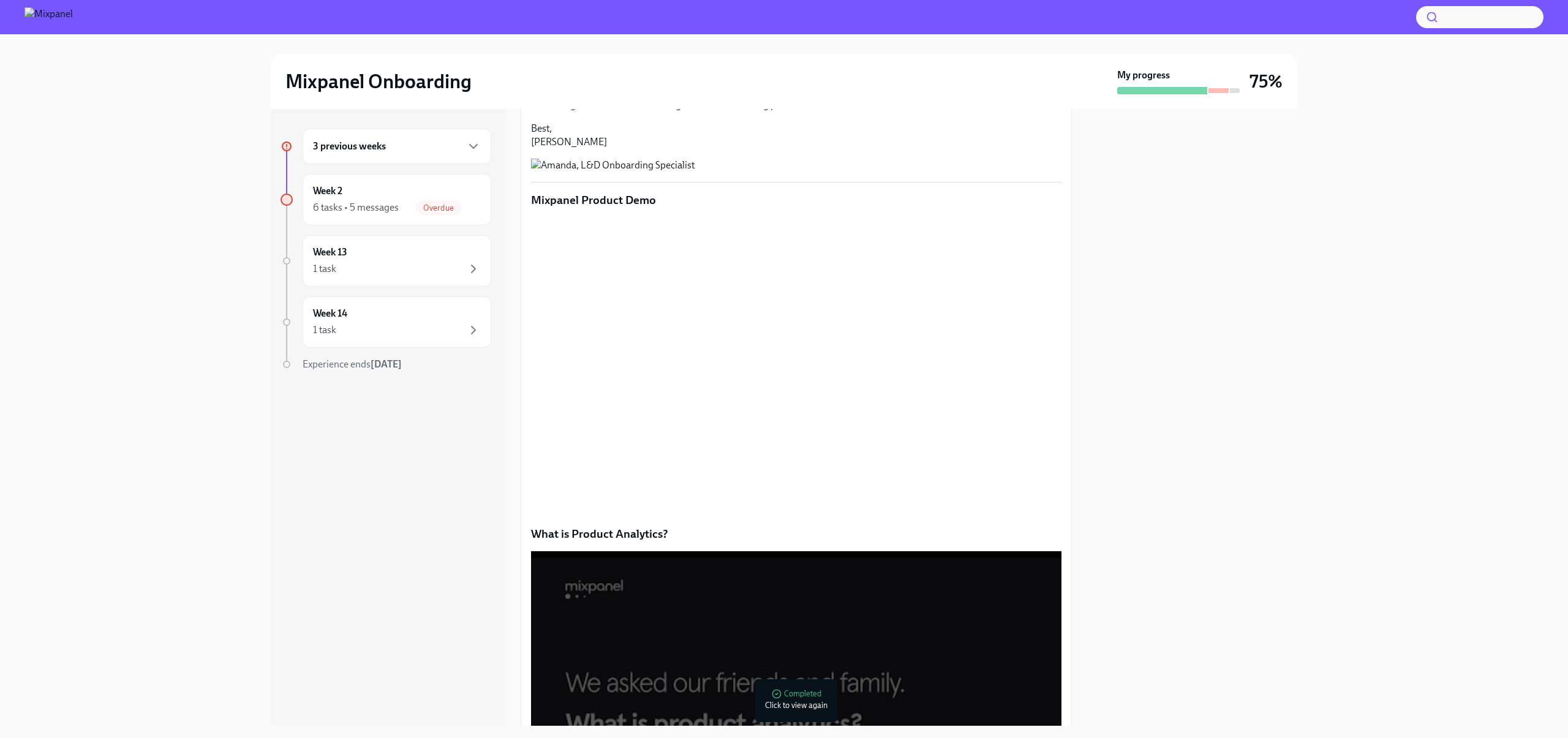
scroll to position [133, 0]
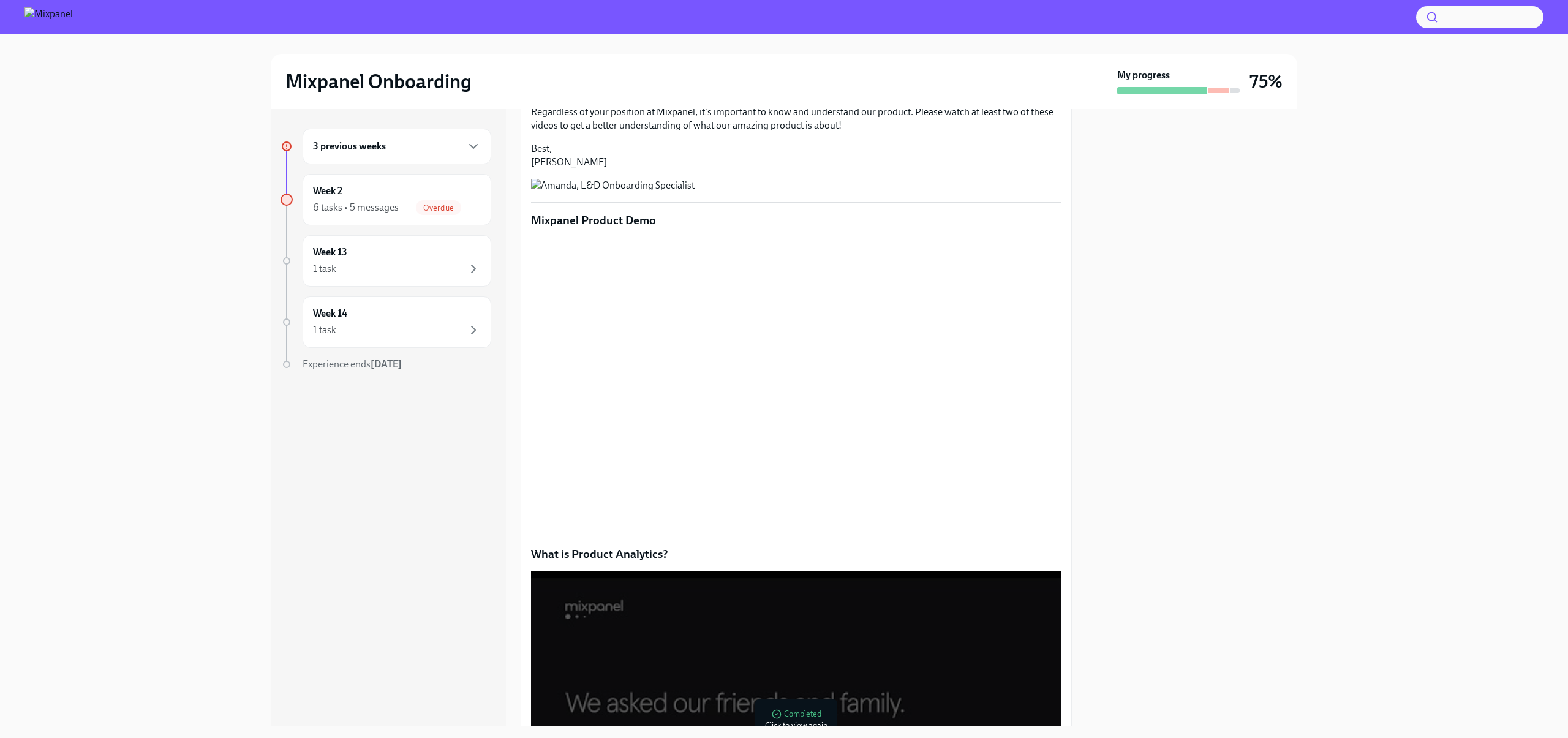
click at [1299, 462] on div "3 previous weeks Week 2 6 tasks • 5 messages Overdue Week 13 1 task Week 14 1 t…" at bounding box center [784, 417] width 1529 height 617
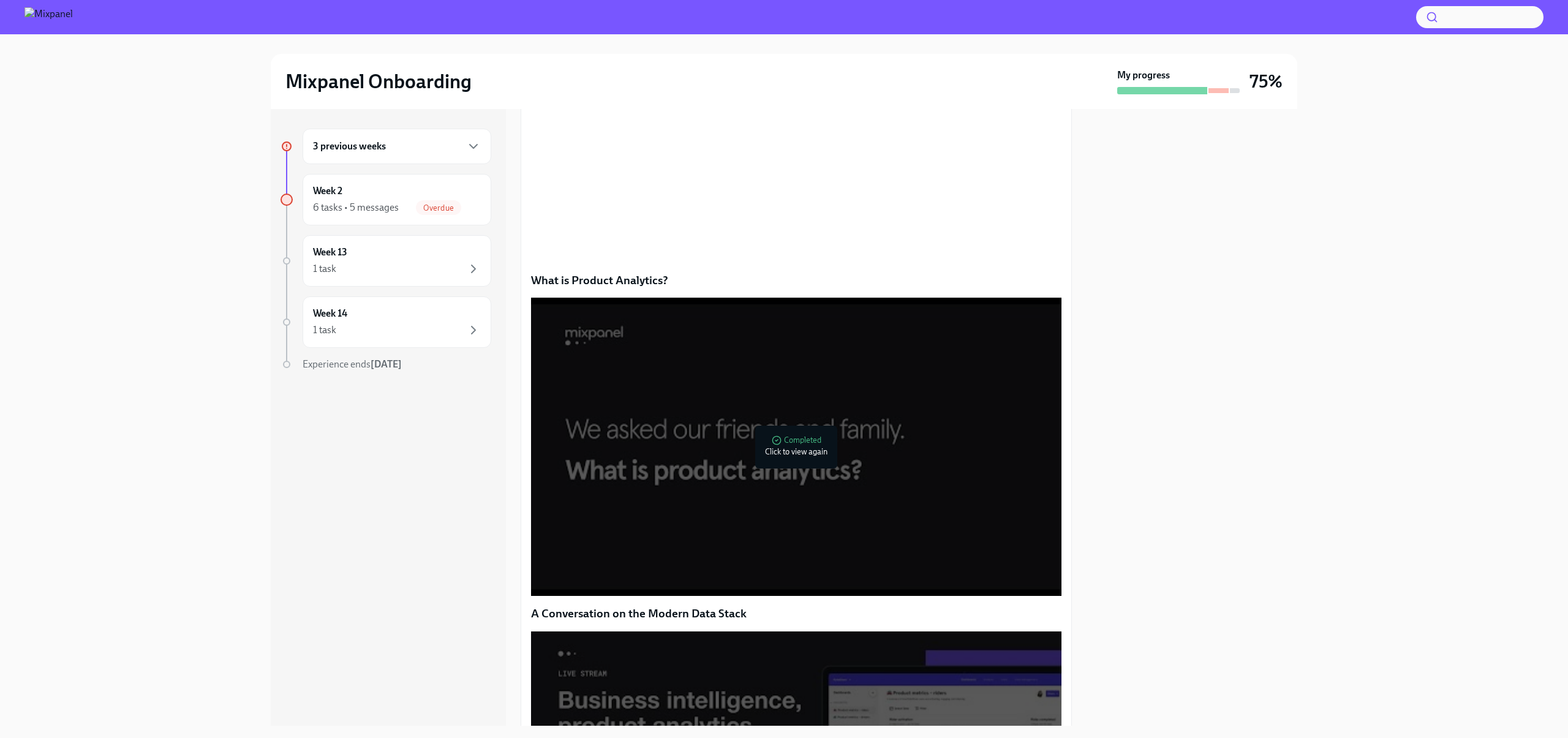
scroll to position [397, 0]
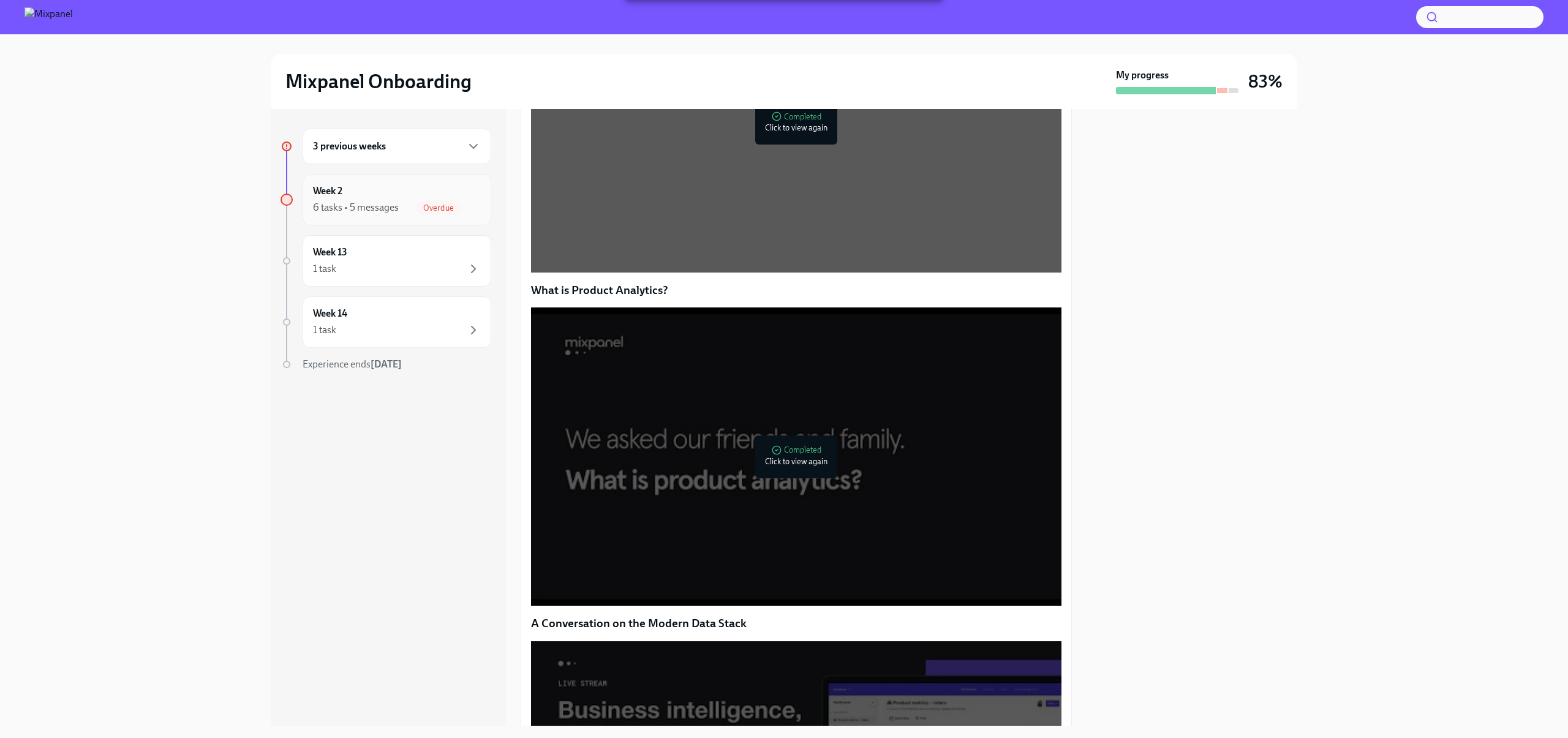
click at [392, 194] on div "Week 2 6 tasks • 5 messages Overdue" at bounding box center [397, 199] width 167 height 31
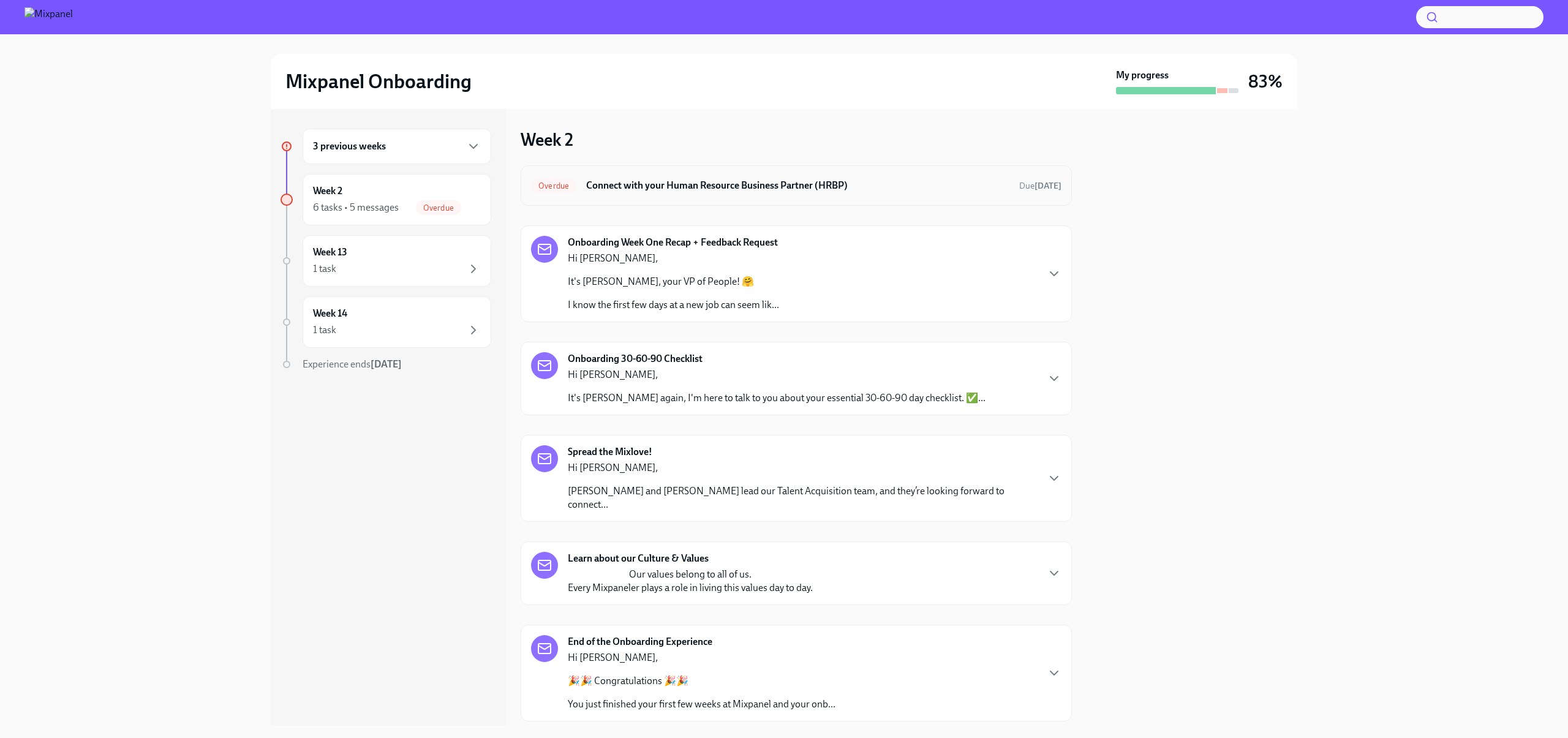
click at [817, 177] on div "Overdue Connect with your Human Resource Business Partner (HRBP) Due 6 days ago" at bounding box center [795, 186] width 530 height 20
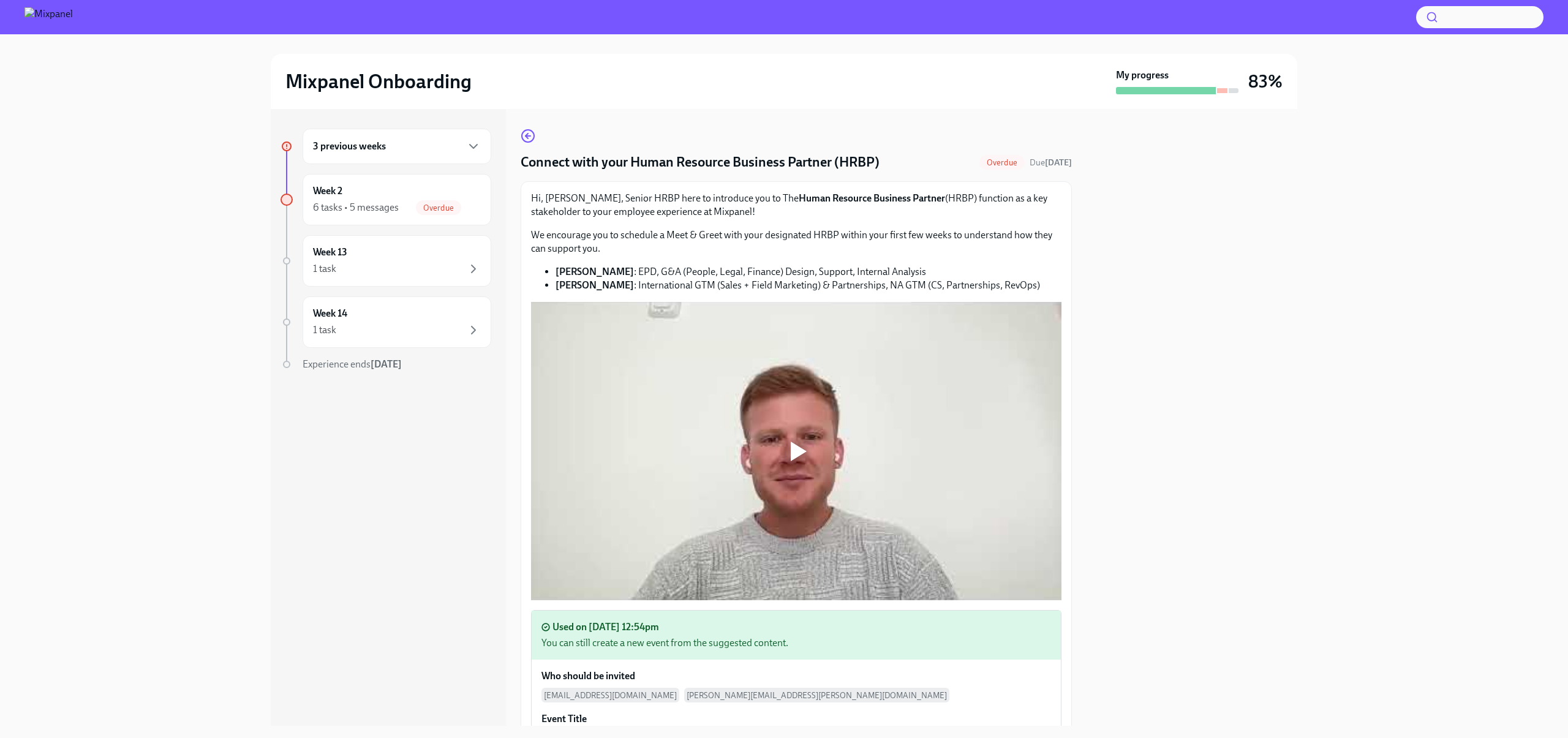
scroll to position [359, 0]
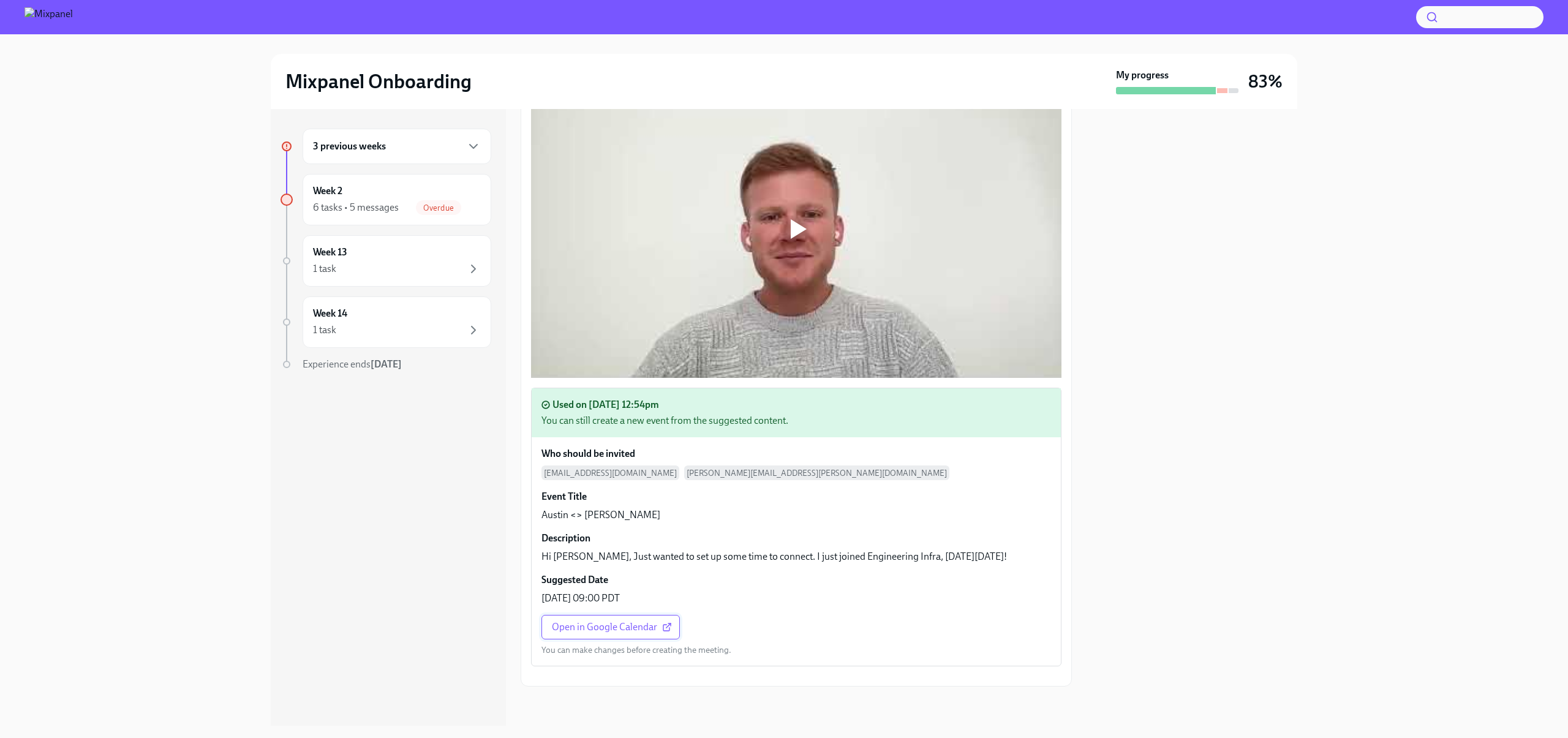
click at [566, 621] on span "Open in Google Calendar" at bounding box center [611, 627] width 118 height 13
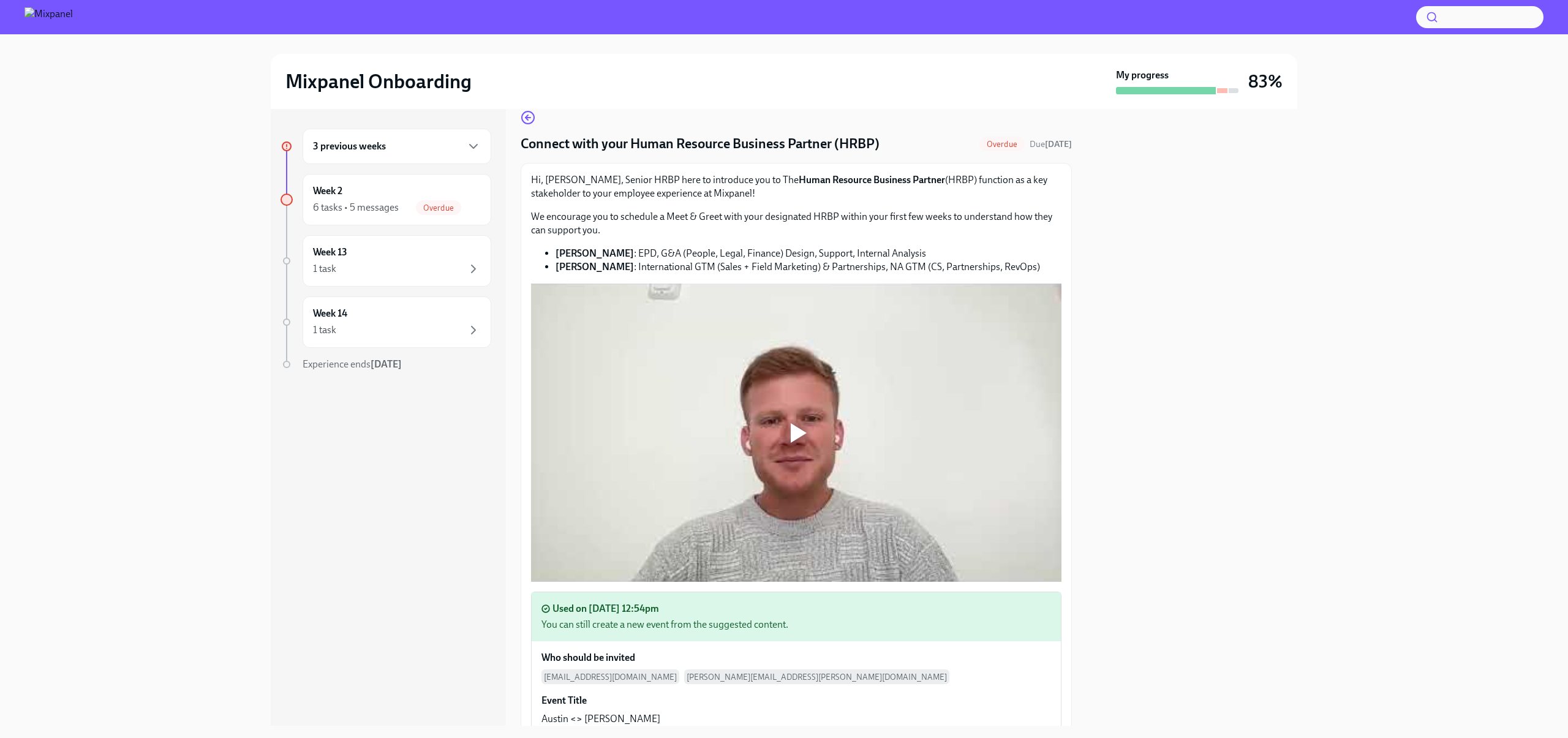
scroll to position [0, 0]
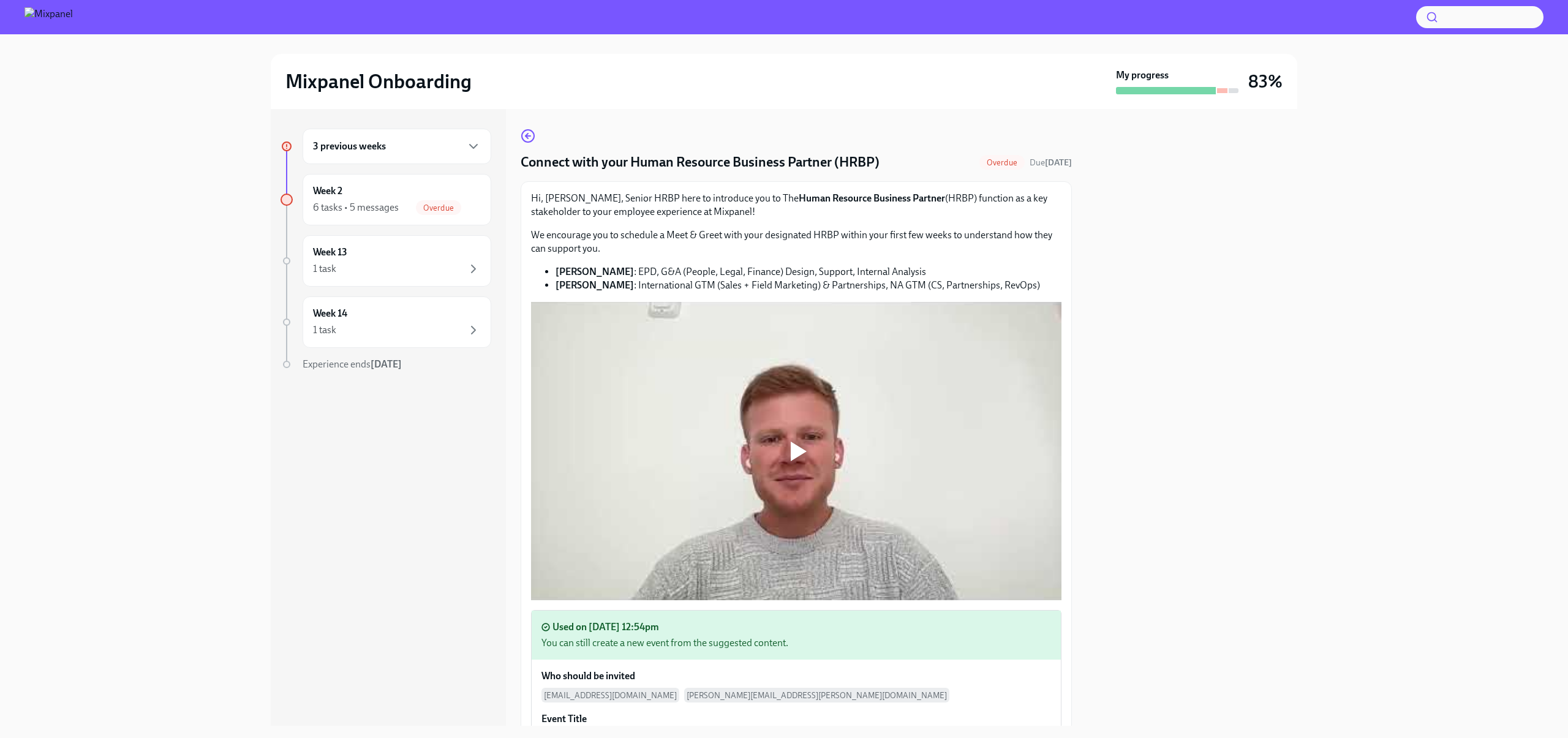
click at [665, 634] on div "Used on Aug 11, 12:54pm You can still create a new event from the suggested con…" at bounding box center [796, 635] width 529 height 49
click at [732, 625] on div "Used on Aug 11, 12:54pm" at bounding box center [795, 627] width 510 height 13
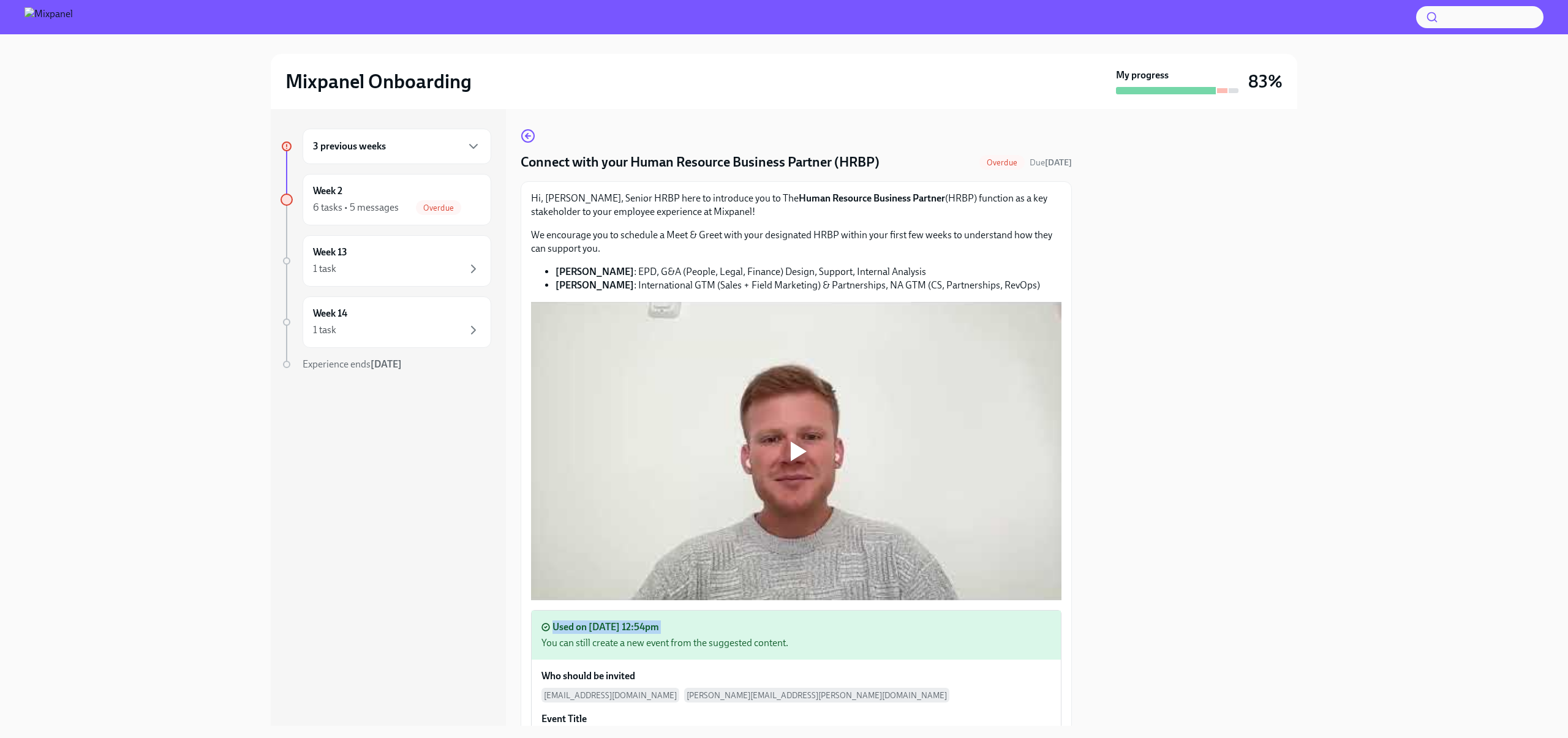
click at [732, 625] on div "Used on Aug 11, 12:54pm" at bounding box center [795, 627] width 510 height 13
click at [741, 640] on div "You can still create a new event from the suggested content." at bounding box center [795, 643] width 510 height 13
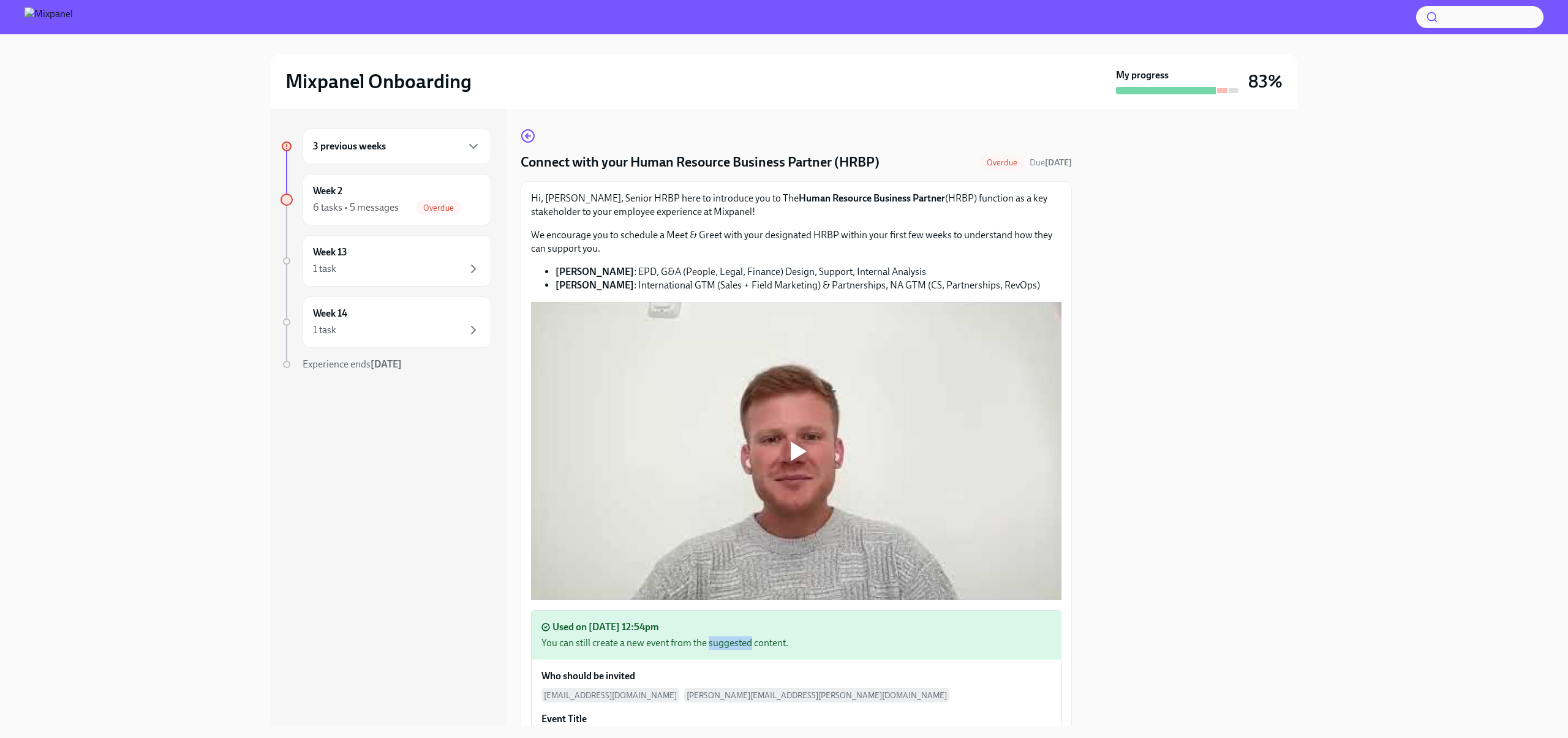
click at [741, 640] on div "You can still create a new event from the suggested content." at bounding box center [795, 643] width 510 height 13
click at [823, 650] on div "Used on Aug 11, 12:54pm You can still create a new event from the suggested con…" at bounding box center [796, 635] width 529 height 49
drag, startPoint x: 823, startPoint y: 650, endPoint x: 806, endPoint y: 612, distance: 41.6
click at [806, 612] on div "Used on Aug 11, 12:54pm You can still create a new event from the suggested con…" at bounding box center [796, 635] width 529 height 49
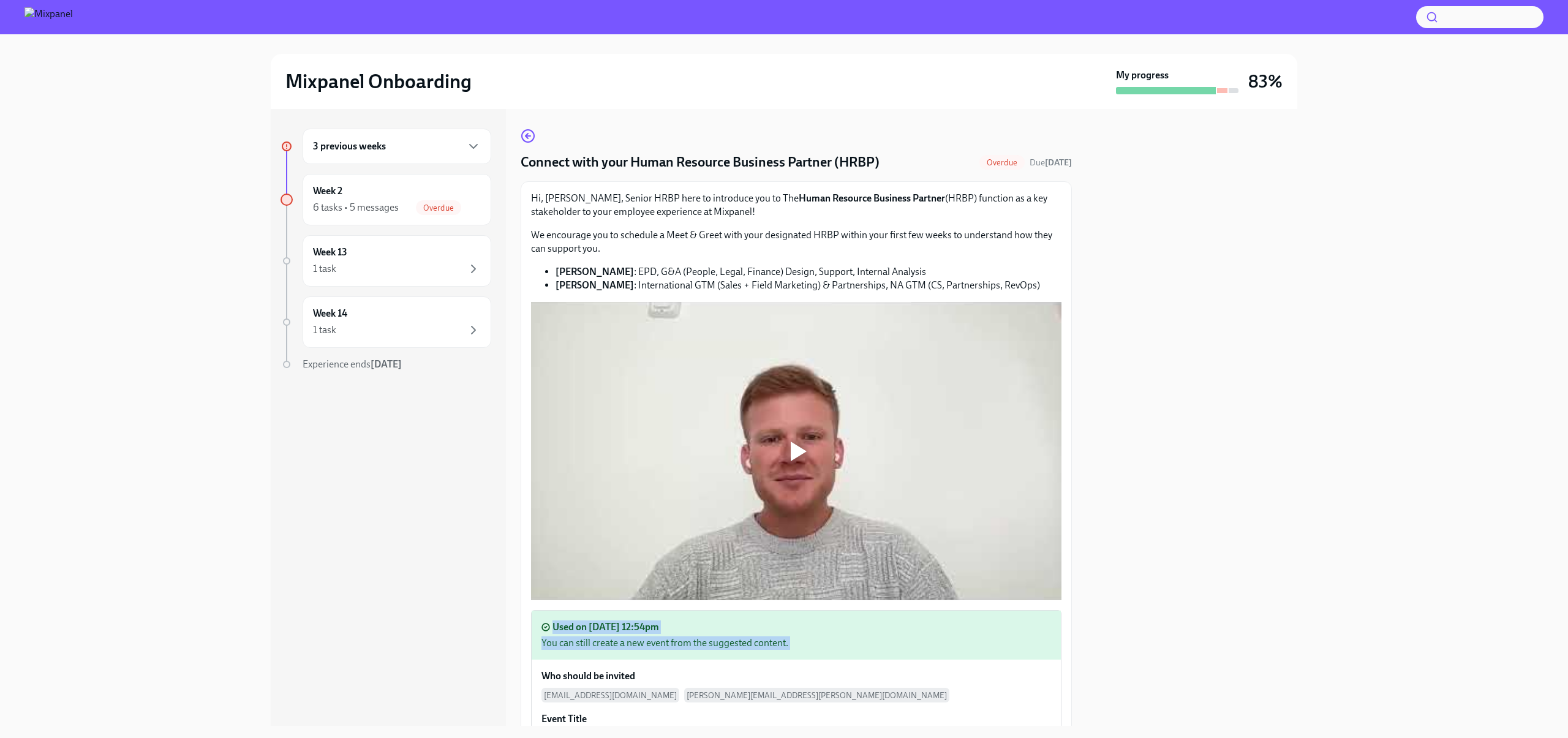
click at [806, 612] on div "Used on Aug 11, 12:54pm You can still create a new event from the suggested con…" at bounding box center [796, 635] width 529 height 49
drag, startPoint x: 806, startPoint y: 612, endPoint x: 808, endPoint y: 647, distance: 35.1
click at [808, 647] on div "Used on Aug 11, 12:54pm You can still create a new event from the suggested con…" at bounding box center [796, 635] width 529 height 49
click at [808, 647] on div "You can still create a new event from the suggested content." at bounding box center [795, 643] width 510 height 13
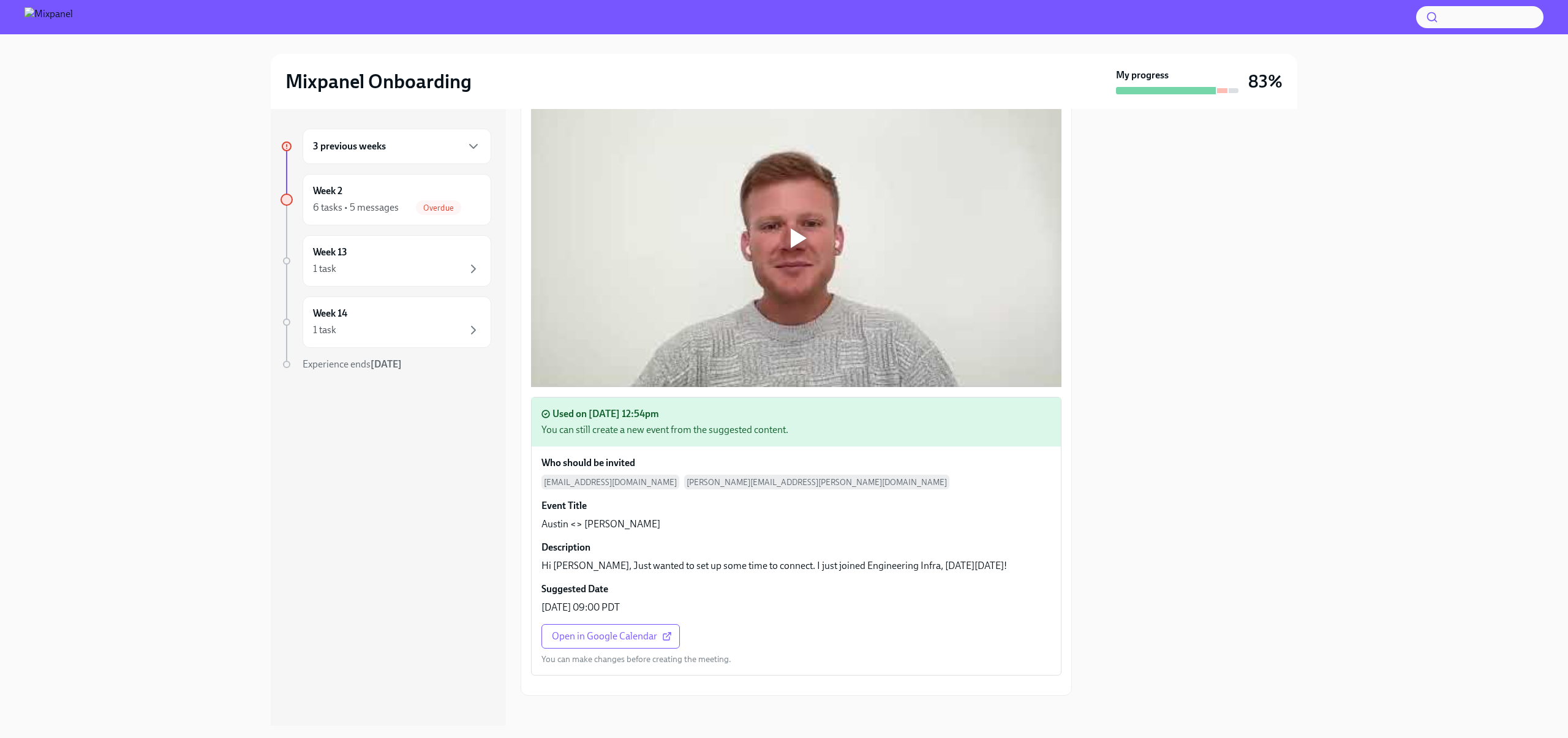
scroll to position [359, 0]
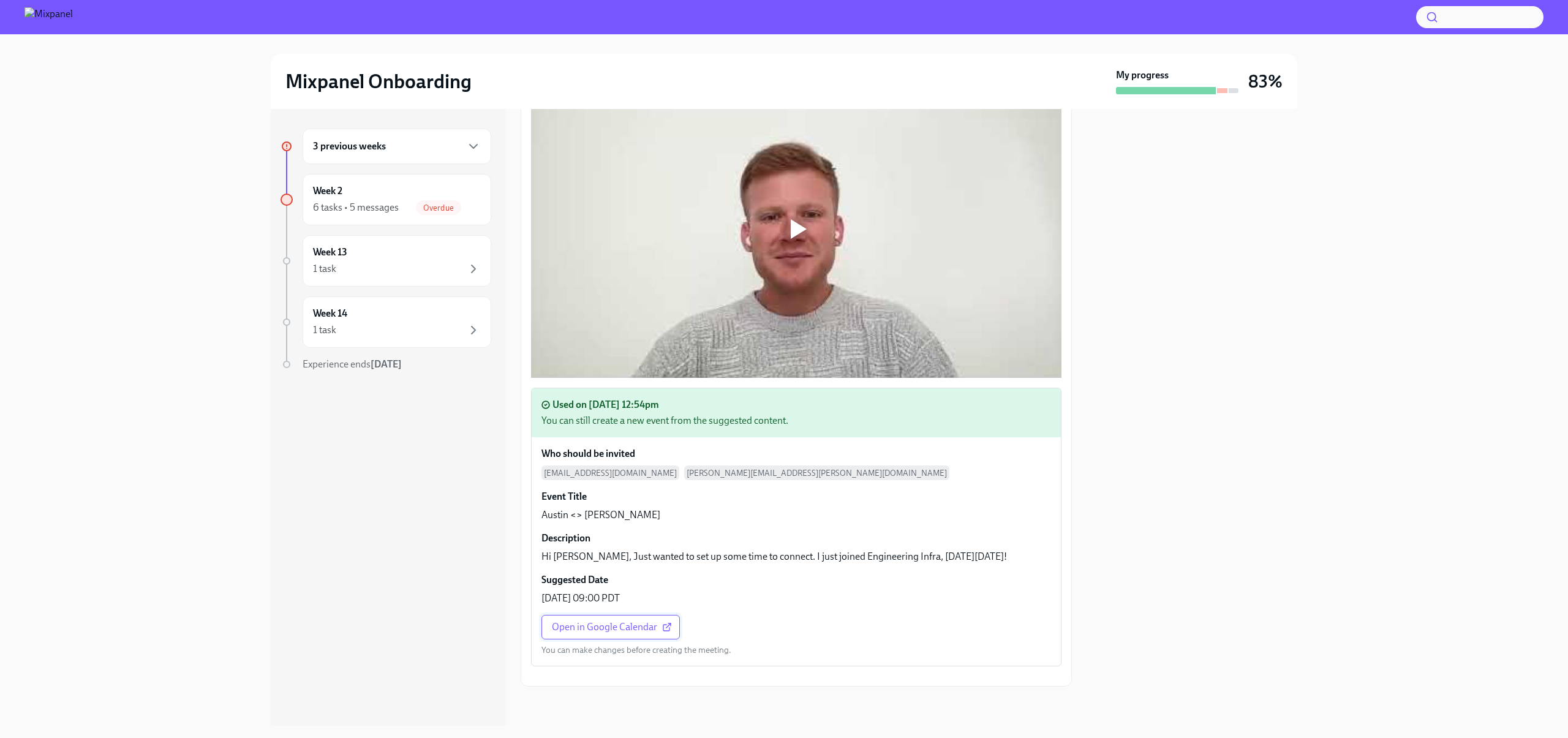
click at [637, 621] on span "Open in Google Calendar" at bounding box center [611, 627] width 118 height 13
click at [616, 621] on span "Open in Google Calendar" at bounding box center [611, 627] width 118 height 13
drag, startPoint x: 805, startPoint y: 402, endPoint x: 825, endPoint y: 519, distance: 118.7
click at [824, 513] on div "Who should be invited austin.tibbatts@mixpanel.com rick.hallman@mixpanel.com Ev…" at bounding box center [796, 552] width 529 height 228
click at [825, 519] on div "Who should be invited austin.tibbatts@mixpanel.com rick.hallman@mixpanel.com Ev…" at bounding box center [796, 552] width 529 height 228
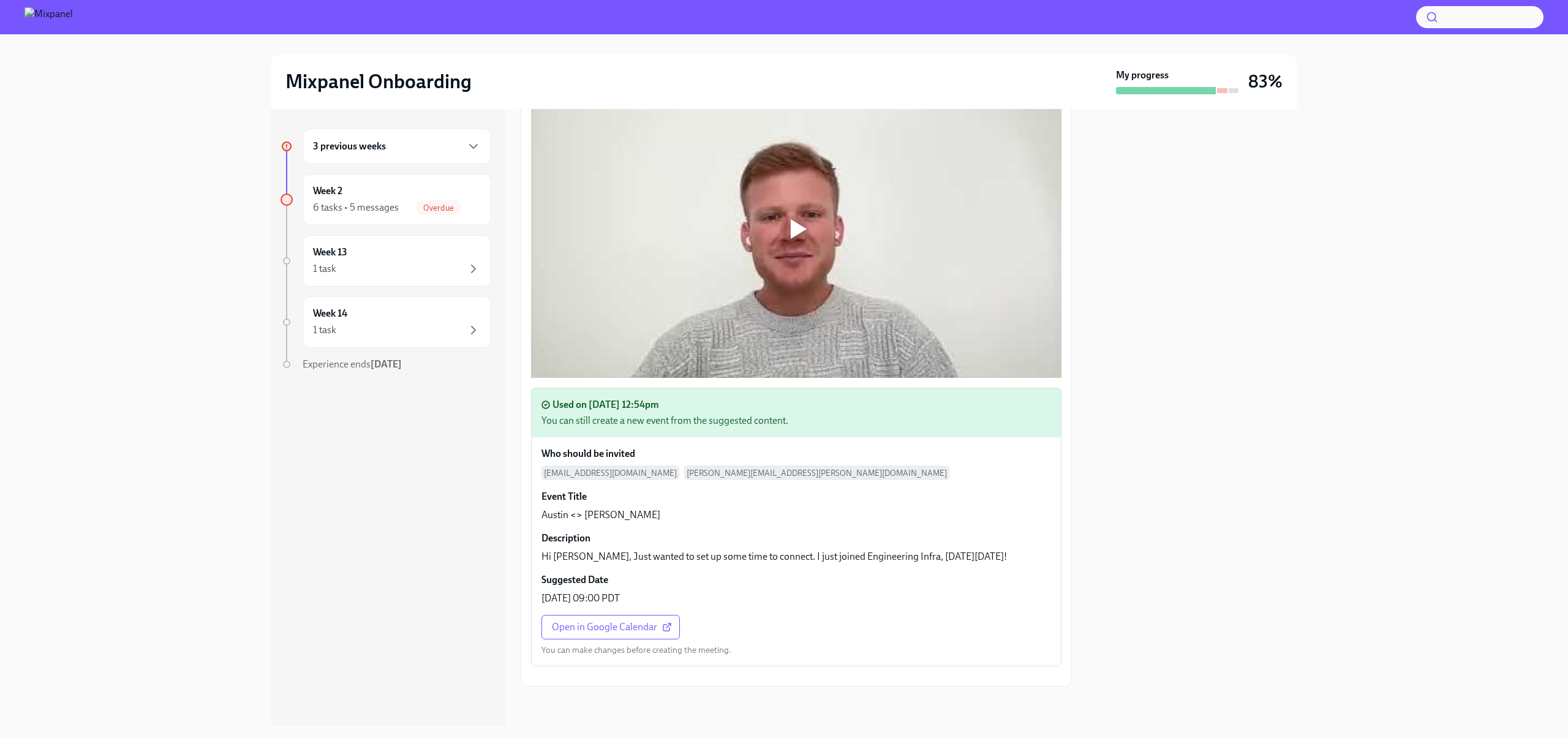
scroll to position [0, 0]
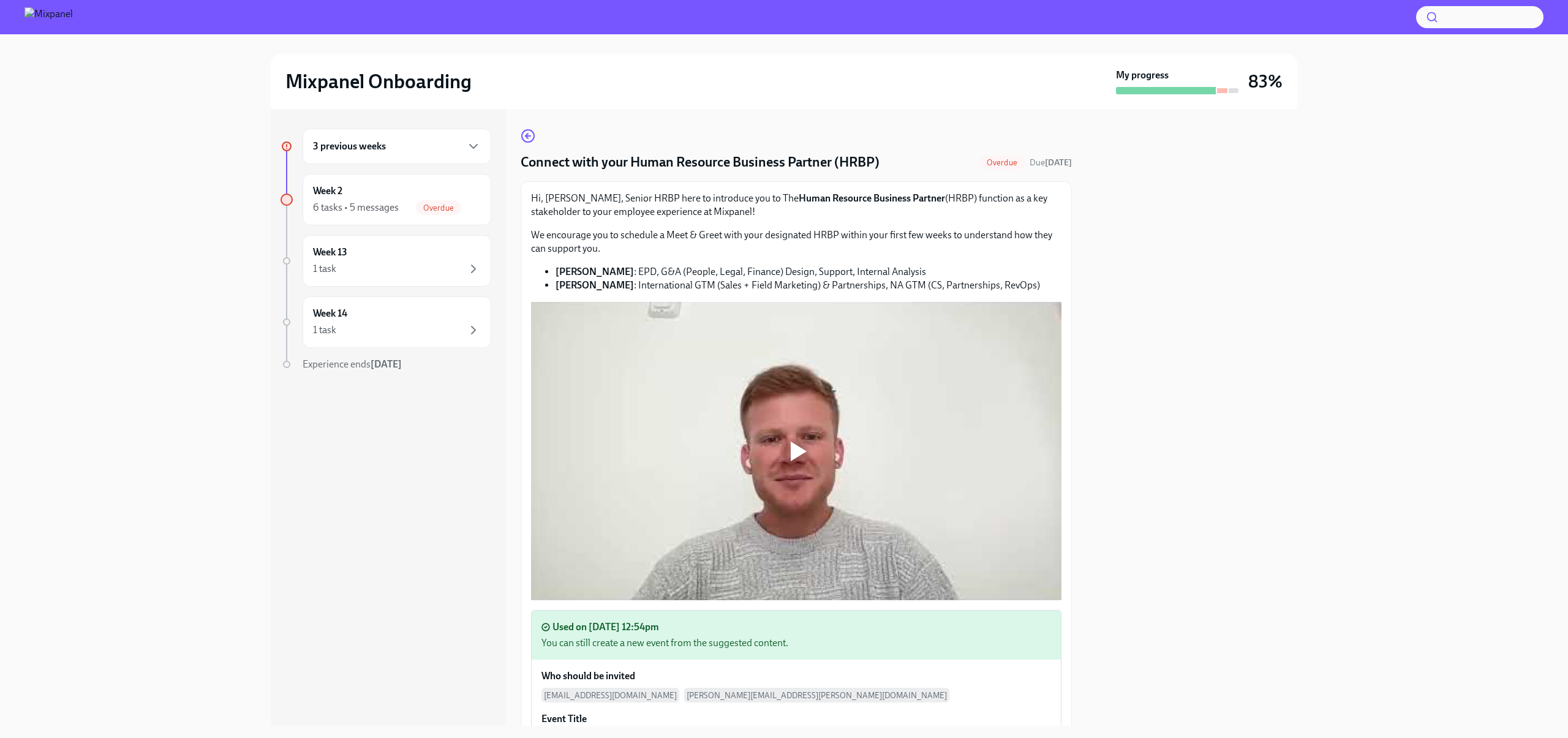
scroll to position [359, 0]
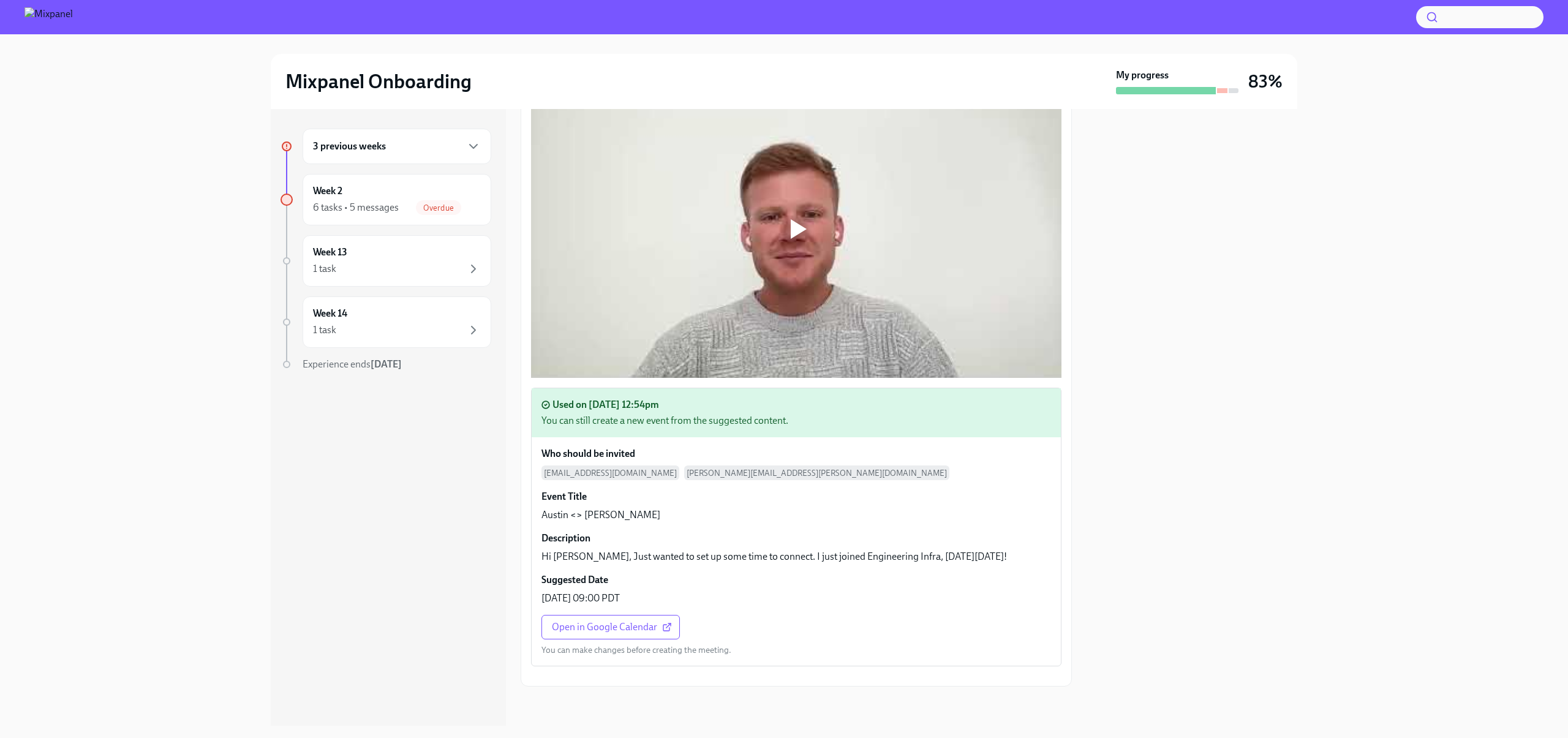
click at [689, 398] on div "Used on [DATE] 12:54pm" at bounding box center [795, 405] width 510 height 13
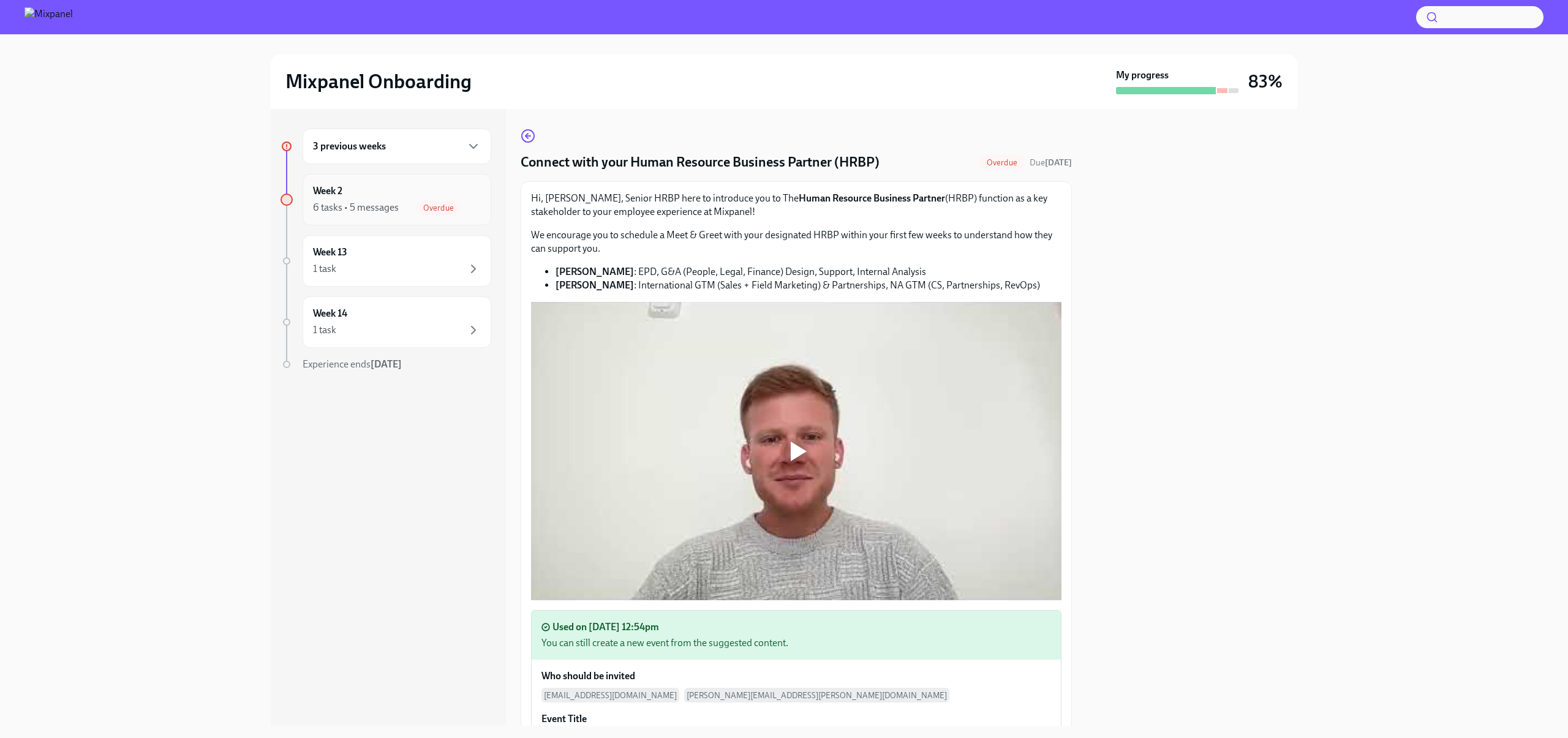
click at [437, 186] on div "Week 2 6 tasks • 5 messages Overdue" at bounding box center [397, 199] width 167 height 31
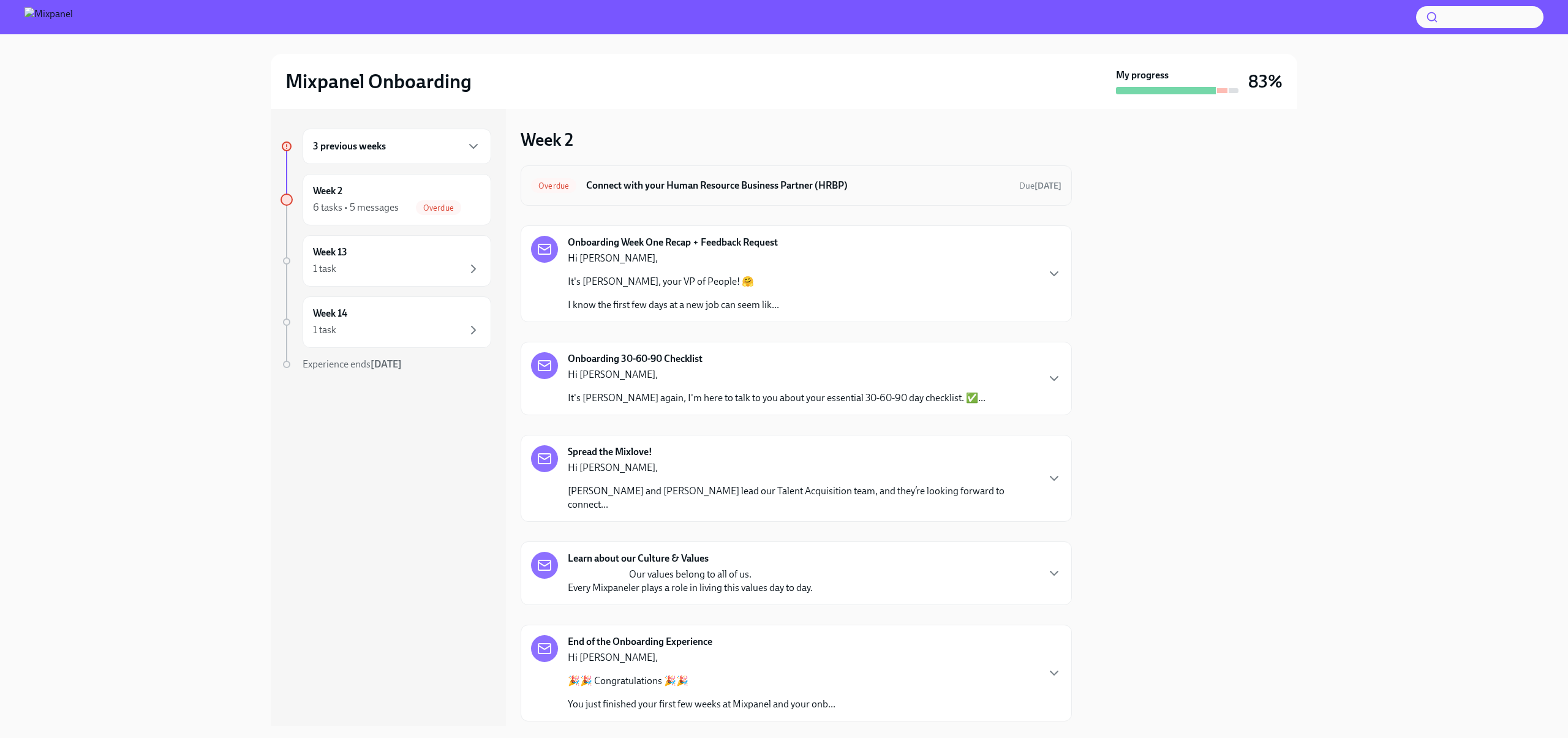
click at [883, 181] on h6 "Connect with your Human Resource Business Partner (HRBP)" at bounding box center [798, 185] width 423 height 13
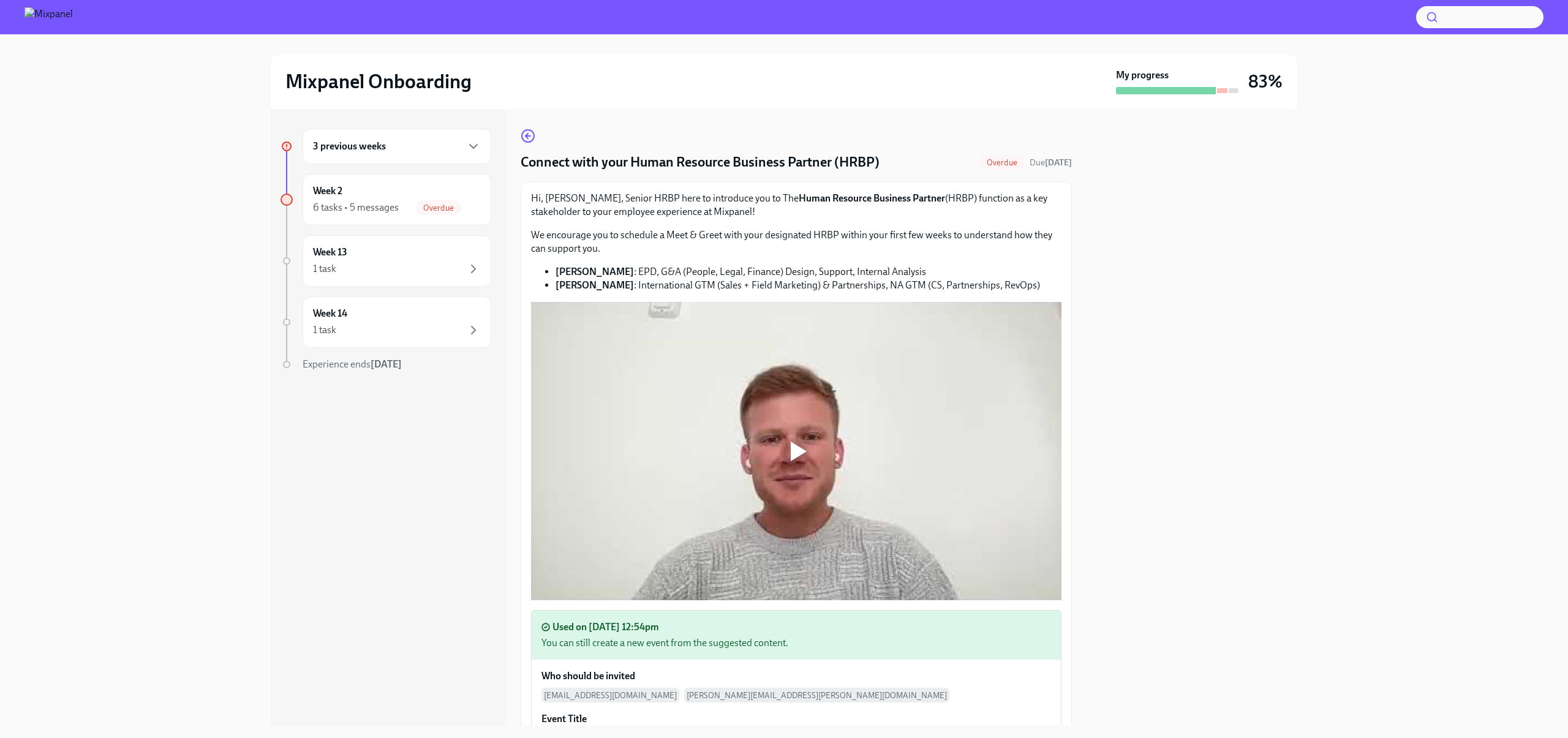
scroll to position [359, 0]
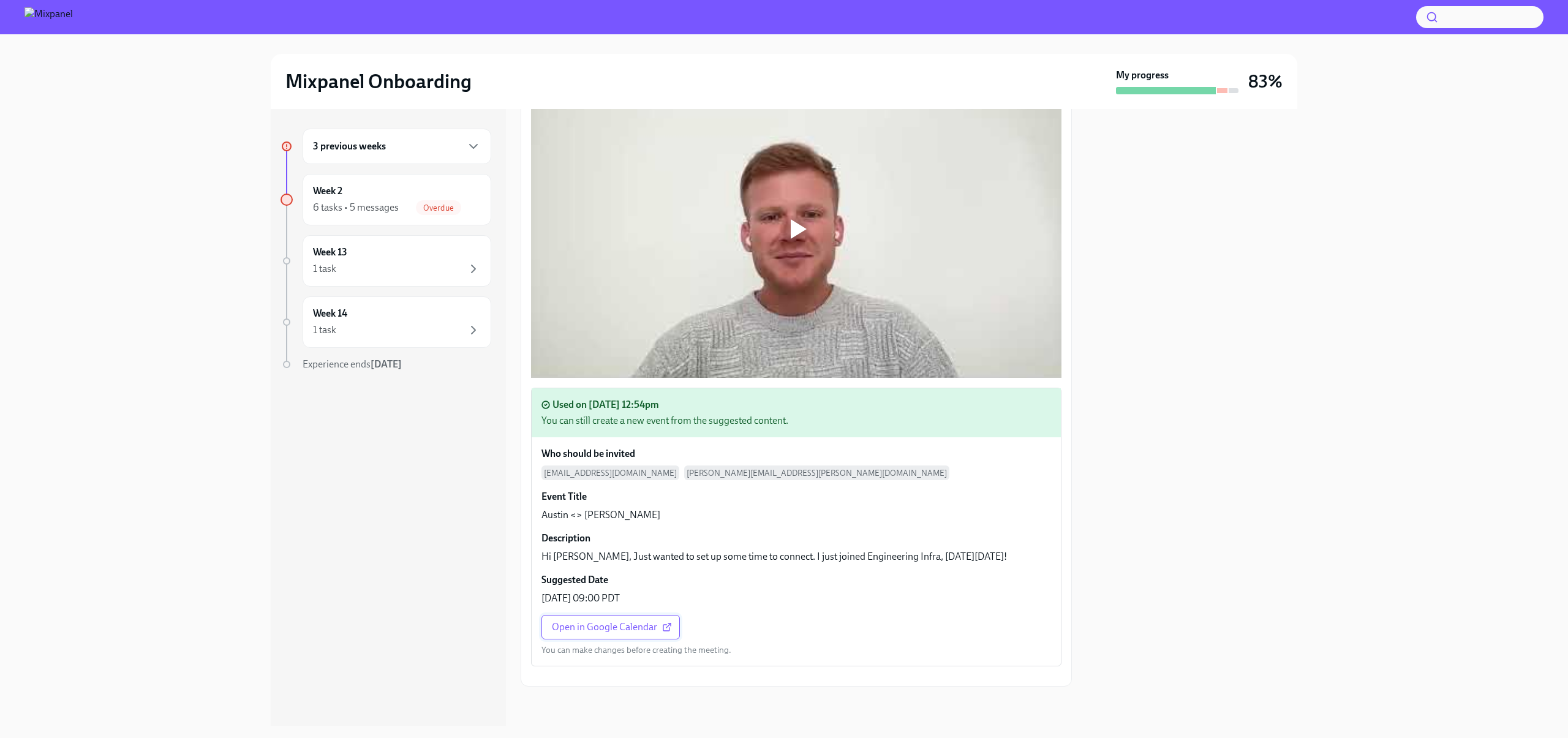
click at [634, 621] on span "Open in Google Calendar" at bounding box center [611, 627] width 118 height 13
click at [765, 488] on div "Who should be invited austin.tibbatts@mixpanel.com rick.hallman@mixpanel.com Ev…" at bounding box center [796, 552] width 529 height 228
